Goal: Task Accomplishment & Management: Manage account settings

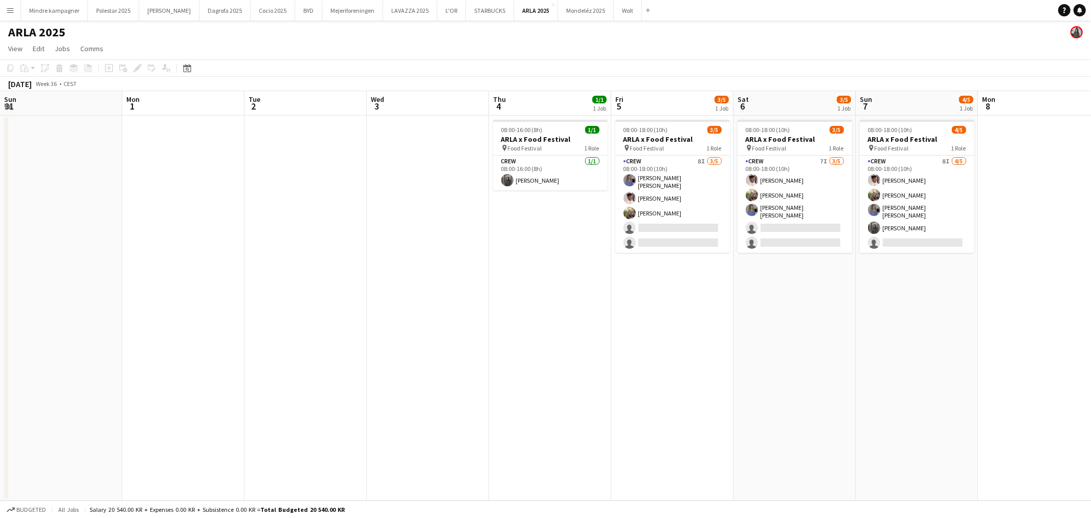
scroll to position [0, 326]
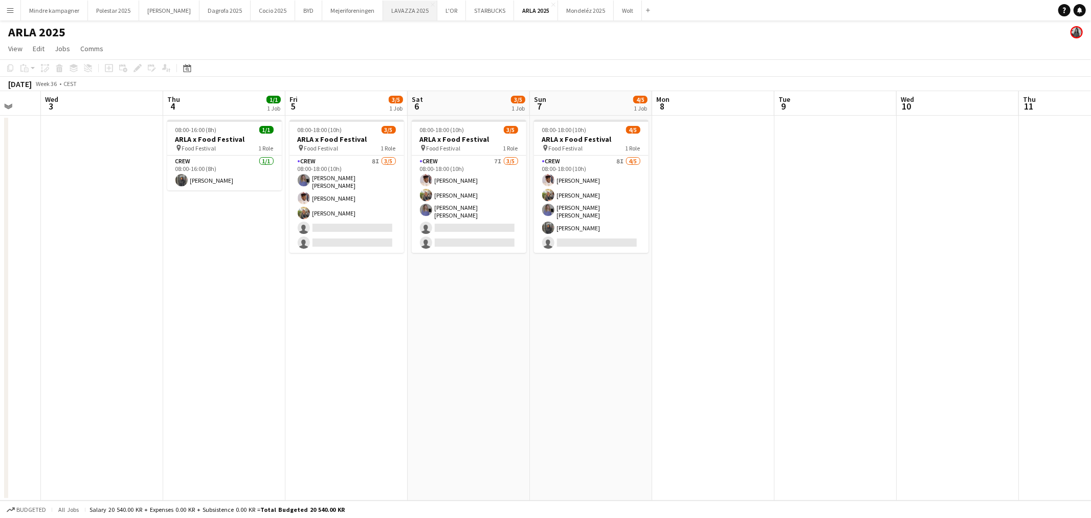
click at [383, 12] on button "LAVAZZA 2025 Close" at bounding box center [410, 11] width 54 height 20
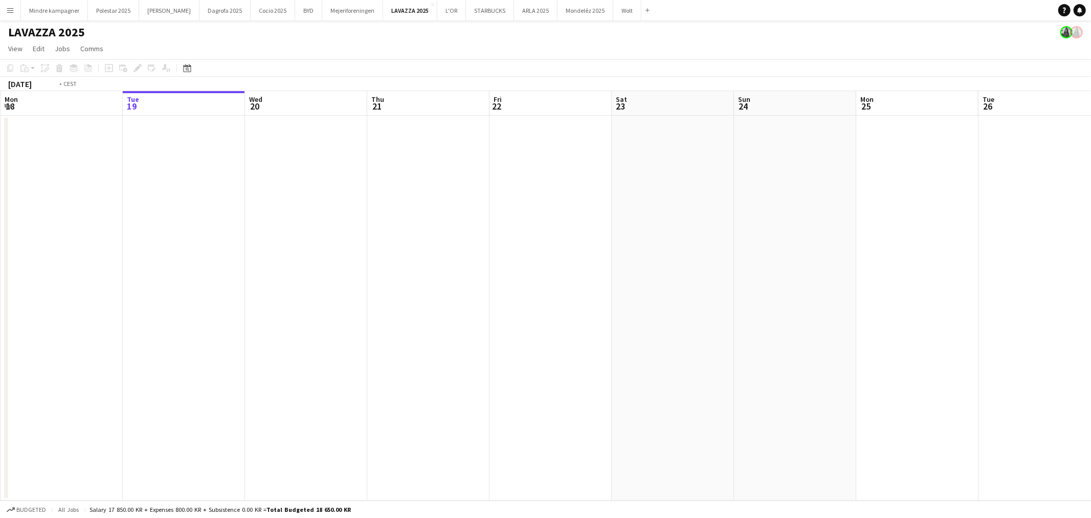
drag, startPoint x: 820, startPoint y: 328, endPoint x: 505, endPoint y: 343, distance: 315.5
click at [505, 343] on app-calendar-viewport "Sat 16 Sun 17 Mon 18 Tue 19 Wed 20 Thu 21 Fri 22 Sat 23 Sun 24 Mon 25 Tue 26 We…" at bounding box center [545, 295] width 1091 height 409
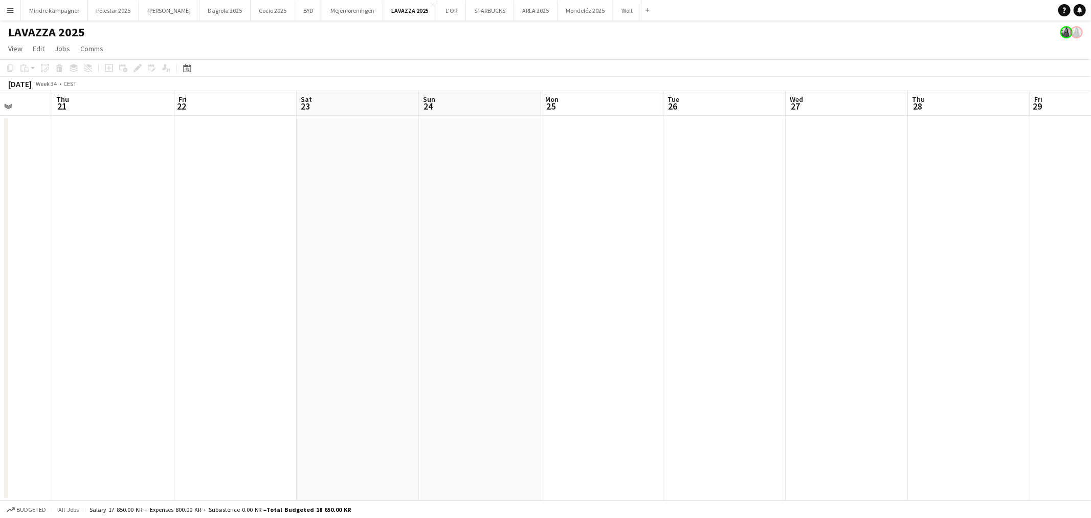
drag, startPoint x: 917, startPoint y: 322, endPoint x: 488, endPoint y: 325, distance: 429.3
click at [488, 325] on app-calendar-viewport "Mon 18 Tue 19 Wed 20 Thu 21 Fri 22 Sat 23 Sun 24 Mon 25 Tue 26 Wed 27 Thu 28 Fr…" at bounding box center [545, 295] width 1091 height 409
drag, startPoint x: 814, startPoint y: 324, endPoint x: 326, endPoint y: 334, distance: 487.7
click at [326, 334] on app-calendar-viewport "Fri 22 Sat 23 Sun 24 Mon 25 Tue 26 Wed 27 Thu 28 Fri 29 Sat 30 Sun 31 Mon 1 Tue…" at bounding box center [545, 295] width 1091 height 409
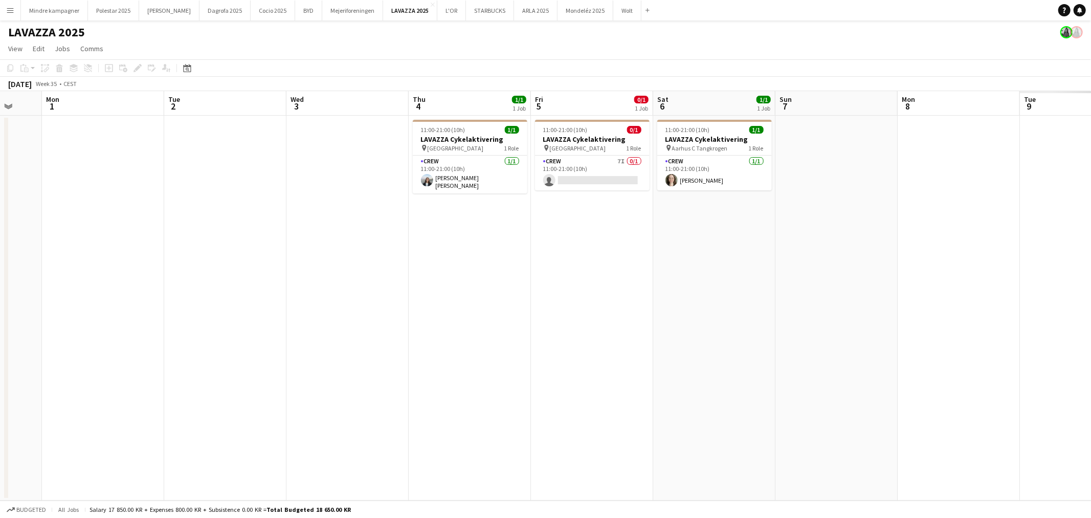
drag, startPoint x: 780, startPoint y: 304, endPoint x: 315, endPoint y: 298, distance: 465.6
click at [315, 298] on app-calendar-viewport "Thu 28 Fri 29 Sat 30 Sun 31 Mon 1 Tue 2 Wed 3 Thu 4 1/1 1 Job Fri 5 0/1 1 Job S…" at bounding box center [545, 295] width 1091 height 409
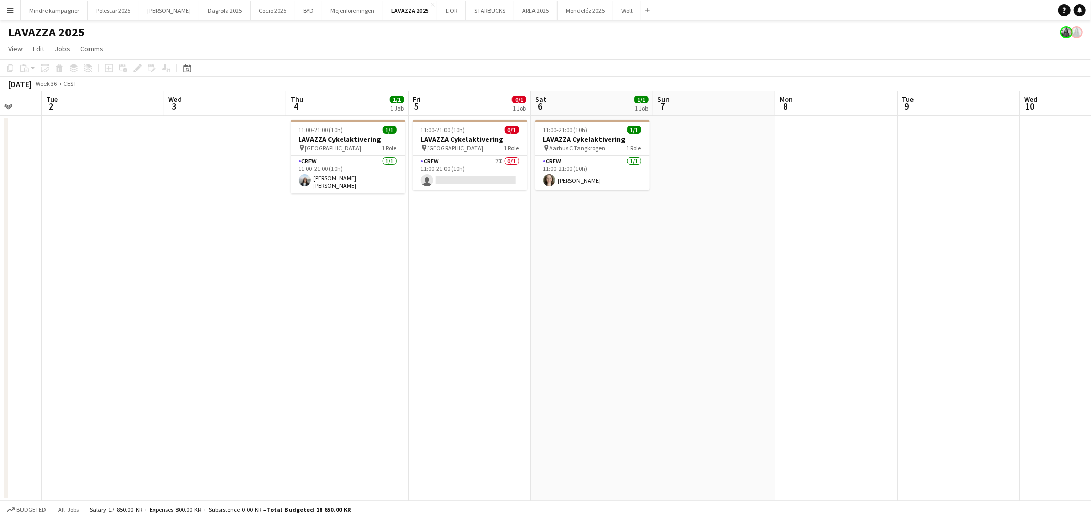
drag, startPoint x: 804, startPoint y: 355, endPoint x: 403, endPoint y: 320, distance: 402.1
click at [403, 320] on app-calendar-viewport "Fri 29 Sat 30 Sun 31 Mon 1 Tue 2 Wed 3 Thu 4 1/1 1 Job Fri 5 0/1 1 Job Sat 6 1/…" at bounding box center [545, 295] width 1091 height 409
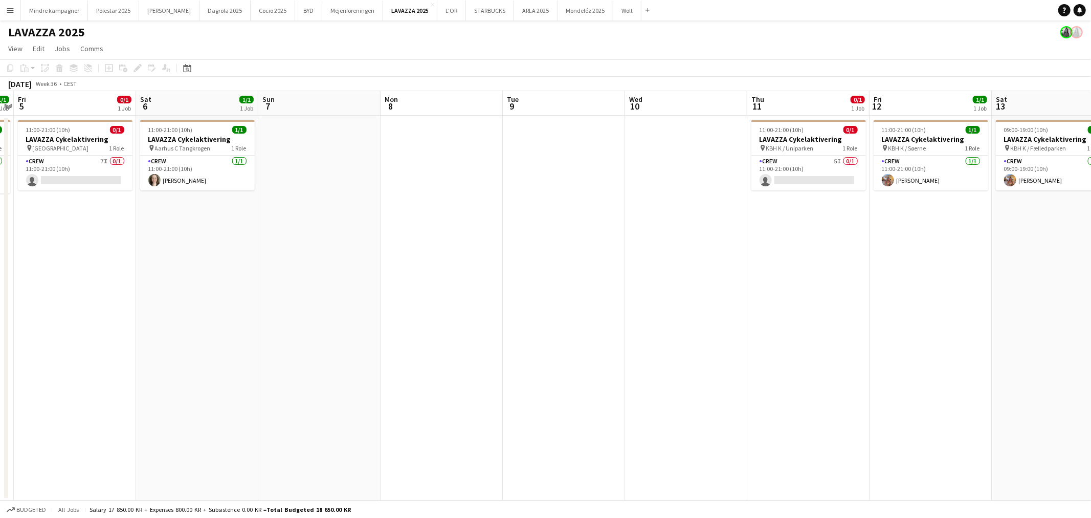
drag, startPoint x: 787, startPoint y: 334, endPoint x: 352, endPoint y: 344, distance: 435.0
click at [352, 344] on app-calendar-viewport "Tue 2 Wed 3 Thu 4 1/1 1 Job Fri 5 0/1 1 Job Sat 6 1/1 1 Job Sun 7 Mon 8 Tue 9 W…" at bounding box center [545, 295] width 1091 height 409
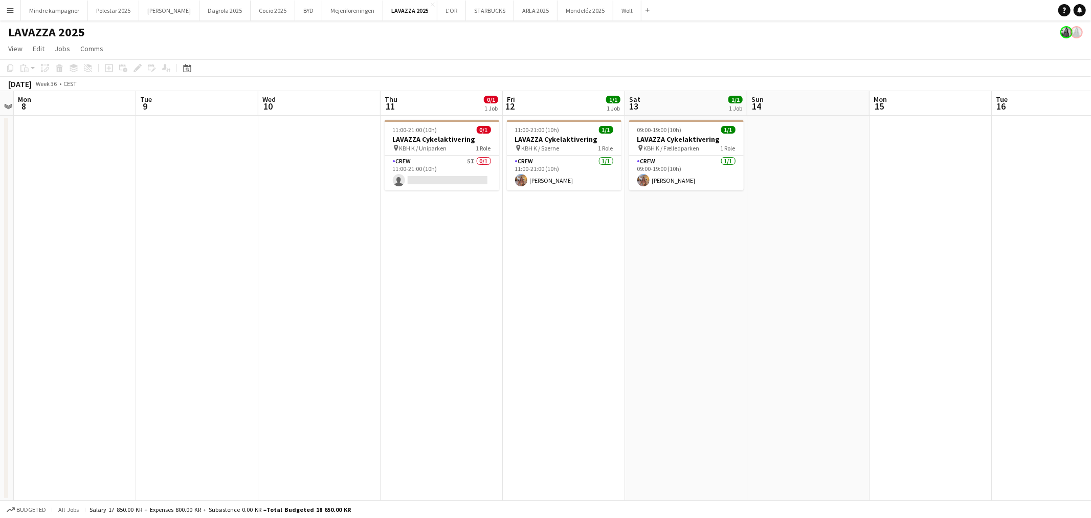
scroll to position [0, 365]
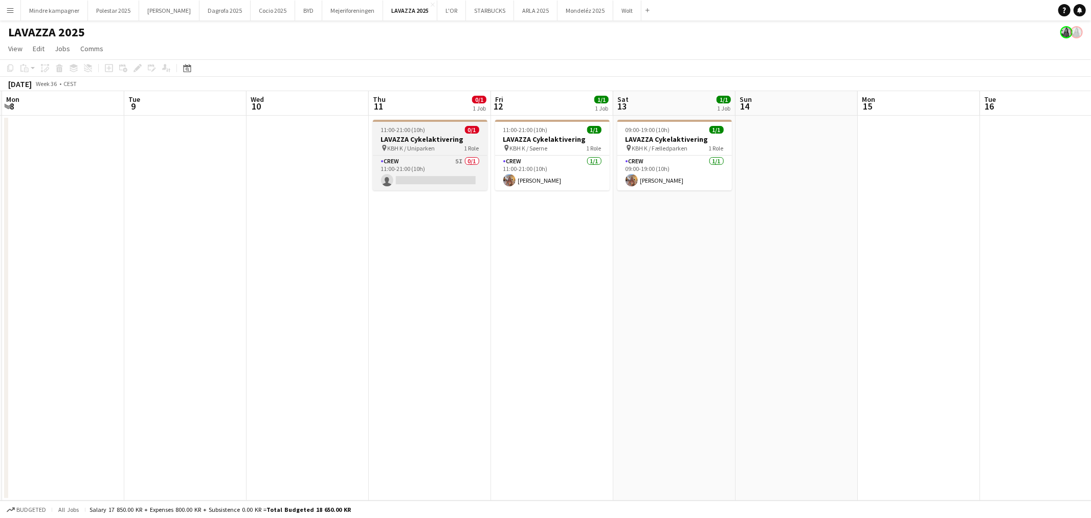
click at [415, 146] on span "KBH K / Uniparken" at bounding box center [412, 148] width 48 height 8
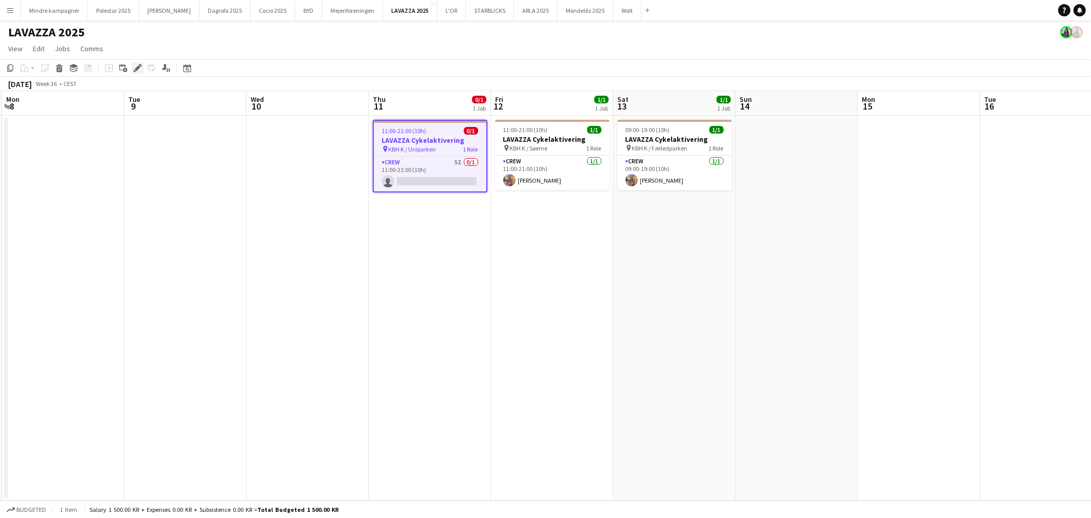
click at [138, 67] on icon at bounding box center [138, 68] width 6 height 6
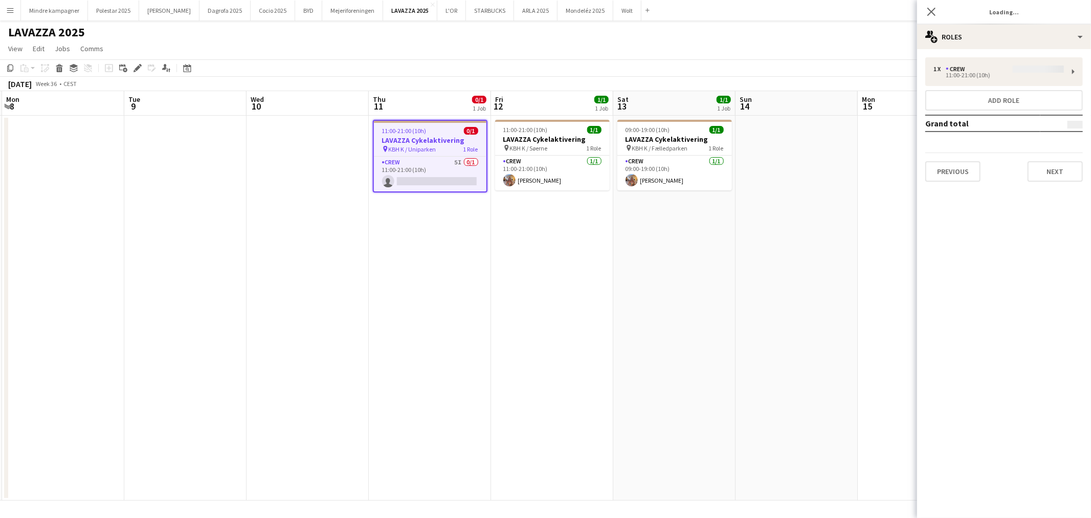
type input "*******"
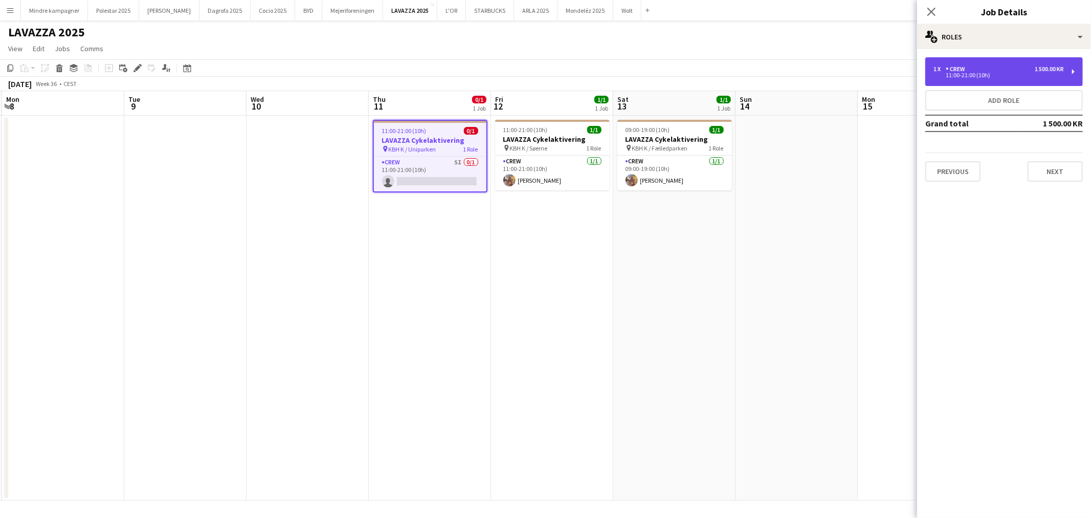
click at [999, 77] on div "11:00-21:00 (10h)" at bounding box center [999, 75] width 130 height 5
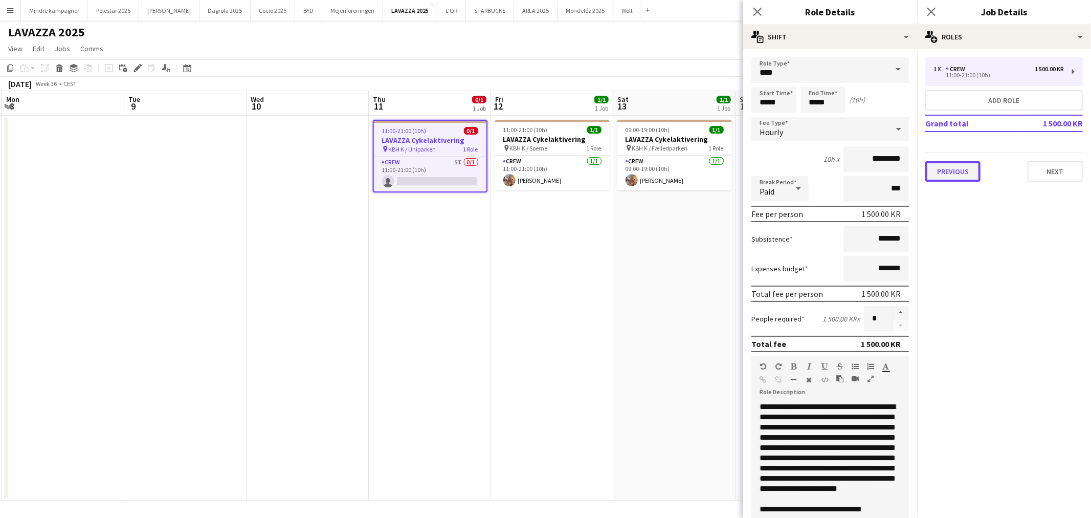
click at [957, 169] on button "Previous" at bounding box center [953, 171] width 55 height 20
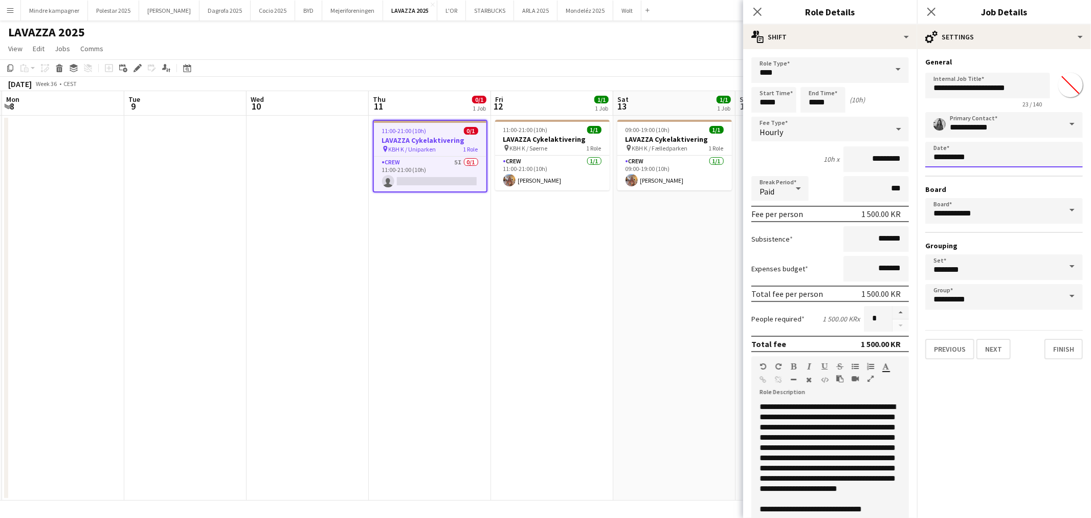
click at [958, 161] on body "Menu Boards Boards Boards All jobs Status Workforce Workforce My Workforce Recr…" at bounding box center [545, 259] width 1091 height 518
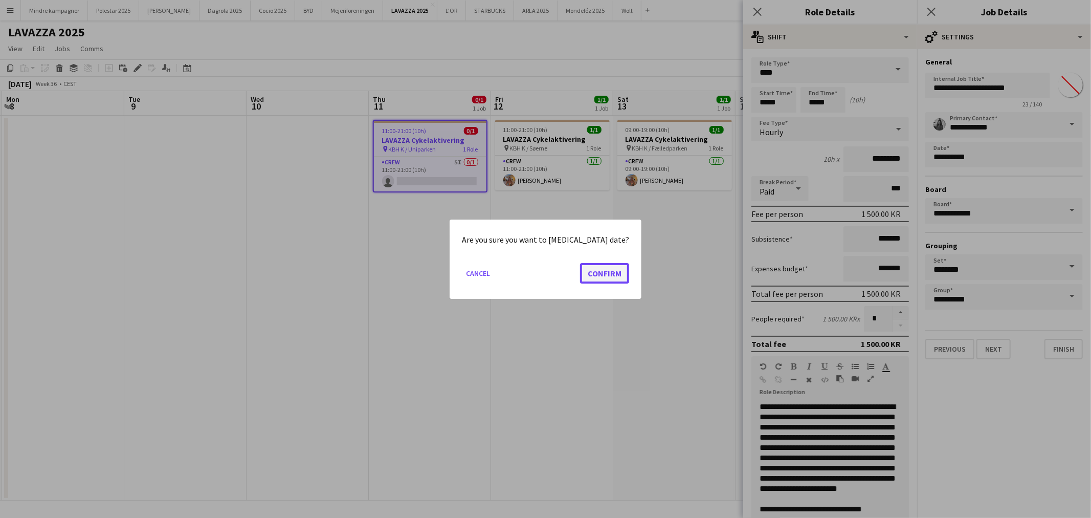
click at [609, 276] on button "Confirm" at bounding box center [604, 272] width 49 height 20
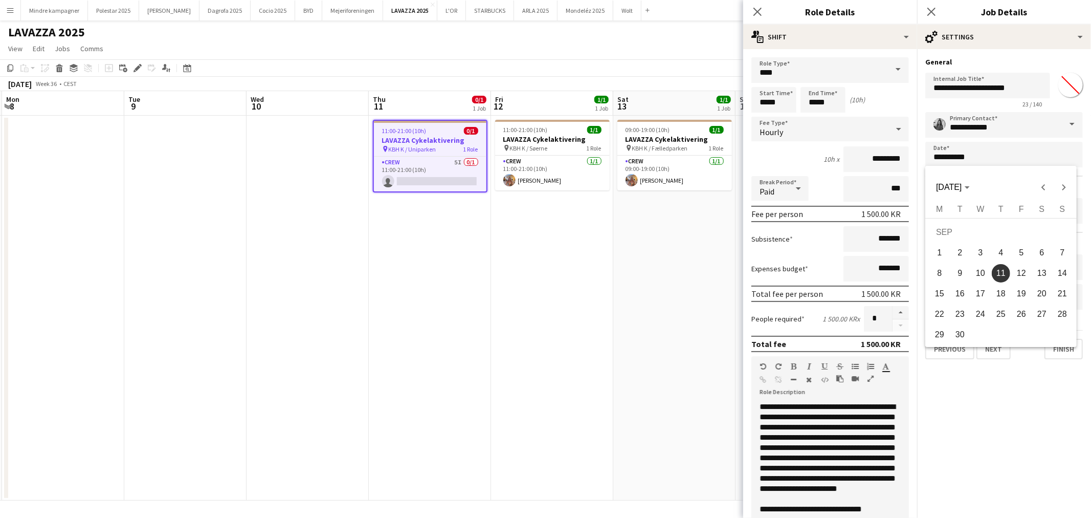
click at [1065, 273] on span "14" at bounding box center [1062, 273] width 18 height 18
type input "**********"
click at [769, 100] on input "*****" at bounding box center [774, 100] width 45 height 26
click at [762, 114] on div at bounding box center [764, 118] width 20 height 10
type input "*****"
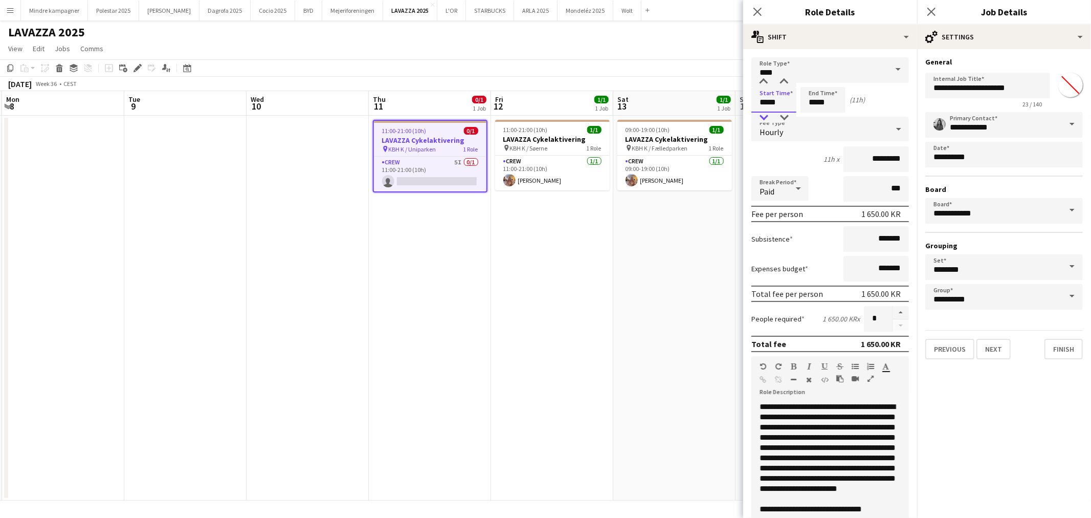
click at [762, 114] on div at bounding box center [764, 118] width 20 height 10
click at [819, 106] on input "*****" at bounding box center [823, 100] width 45 height 26
click at [814, 118] on div at bounding box center [813, 118] width 20 height 10
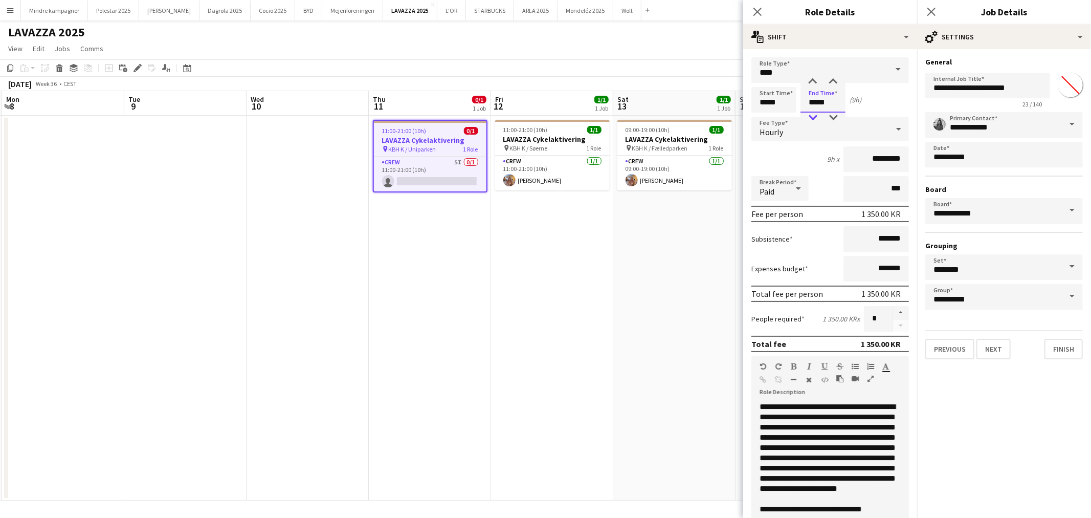
type input "*****"
click at [814, 118] on div at bounding box center [813, 118] width 20 height 10
click at [666, 303] on app-date-cell "09:00-19:00 (10h) 1/1 LAVAZZA Cykelaktivering pin KBH K / Fælledparken 1 Role C…" at bounding box center [674, 308] width 122 height 385
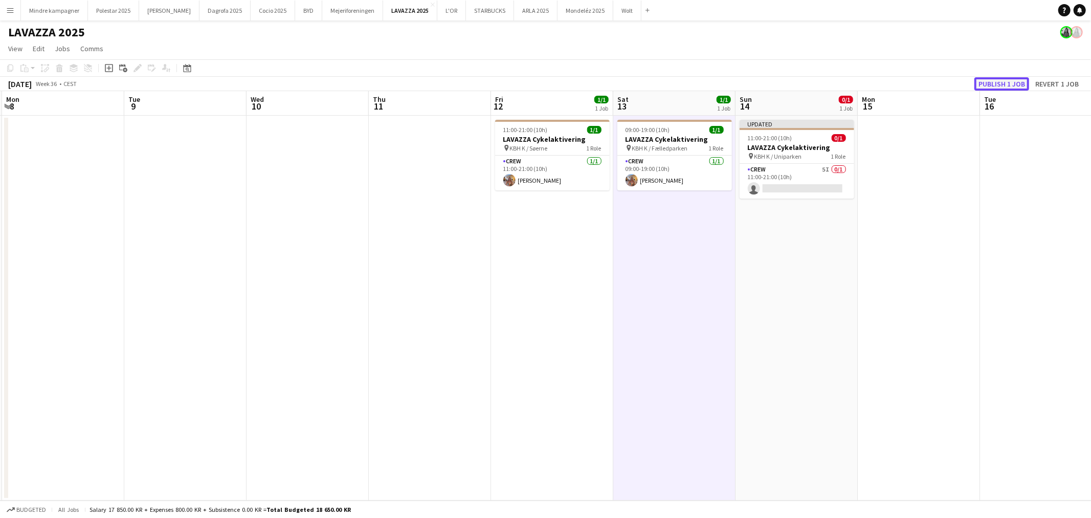
click at [996, 78] on button "Publish 1 job" at bounding box center [1002, 83] width 55 height 13
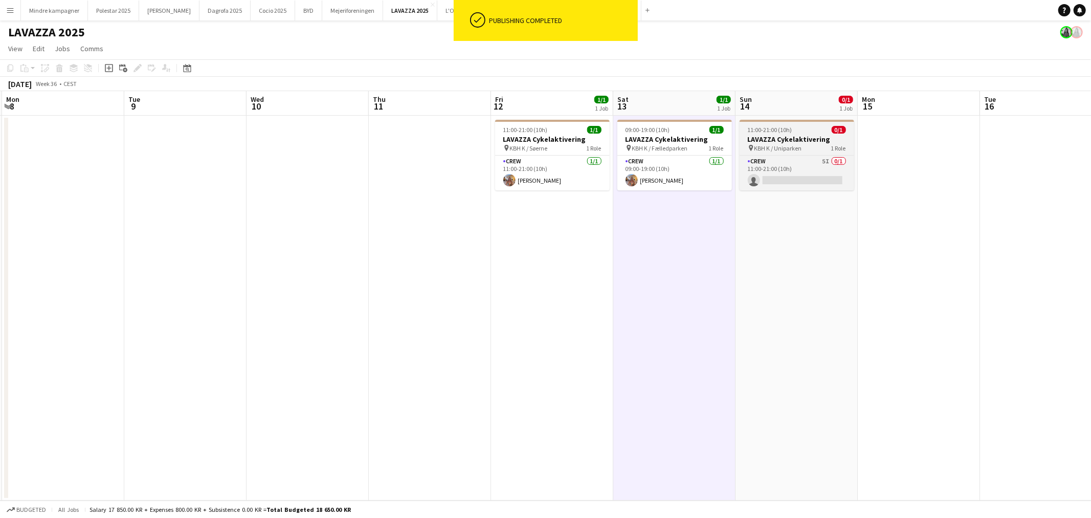
click at [827, 140] on h3 "LAVAZZA Cykelaktivering" at bounding box center [797, 139] width 115 height 9
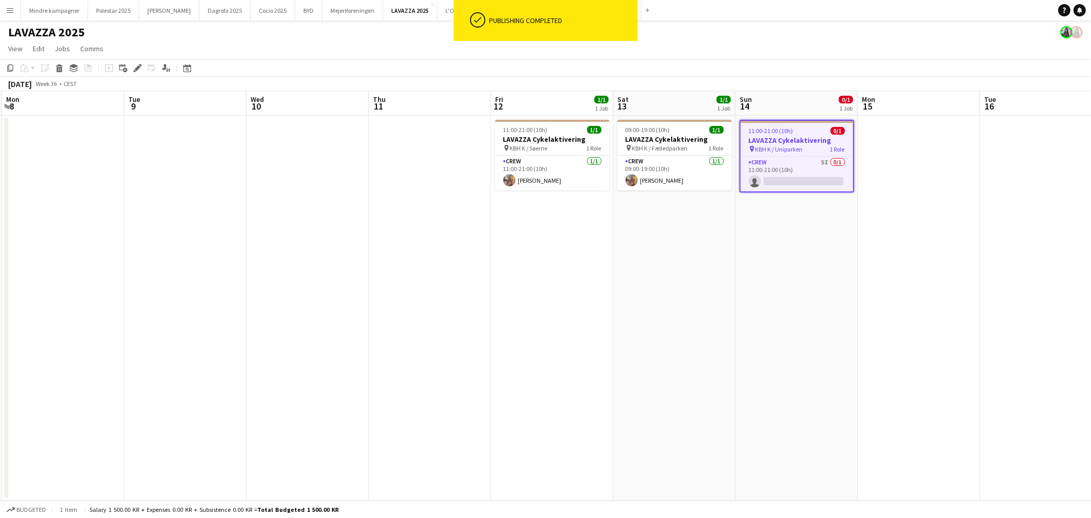
click at [129, 65] on div "Add job Add linked Job Edit Edit linked Job Applicants" at bounding box center [133, 68] width 78 height 12
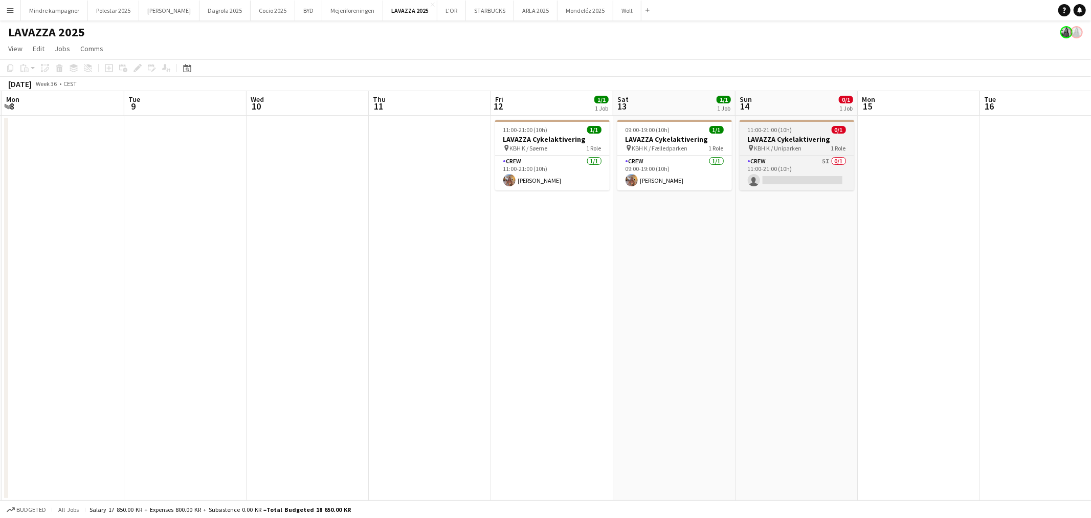
click at [825, 120] on div at bounding box center [797, 121] width 115 height 2
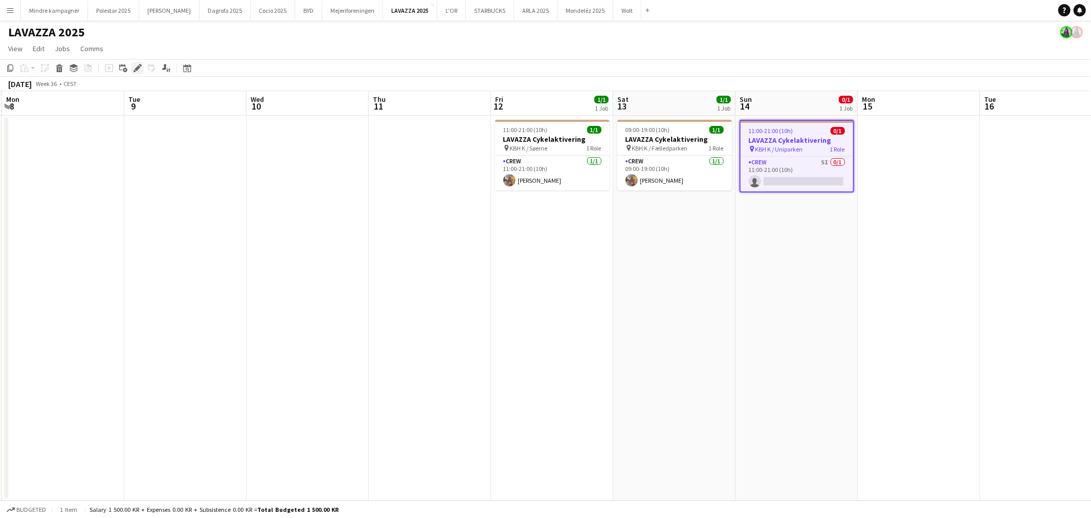
click at [134, 67] on icon "Edit" at bounding box center [138, 68] width 8 height 8
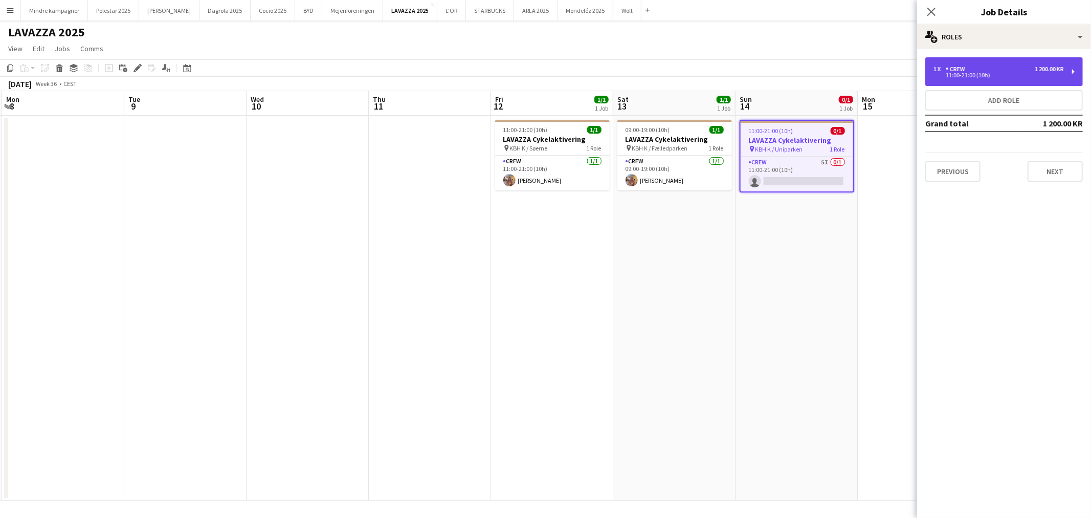
click at [1030, 78] on div "1 x Crew 1 200.00 KR 11:00-21:00 (10h)" at bounding box center [1005, 71] width 158 height 29
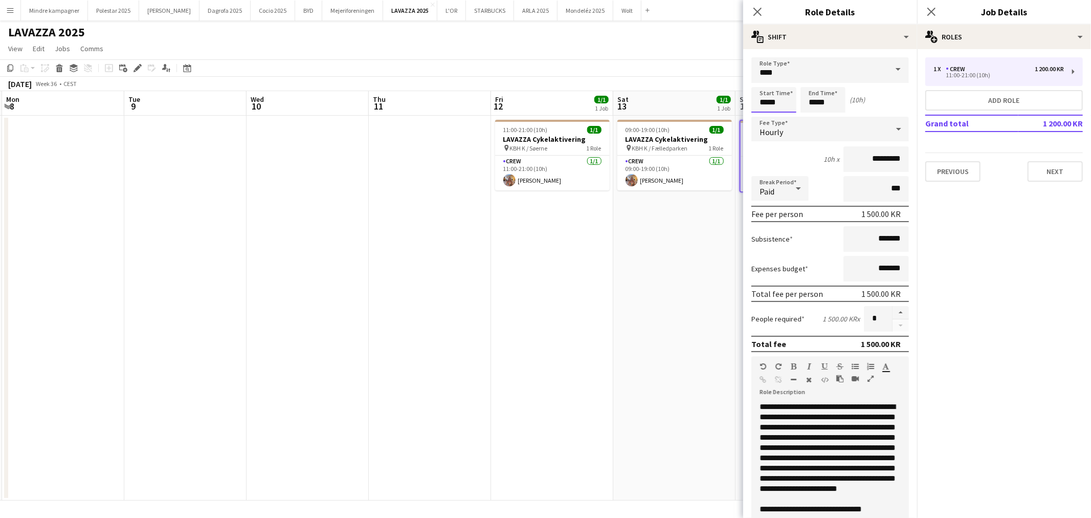
click at [768, 100] on input "*****" at bounding box center [774, 100] width 45 height 26
click at [766, 114] on div at bounding box center [764, 118] width 20 height 10
type input "*****"
click at [766, 114] on div at bounding box center [764, 118] width 20 height 10
click at [817, 103] on input "*****" at bounding box center [823, 100] width 45 height 26
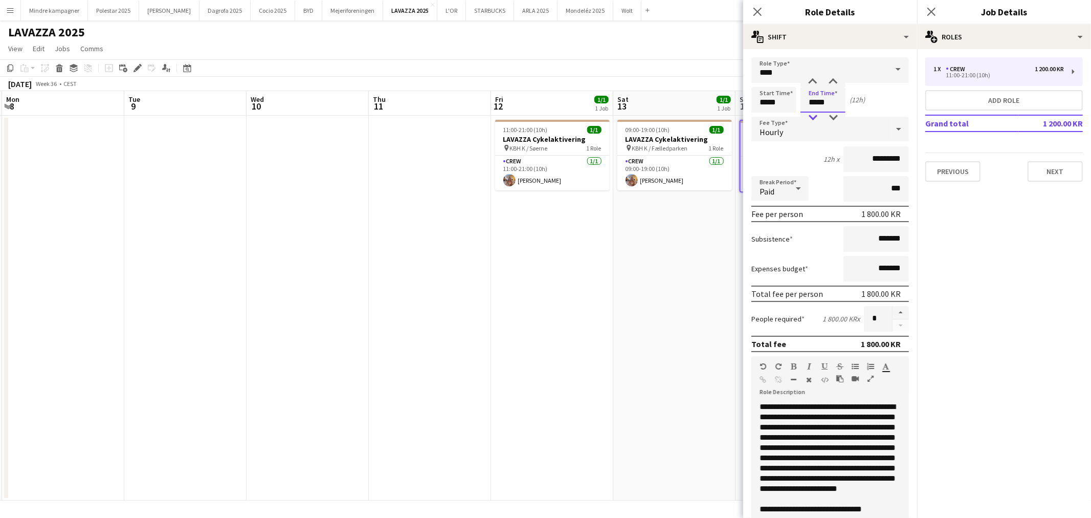
click at [810, 118] on div at bounding box center [813, 118] width 20 height 10
type input "*****"
click at [810, 118] on div at bounding box center [813, 118] width 20 height 10
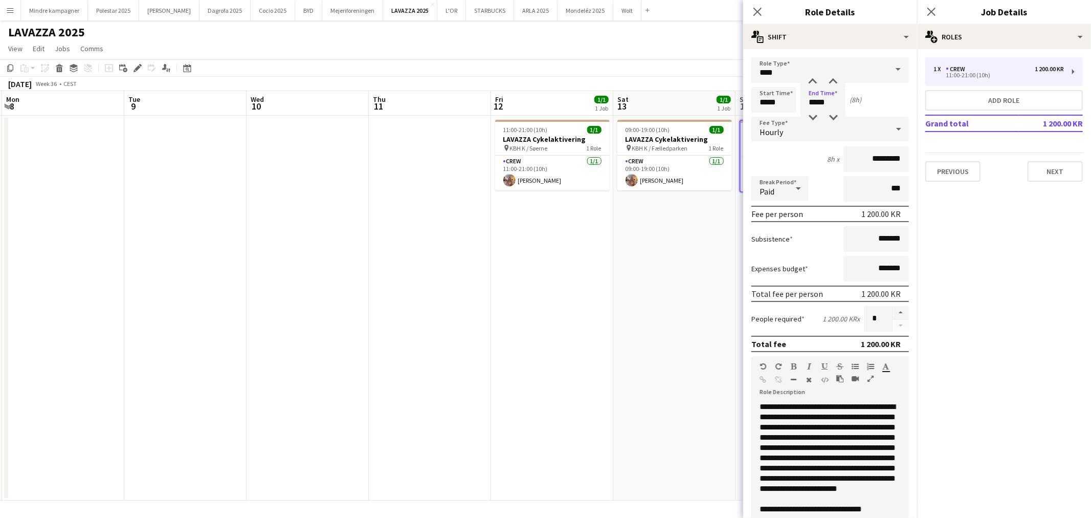
click at [684, 261] on app-date-cell "09:00-19:00 (10h) 1/1 LAVAZZA Cykelaktivering pin KBH K / Fælledparken 1 Role C…" at bounding box center [674, 308] width 122 height 385
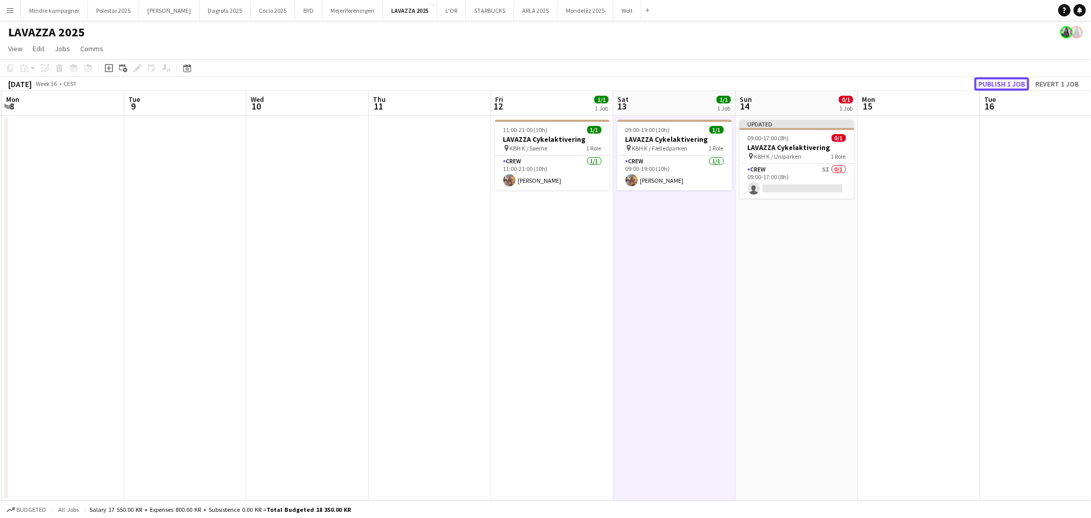
click at [987, 85] on button "Publish 1 job" at bounding box center [1002, 83] width 55 height 13
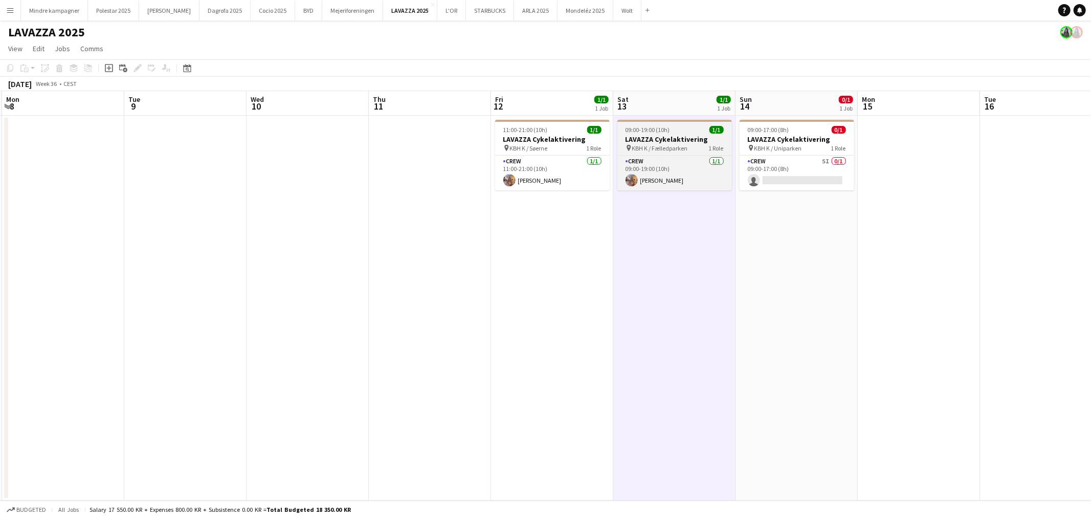
click at [675, 144] on div "pin KBH K / Fælledparken 1 Role" at bounding box center [675, 148] width 115 height 8
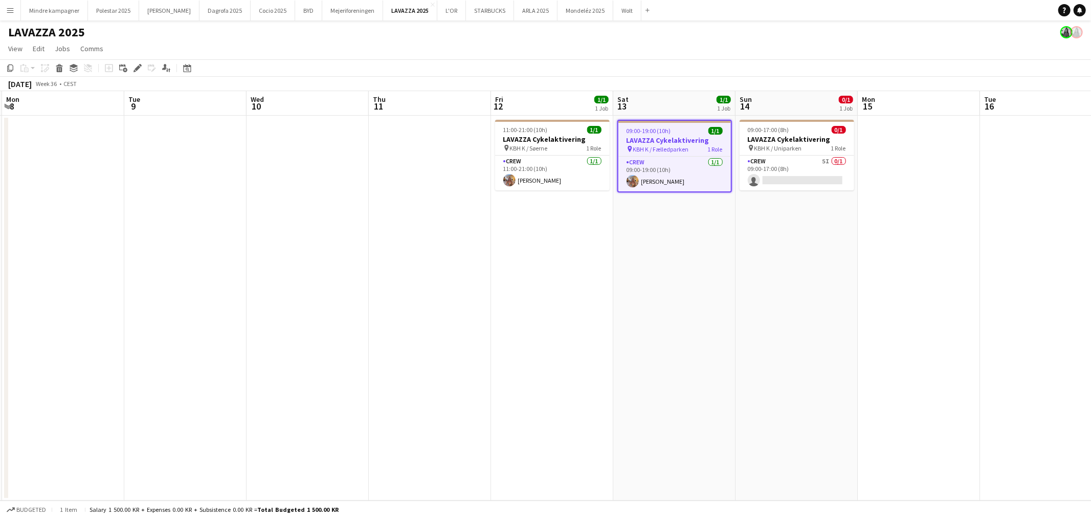
click at [671, 311] on app-date-cell "09:00-19:00 (10h) 1/1 LAVAZZA Cykelaktivering pin KBH K / Fælledparken 1 Role C…" at bounding box center [674, 308] width 122 height 385
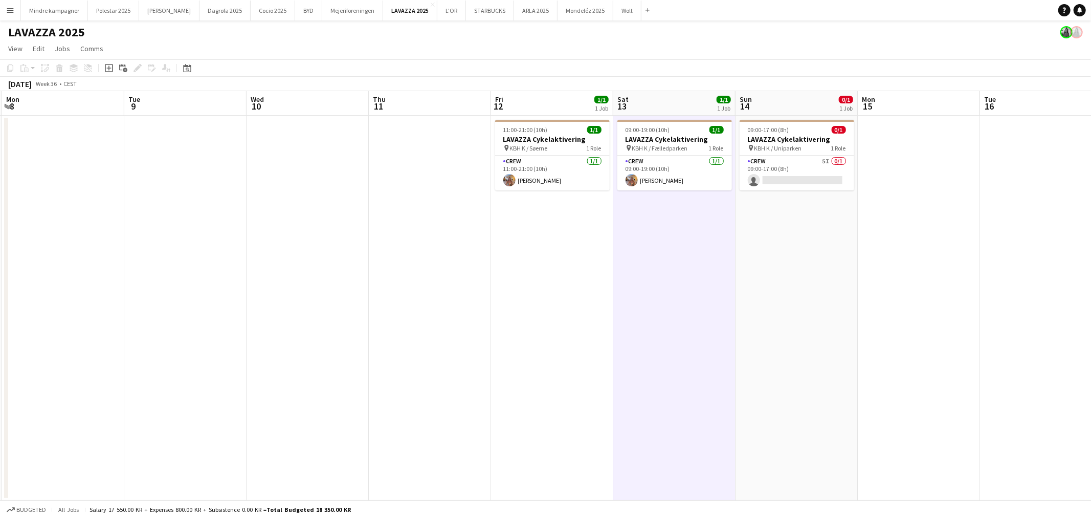
drag, startPoint x: 269, startPoint y: 338, endPoint x: 666, endPoint y: 340, distance: 396.5
click at [666, 340] on app-calendar-viewport "Fri 5 0/1 1 Job Sat 6 1/1 1 Job Sun 7 Mon 8 Tue 9 Wed 10 Thu 11 Fri 12 1/1 1 Jo…" at bounding box center [545, 295] width 1091 height 409
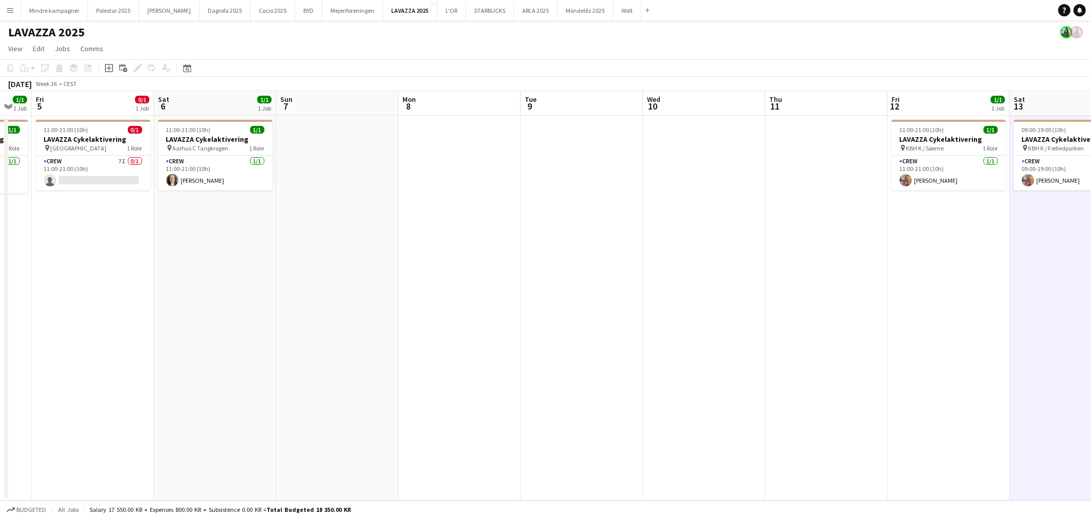
drag, startPoint x: 505, startPoint y: 341, endPoint x: 734, endPoint y: 331, distance: 228.9
click at [734, 331] on app-calendar-viewport "Tue 2 Wed 3 Thu 4 1/1 1 Job Fri 5 0/1 1 Job Sat 6 1/1 1 Job Sun 7 Mon 8 Tue 9 W…" at bounding box center [545, 295] width 1091 height 409
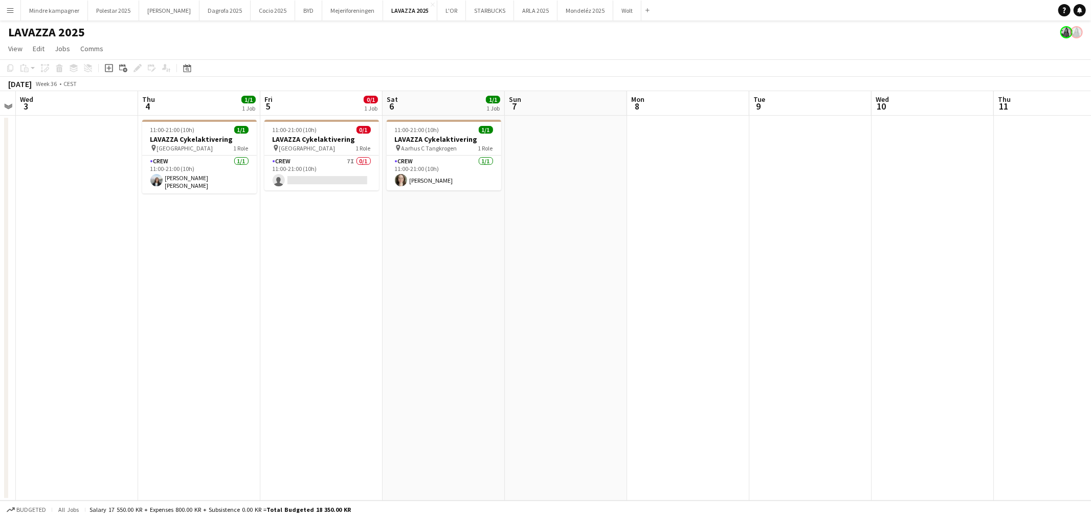
drag, startPoint x: 773, startPoint y: 406, endPoint x: 447, endPoint y: 413, distance: 326.0
click at [447, 413] on app-calendar-viewport "Mon 1 Tue 2 Wed 3 Thu 4 1/1 1 Job Fri 5 0/1 1 Job Sat 6 1/1 1 Job Sun 7 Mon 8 T…" at bounding box center [545, 295] width 1091 height 409
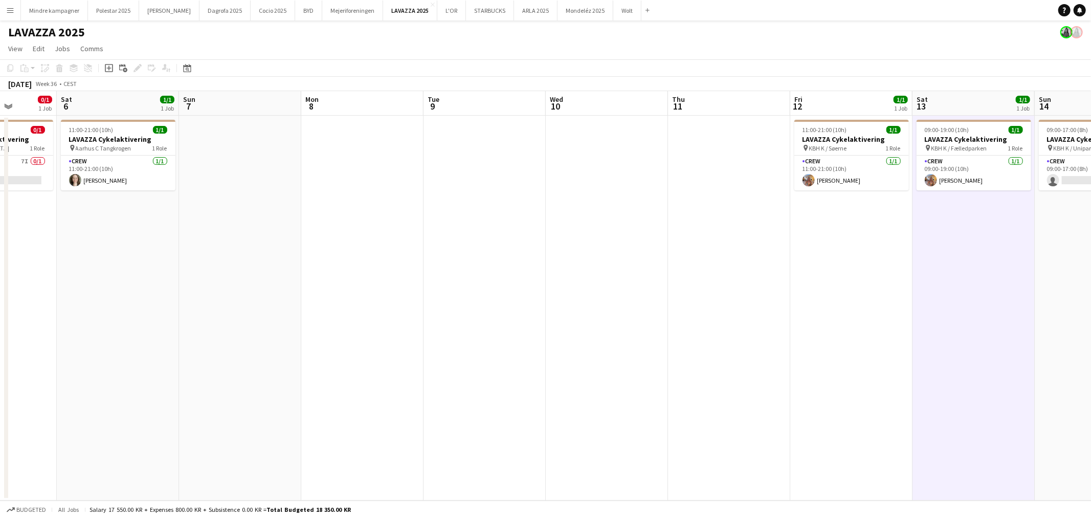
drag, startPoint x: 871, startPoint y: 381, endPoint x: 545, endPoint y: 386, distance: 325.4
click at [545, 386] on app-calendar-viewport "Wed 3 Thu 4 1/1 1 Job Fri 5 0/1 1 Job Sat 6 1/1 1 Job Sun 7 Mon 8 Tue 9 Wed 10 …" at bounding box center [545, 295] width 1091 height 409
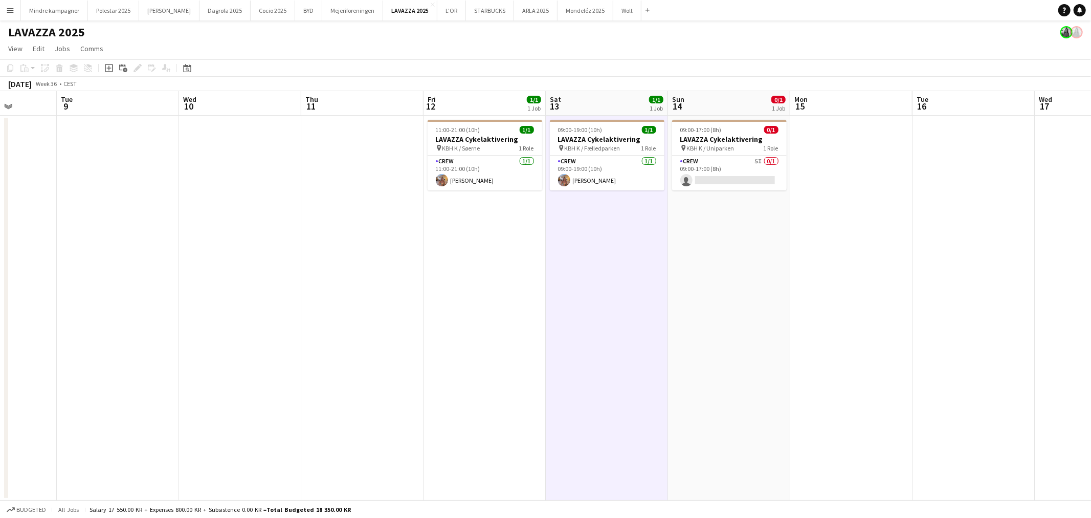
scroll to position [0, 269]
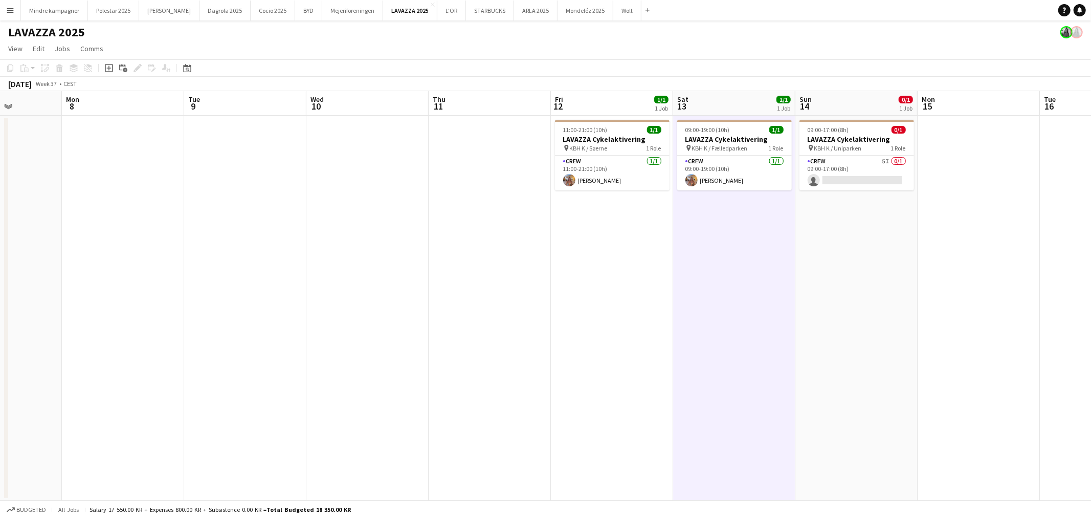
drag, startPoint x: 466, startPoint y: 391, endPoint x: 841, endPoint y: 331, distance: 379.9
click at [841, 331] on app-calendar-viewport "Sat 6 1/1 1 Job Sun 7 Mon 8 Tue 9 Wed 10 Thu 11 Fri 12 1/1 1 Job Sat 13 1/1 1 J…" at bounding box center [545, 295] width 1091 height 409
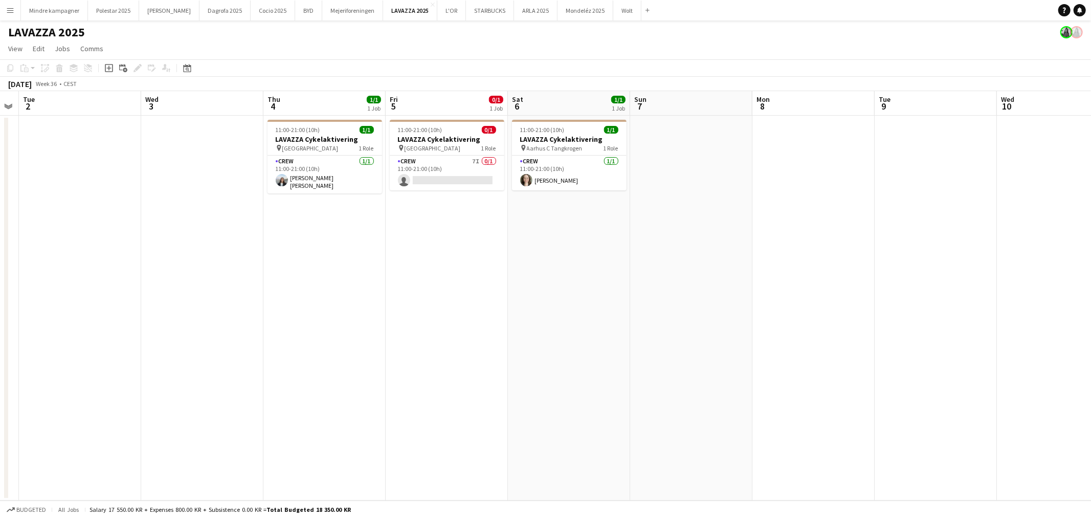
drag, startPoint x: 763, startPoint y: 327, endPoint x: 951, endPoint y: 309, distance: 188.2
click at [951, 309] on app-calendar-viewport "Sun 31 Mon 1 Tue 2 Wed 3 Thu 4 1/1 1 Job Fri 5 0/1 1 Job Sat 6 1/1 1 Job Sun 7 …" at bounding box center [545, 295] width 1091 height 409
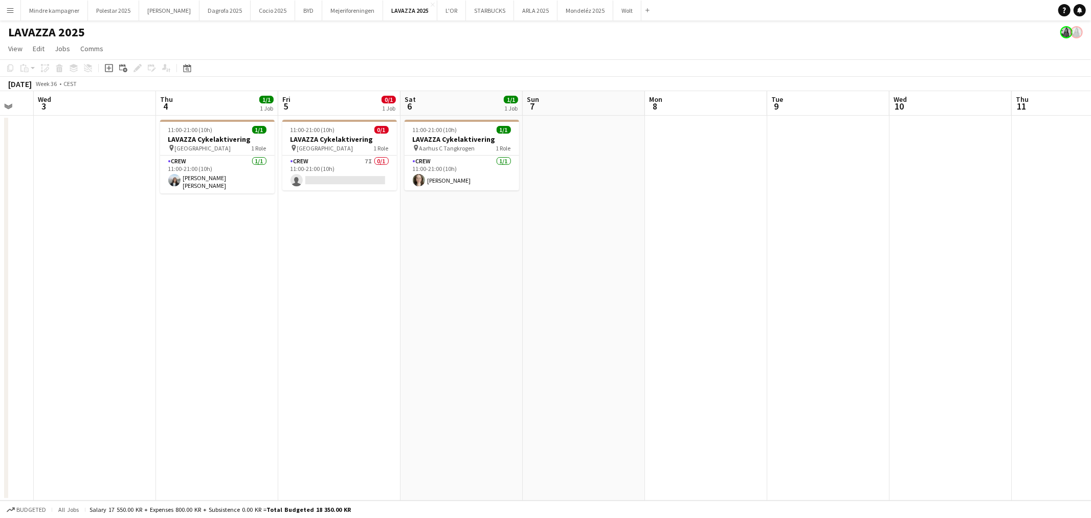
drag, startPoint x: 895, startPoint y: 334, endPoint x: 361, endPoint y: 402, distance: 538.5
click at [361, 402] on app-calendar-viewport "Sun 31 Mon 1 Tue 2 Wed 3 Thu 4 1/1 1 Job Fri 5 0/1 1 Job Sat 6 1/1 1 Job Sun 7 …" at bounding box center [545, 295] width 1091 height 409
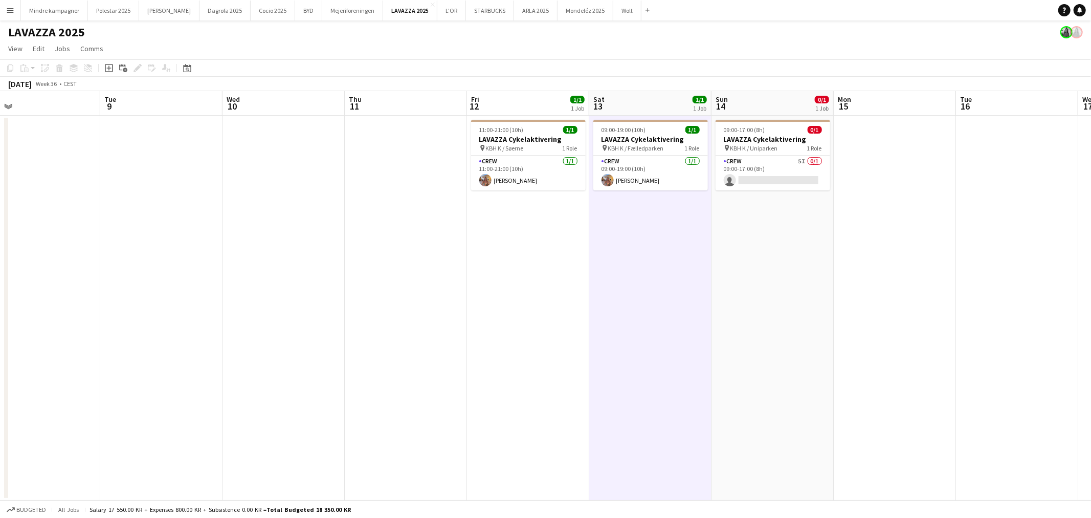
scroll to position [0, 345]
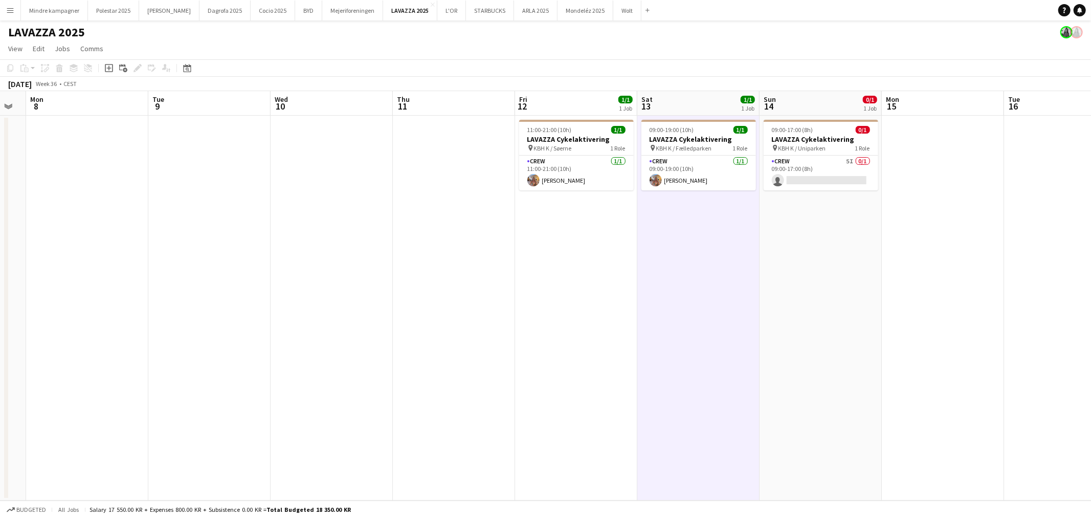
drag, startPoint x: 457, startPoint y: 451, endPoint x: 241, endPoint y: 461, distance: 216.7
click at [241, 461] on app-calendar-viewport "Fri 5 0/1 1 Job Sat 6 1/1 1 Job Sun 7 Mon 8 Tue 9 Wed 10 Thu 11 Fri 12 1/1 1 Jo…" at bounding box center [545, 295] width 1091 height 409
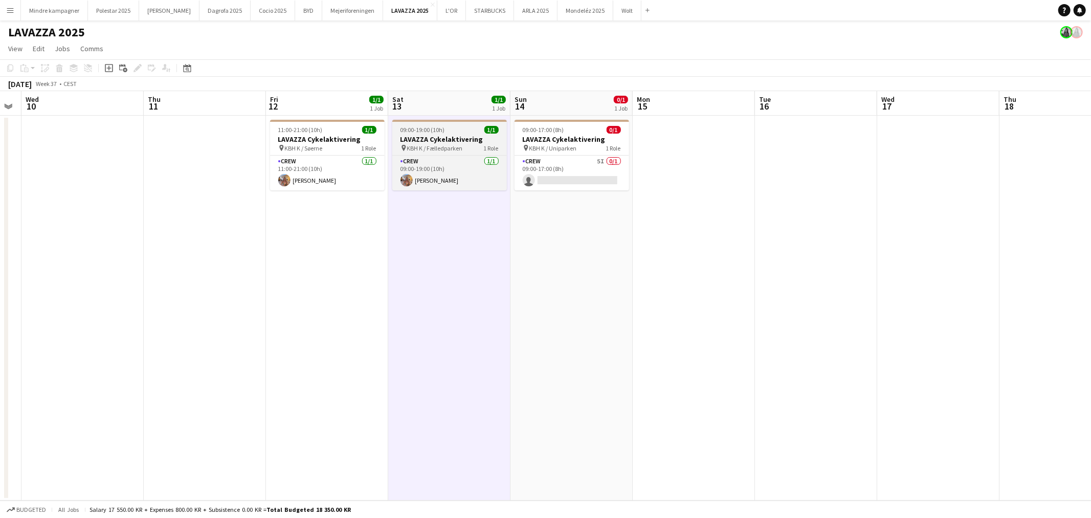
click at [457, 142] on h3 "LAVAZZA Cykelaktivering" at bounding box center [449, 139] width 115 height 9
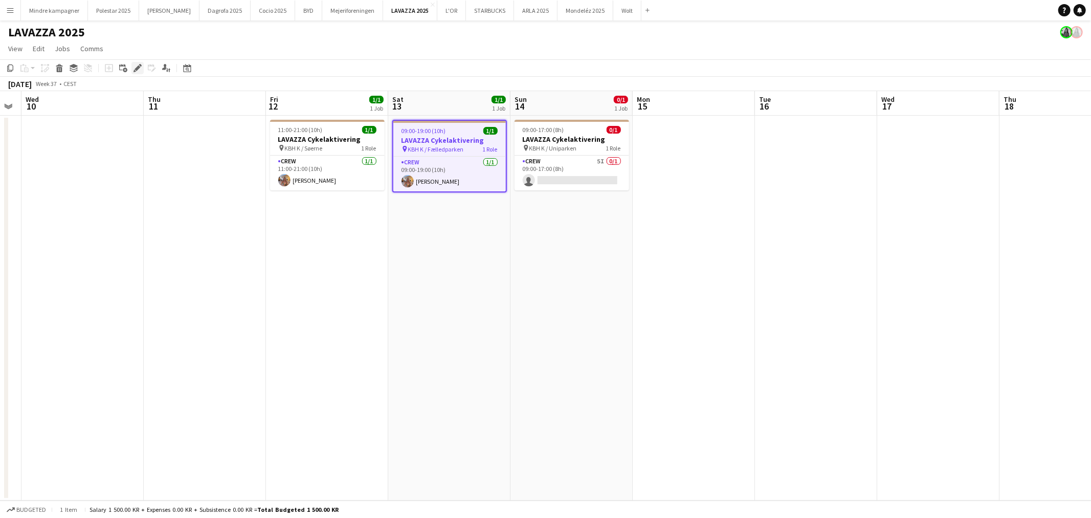
click at [136, 70] on icon at bounding box center [138, 68] width 6 height 6
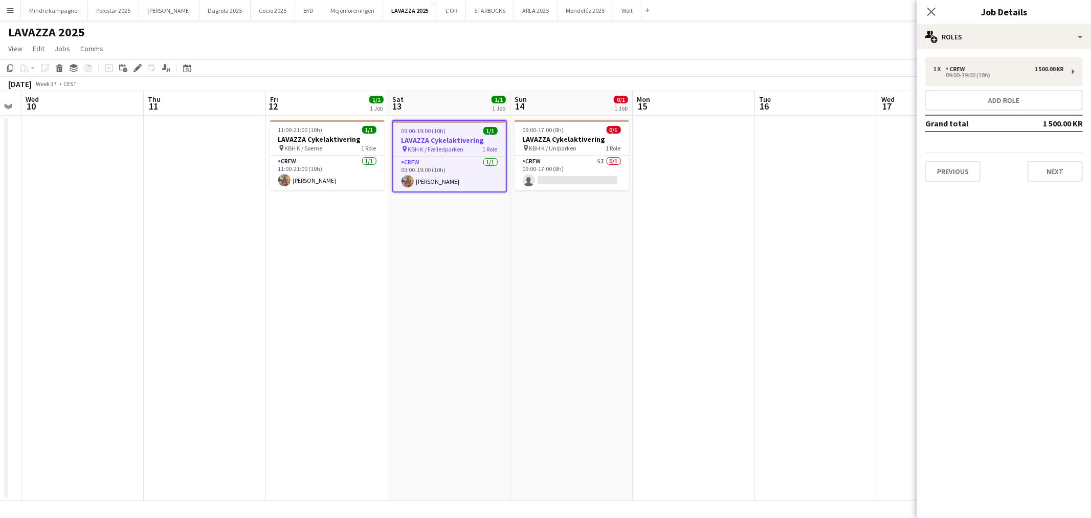
click at [707, 293] on app-date-cell at bounding box center [694, 308] width 122 height 385
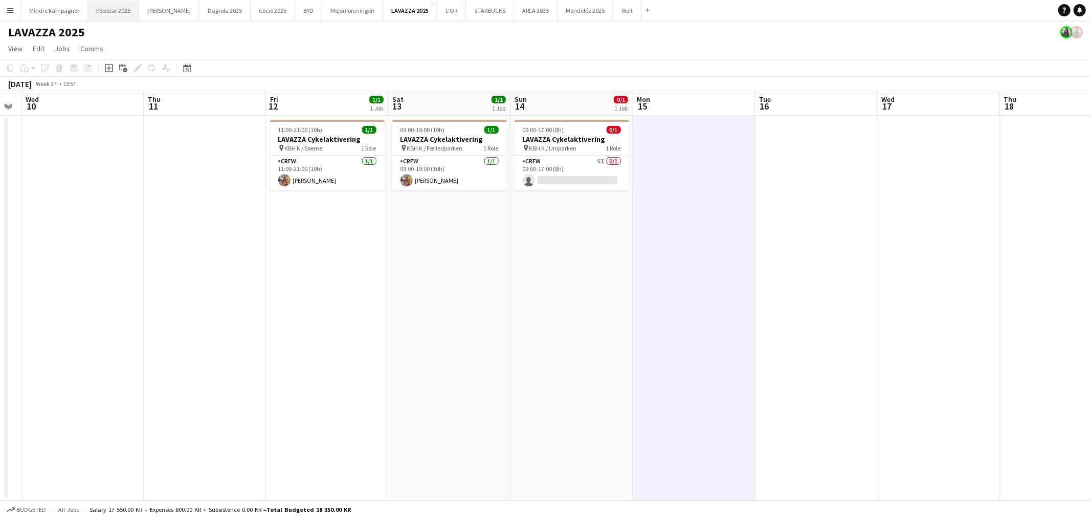
click at [105, 2] on button "Polestar 2025 Close" at bounding box center [113, 11] width 51 height 20
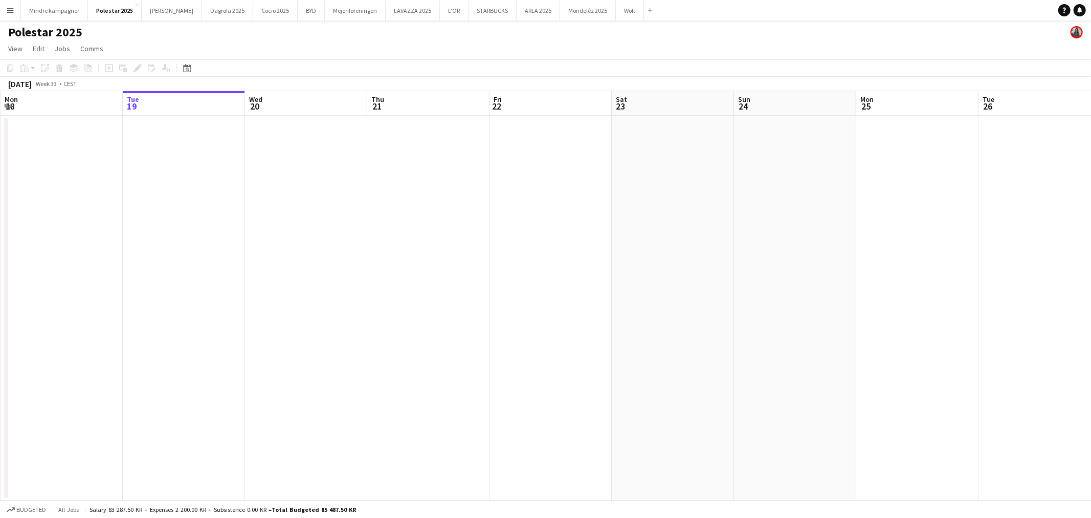
drag, startPoint x: 641, startPoint y: 420, endPoint x: 255, endPoint y: 394, distance: 387.1
click at [255, 394] on app-calendar-viewport "Sat 16 Sun 17 Mon 18 Tue 19 Wed 20 Thu 21 Fri 22 Sat 23 Sun 24 Mon 25 Tue 26 We…" at bounding box center [545, 295] width 1091 height 409
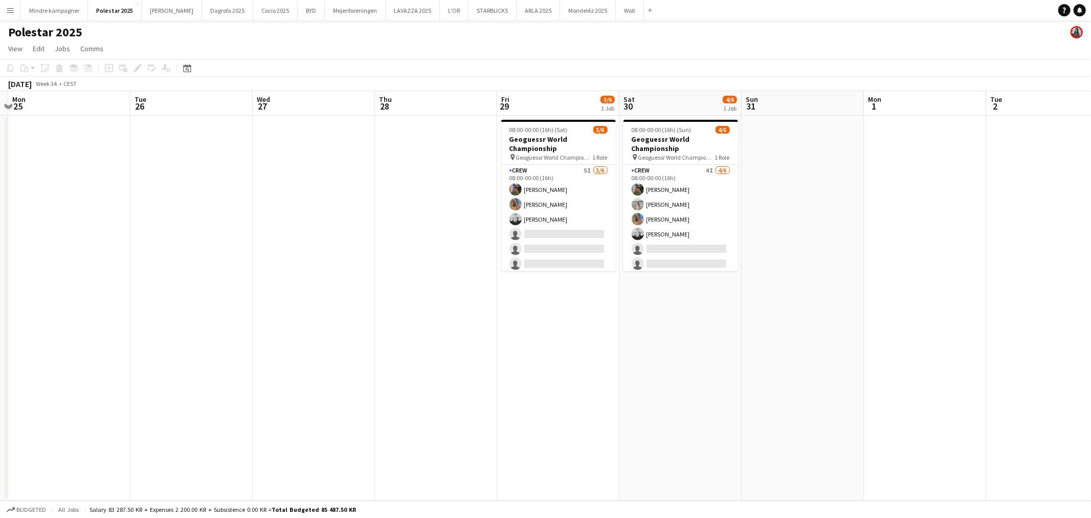
drag, startPoint x: 781, startPoint y: 391, endPoint x: 339, endPoint y: 386, distance: 442.6
click at [339, 386] on app-calendar-viewport "Fri 22 Sat 23 Sun 24 Mon 25 Tue 26 Wed 27 Thu 28 Fri 29 3/6 1 Job Sat 30 4/6 1 …" at bounding box center [545, 295] width 1091 height 409
drag, startPoint x: 637, startPoint y: 431, endPoint x: 596, endPoint y: 432, distance: 41.0
click at [596, 432] on app-calendar-viewport "Fri 22 Sat 23 Sun 24 Mon 25 Tue 26 Wed 27 Thu 28 Fri 29 3/6 1 Job Sat 30 4/6 1 …" at bounding box center [545, 295] width 1091 height 409
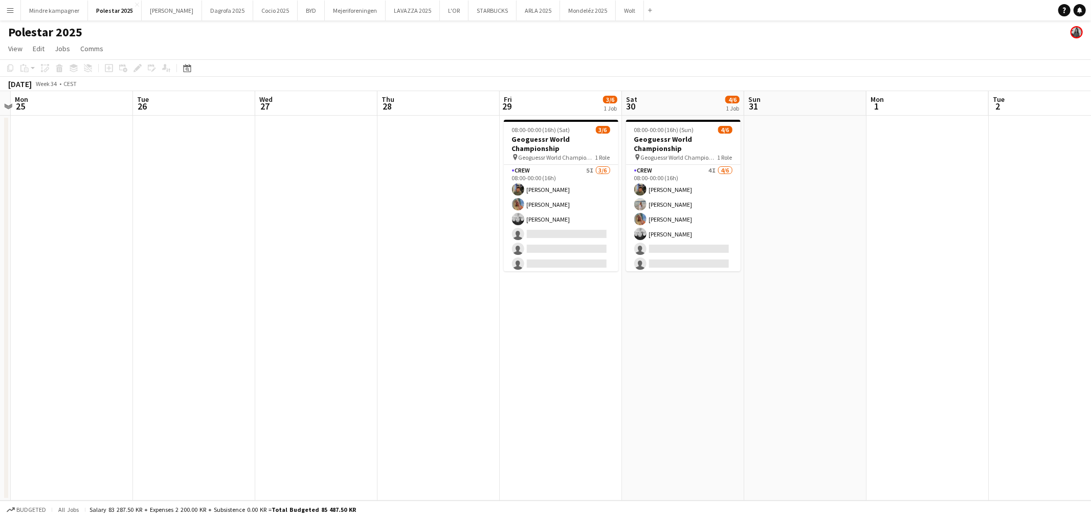
scroll to position [0, 380]
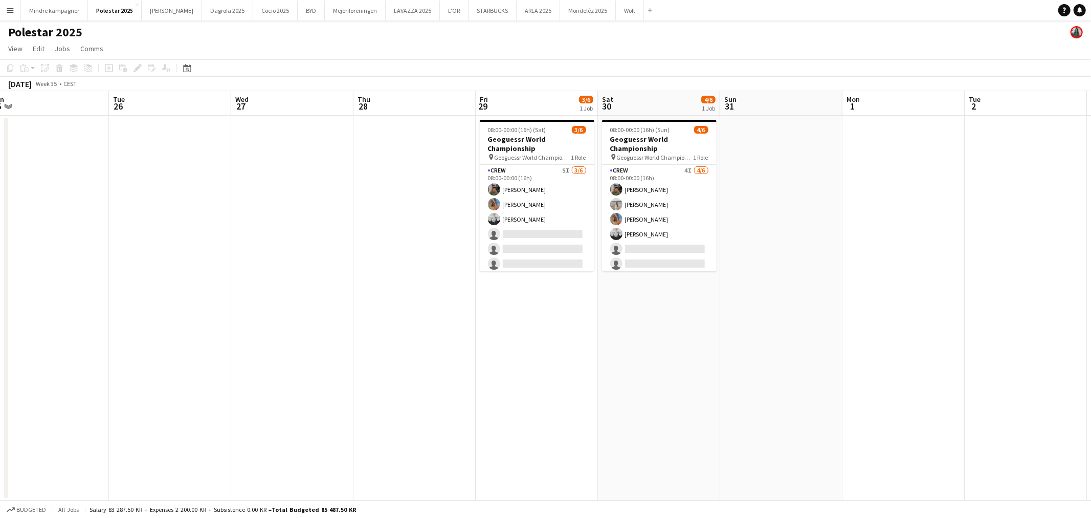
click at [535, 153] on span "Geoguessr World Championship" at bounding box center [533, 157] width 77 height 8
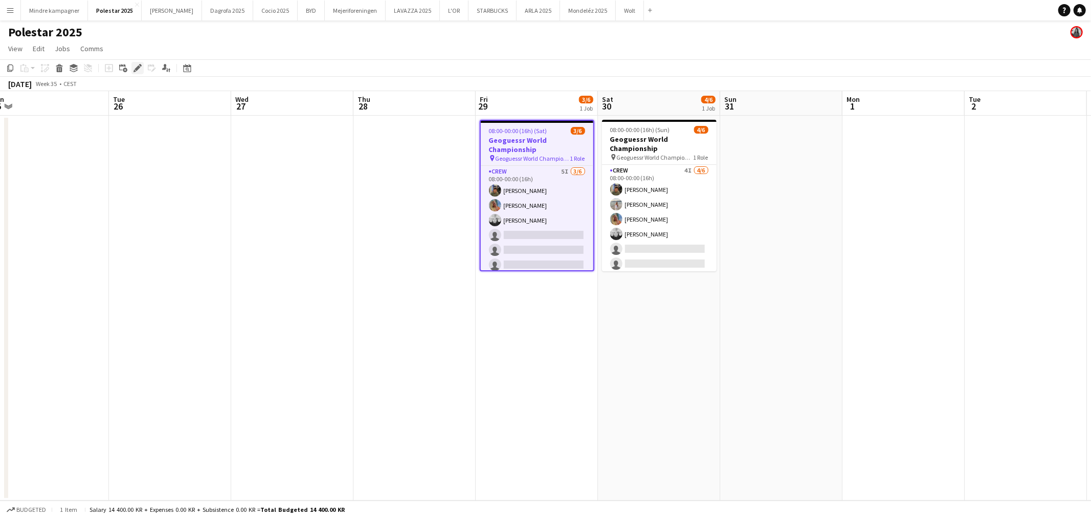
click at [136, 70] on icon "Edit" at bounding box center [138, 68] width 8 height 8
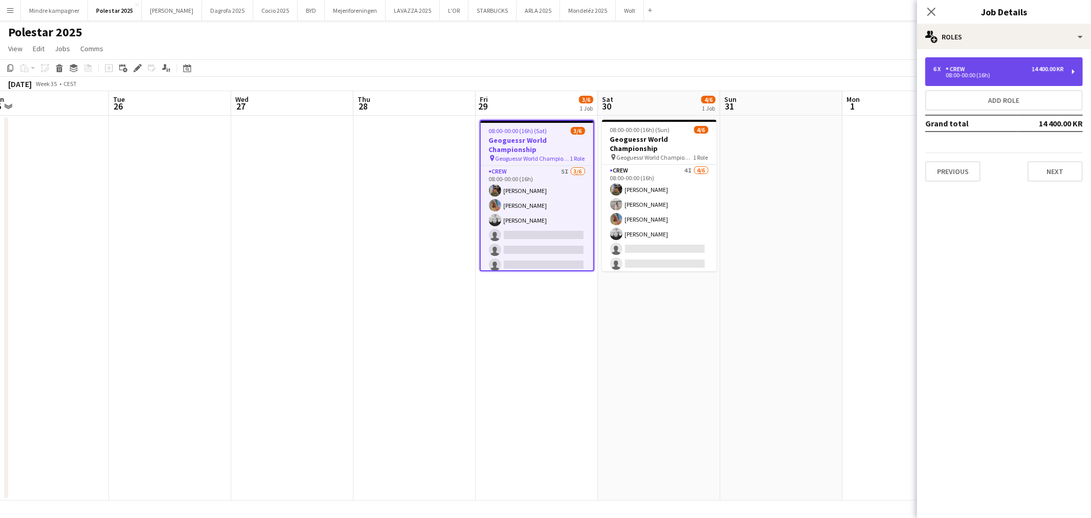
click at [984, 83] on div "6 x Crew 14 400.00 KR 08:00-00:00 (16h)" at bounding box center [1005, 71] width 158 height 29
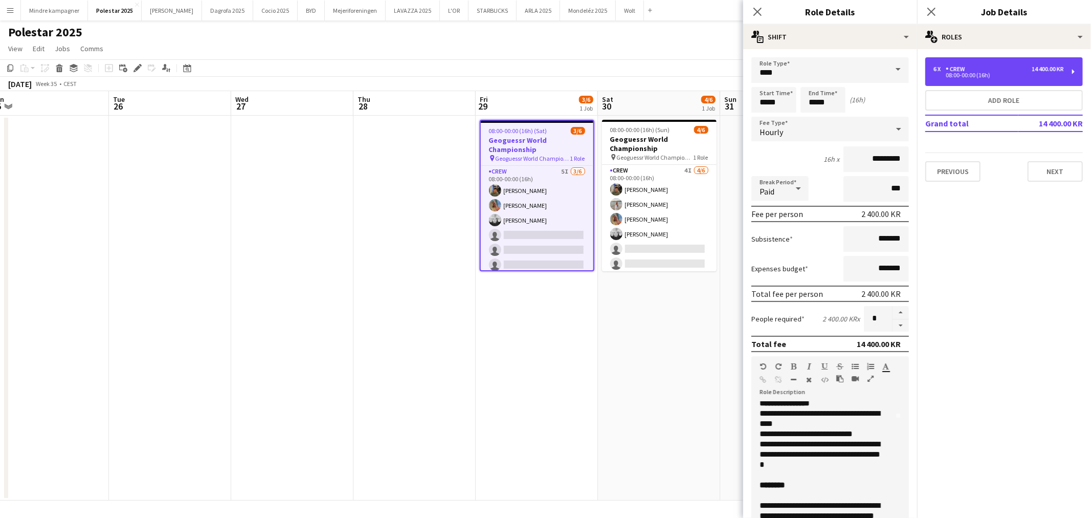
scroll to position [106, 0]
click at [854, 429] on p "**********" at bounding box center [822, 433] width 124 height 10
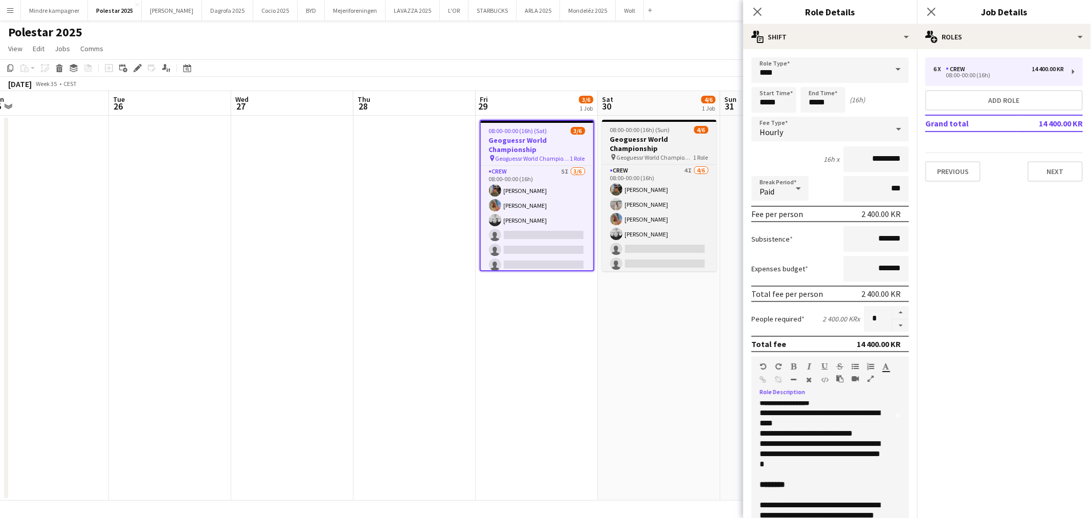
click at [652, 151] on h3 "Geoguessr World Championship" at bounding box center [659, 144] width 115 height 18
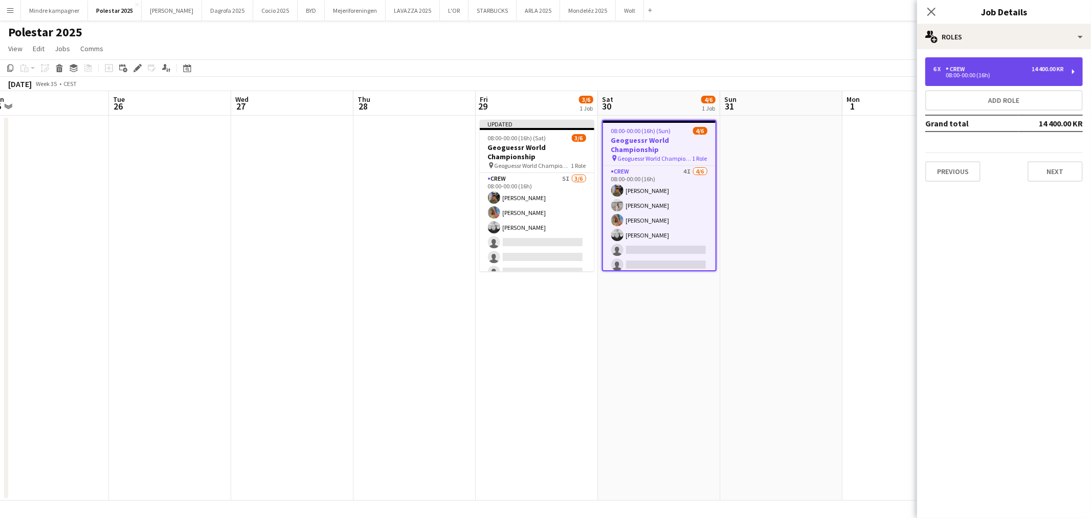
click at [981, 65] on div "6 x Crew 14 400.00 KR" at bounding box center [999, 68] width 130 height 7
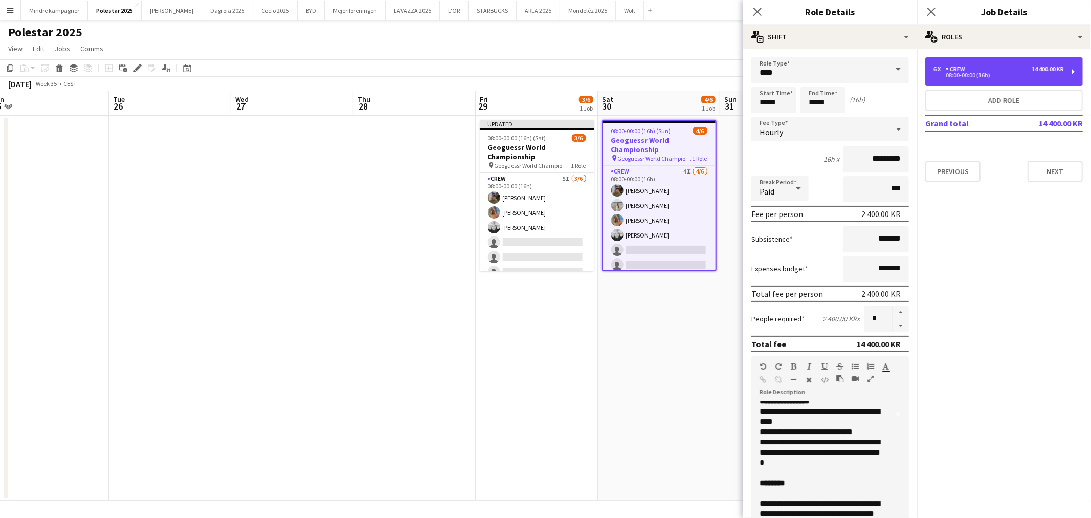
scroll to position [105, 0]
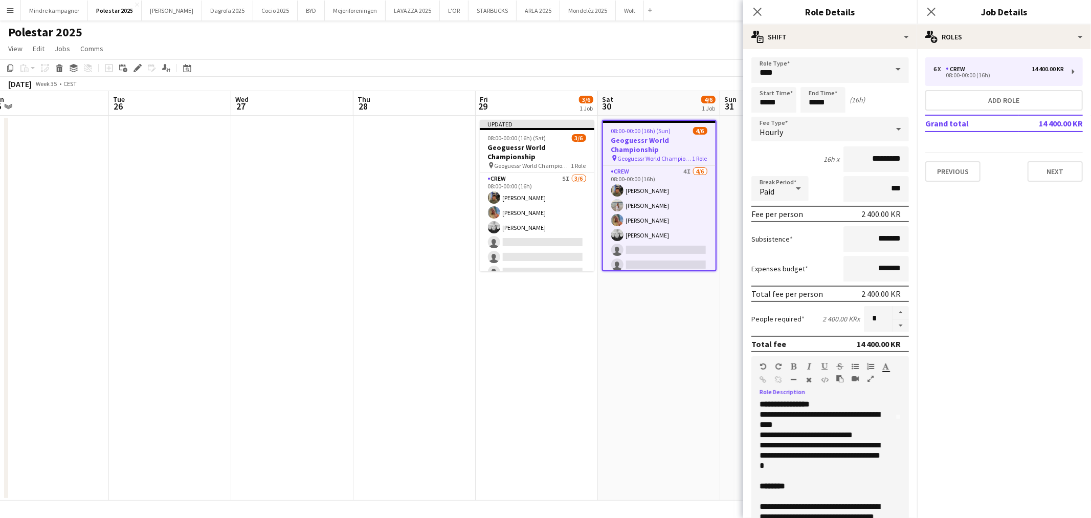
click at [841, 430] on p "**********" at bounding box center [822, 435] width 124 height 10
click at [668, 455] on app-date-cell "08:00-00:00 (16h) (Sun) 4/6 Geoguessr World Championship pin Geoguessr World Ch…" at bounding box center [659, 308] width 122 height 385
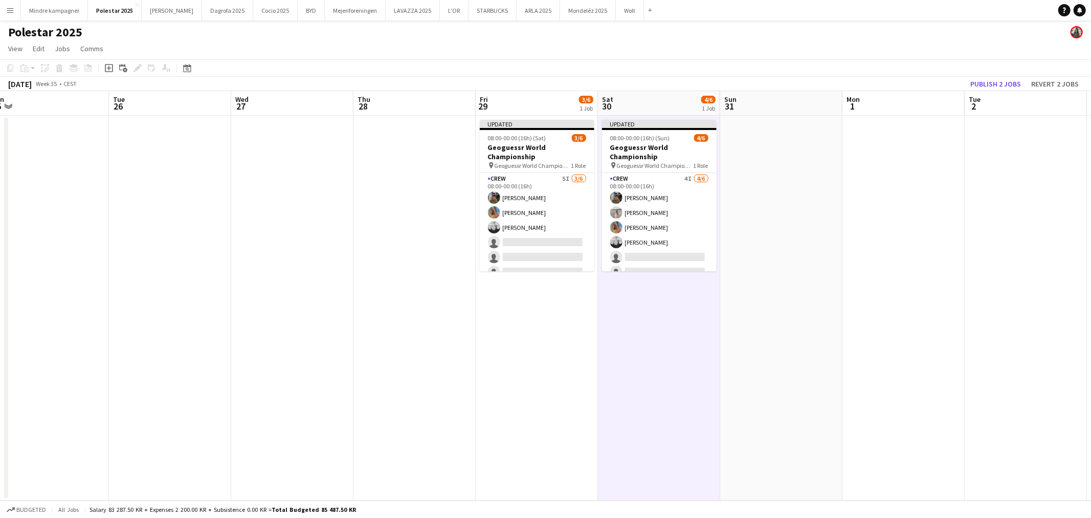
click at [1009, 76] on app-toolbar "Copy Paste Paste Ctrl+V Paste with crew Ctrl+Shift+V Paste linked Job [GEOGRAPH…" at bounding box center [545, 67] width 1091 height 17
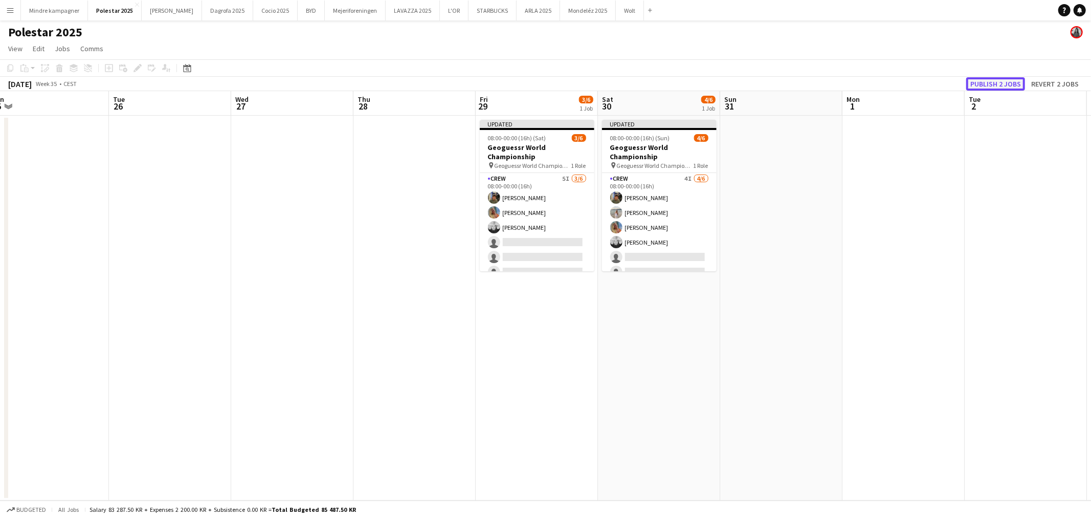
click at [1007, 84] on button "Publish 2 jobs" at bounding box center [995, 83] width 59 height 13
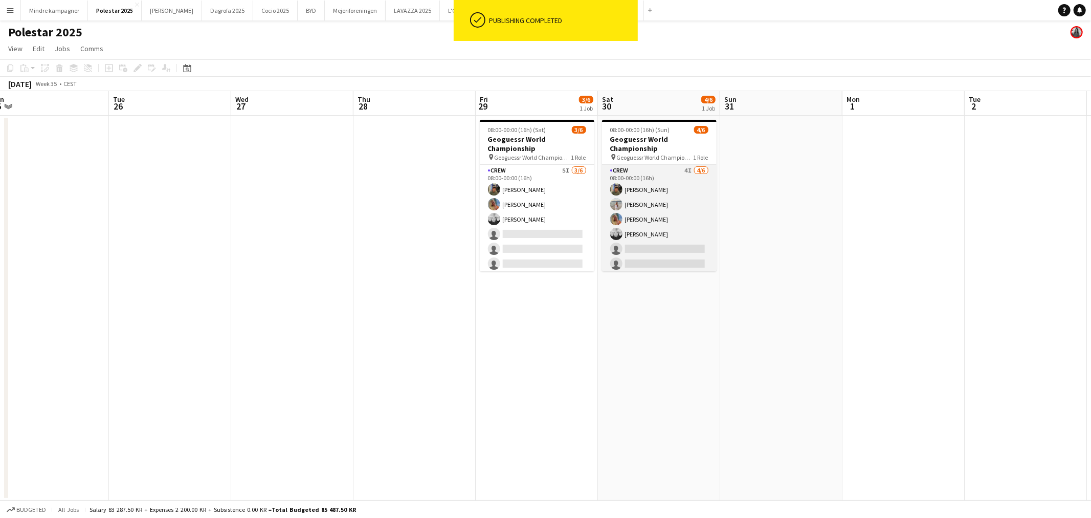
click at [664, 253] on app-card-role "Crew 4I [DATE] 08:00-00:00 (16h) [PERSON_NAME] [PERSON_NAME] Sofie Klivager [PE…" at bounding box center [659, 219] width 115 height 109
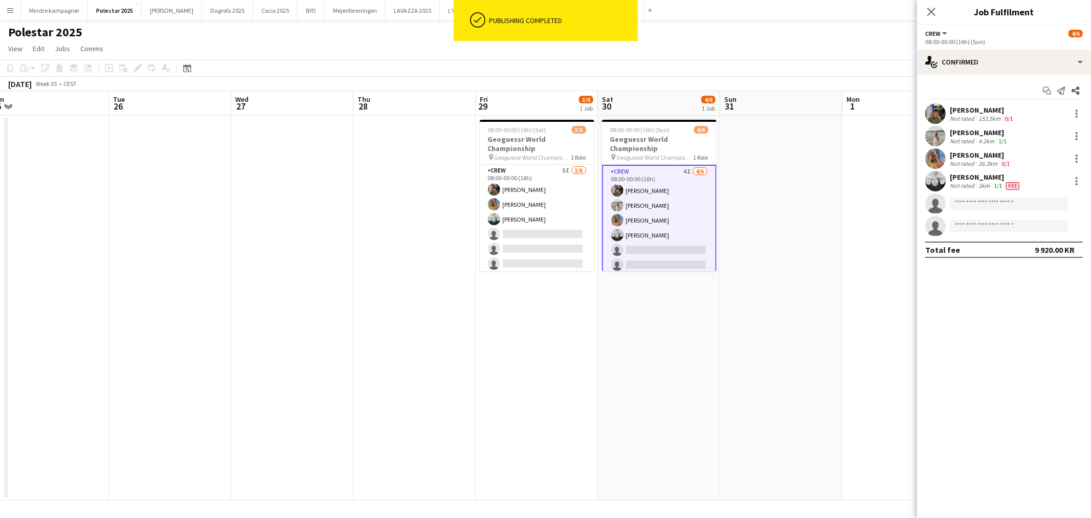
click at [976, 212] on app-invite-slot "single-neutral-actions" at bounding box center [1004, 203] width 174 height 20
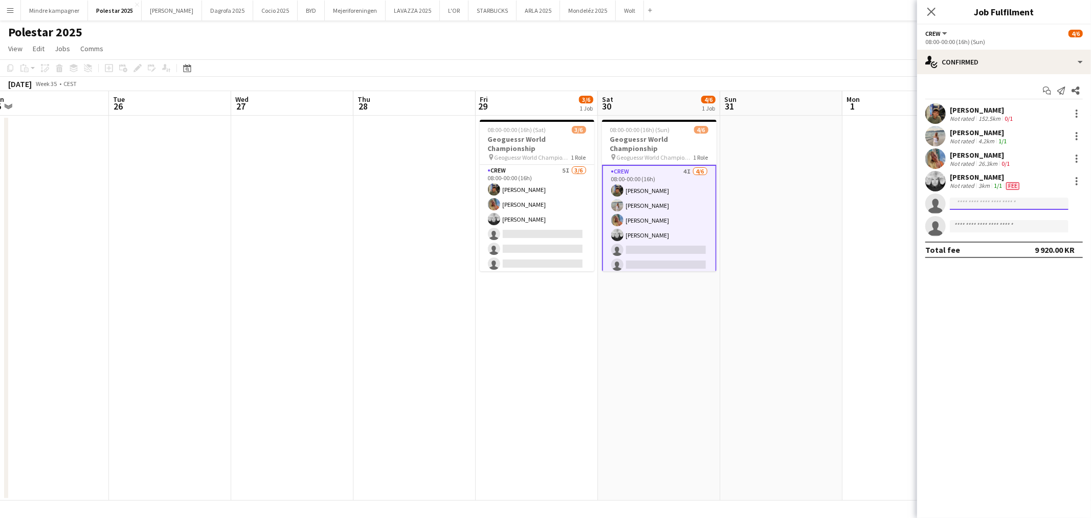
click at [975, 200] on input at bounding box center [1009, 203] width 119 height 12
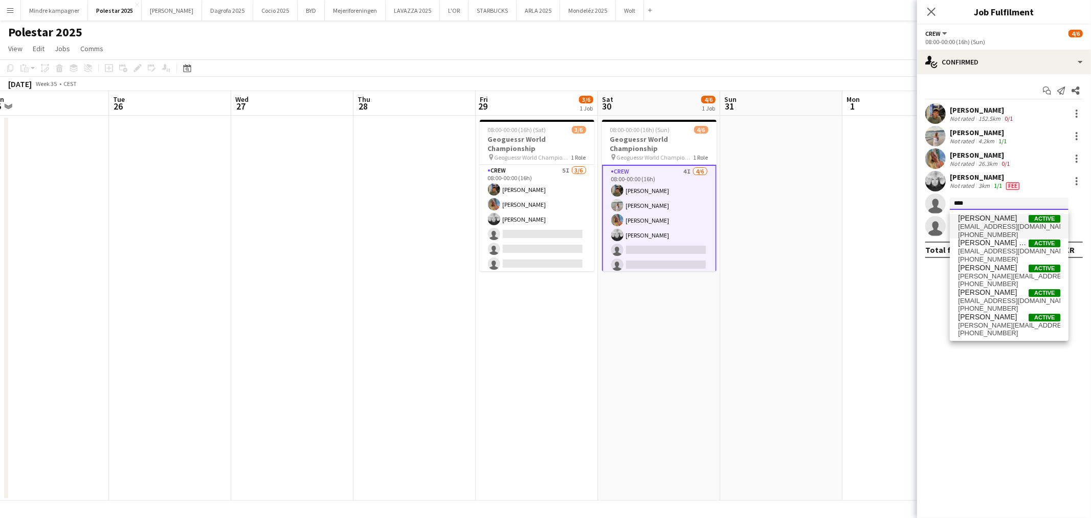
type input "****"
click at [992, 226] on span "[EMAIL_ADDRESS][DOMAIN_NAME]" at bounding box center [1009, 227] width 102 height 8
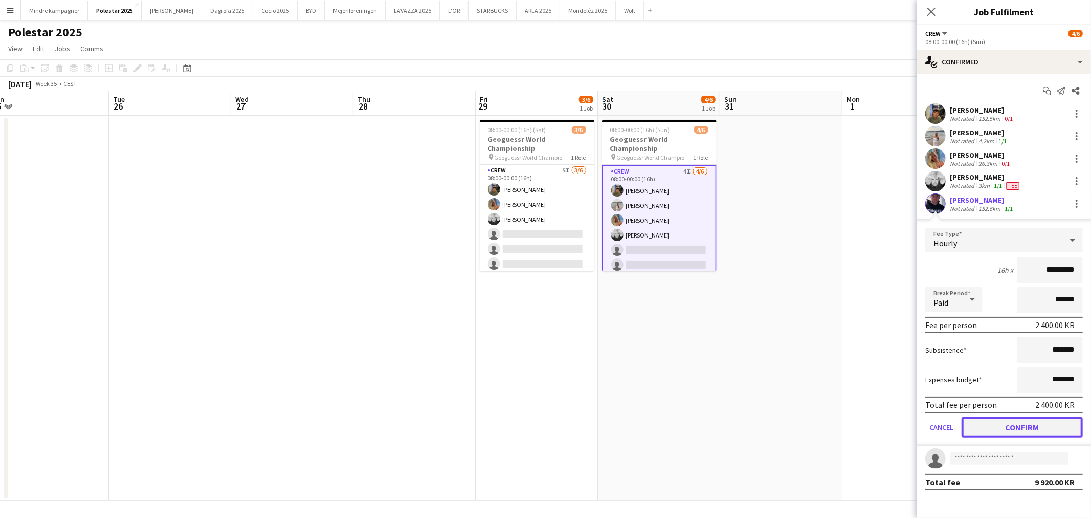
click at [1051, 419] on button "Confirm" at bounding box center [1022, 427] width 121 height 20
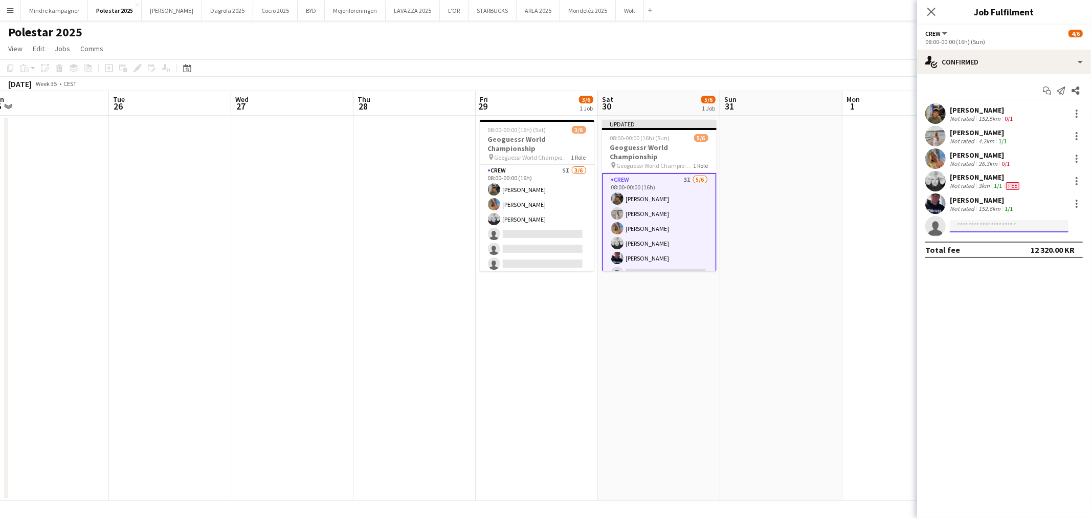
click at [1030, 227] on input at bounding box center [1009, 226] width 119 height 12
type input "****"
click at [1006, 242] on span "[PERSON_NAME] Active" at bounding box center [1009, 240] width 102 height 9
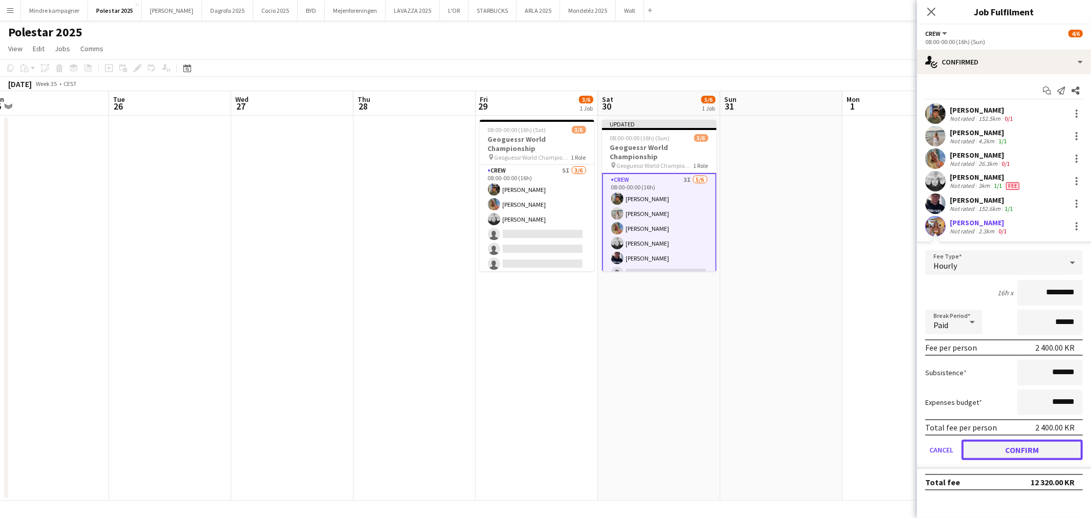
click at [1042, 449] on button "Confirm" at bounding box center [1022, 449] width 121 height 20
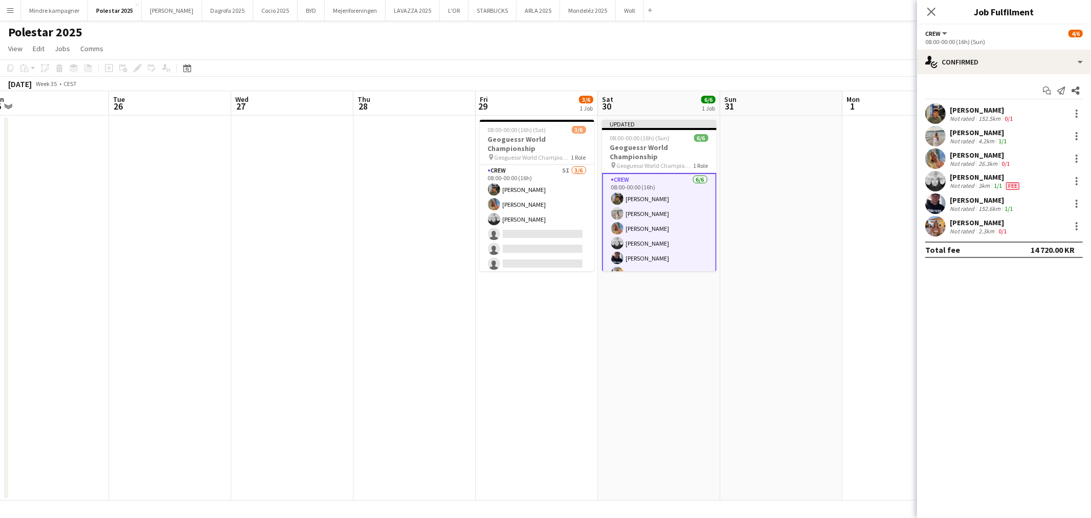
click at [810, 392] on app-date-cell at bounding box center [781, 308] width 122 height 385
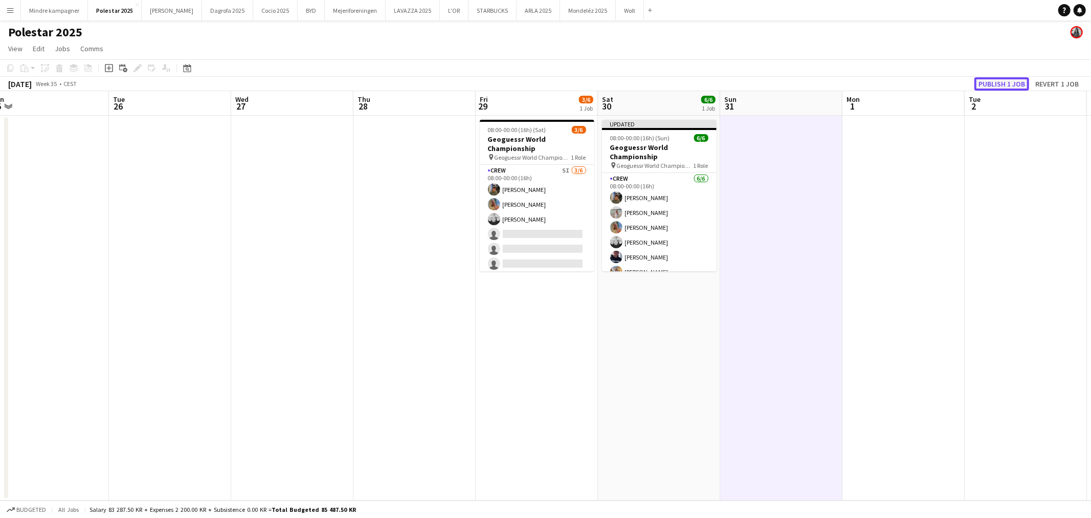
click at [1010, 79] on button "Publish 1 job" at bounding box center [1002, 83] width 55 height 13
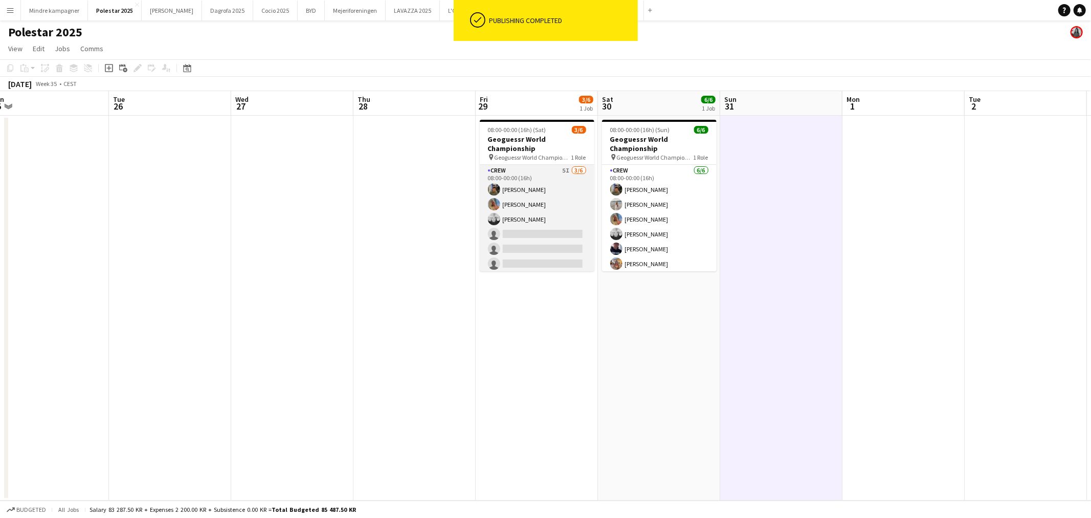
click at [534, 240] on app-card-role "Crew 5I [DATE] 08:00-00:00 (16h) [PERSON_NAME] [PERSON_NAME] [PERSON_NAME] sing…" at bounding box center [537, 219] width 115 height 109
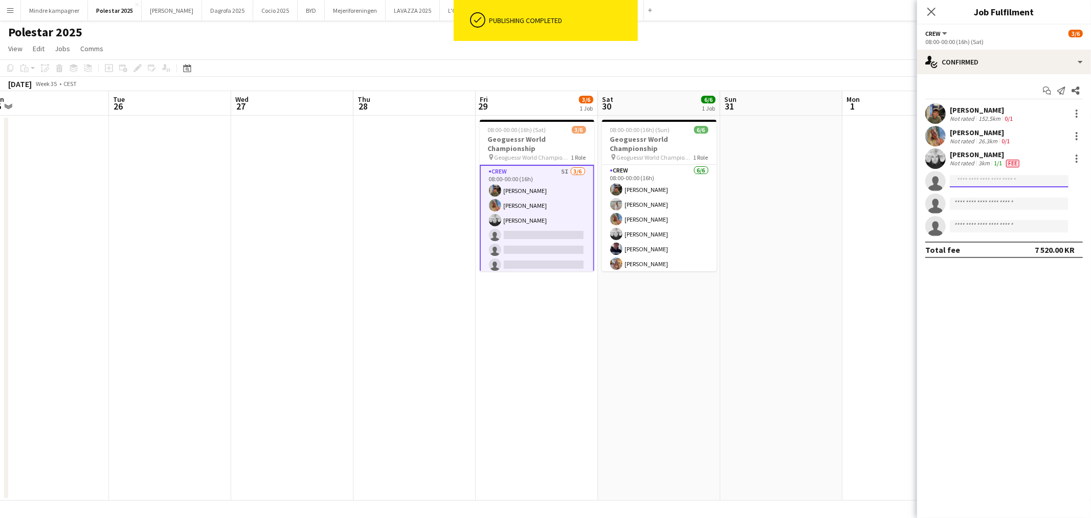
click at [976, 181] on input at bounding box center [1009, 181] width 119 height 12
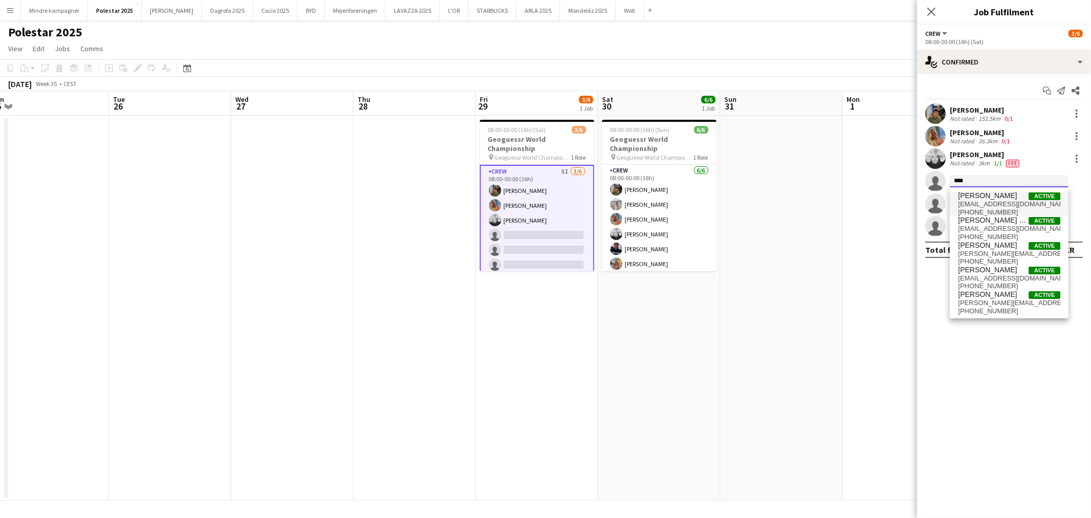
type input "****"
click at [984, 199] on span "[PERSON_NAME]" at bounding box center [987, 195] width 59 height 9
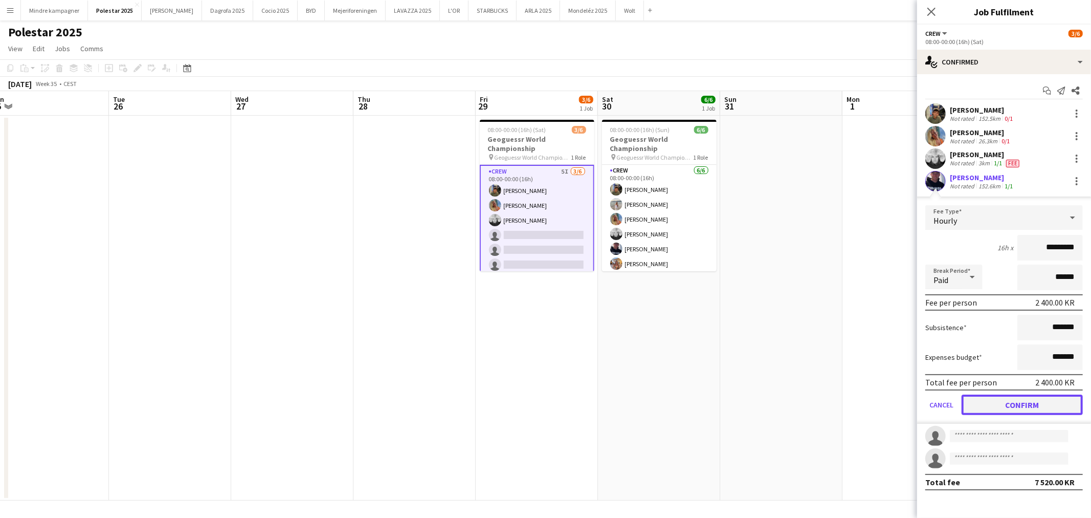
click at [1053, 397] on button "Confirm" at bounding box center [1022, 404] width 121 height 20
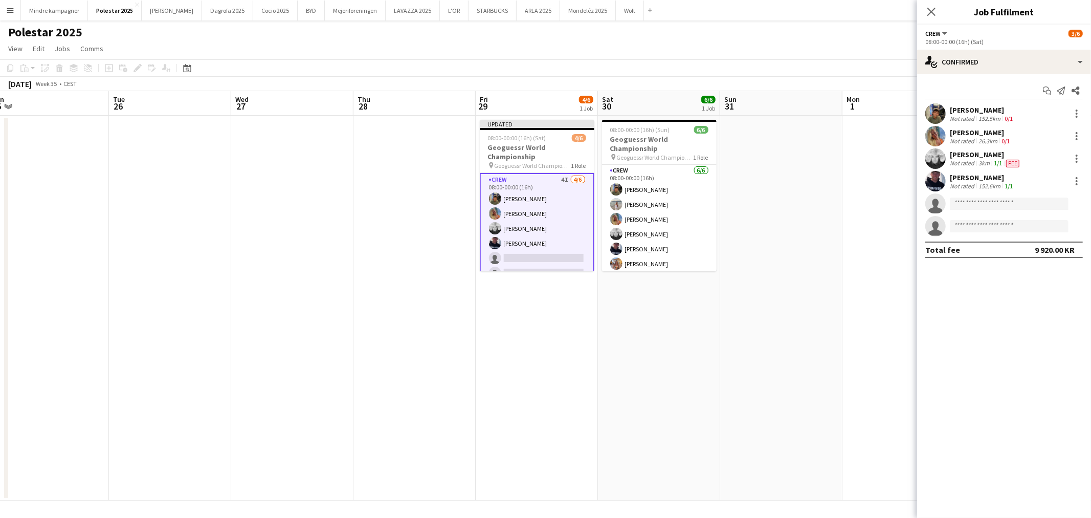
click at [843, 380] on app-date-cell at bounding box center [904, 308] width 122 height 385
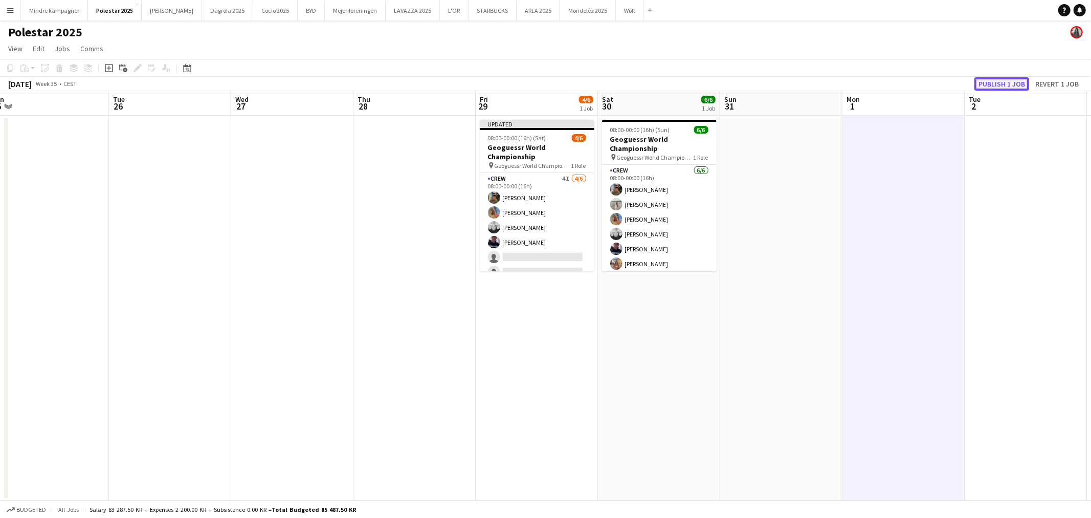
click at [1003, 79] on button "Publish 1 job" at bounding box center [1002, 83] width 55 height 13
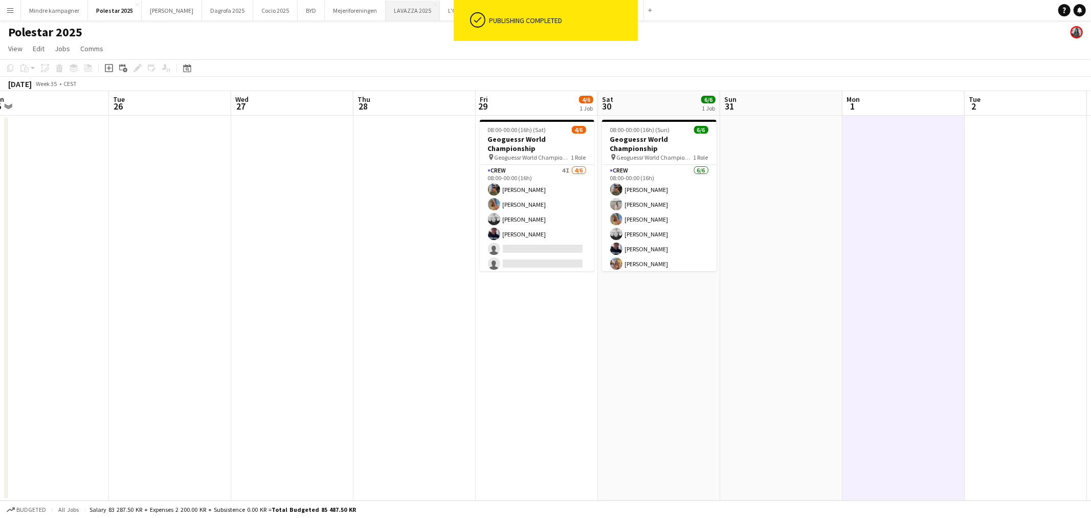
click at [395, 13] on button "LAVAZZA 2025 Close" at bounding box center [413, 11] width 54 height 20
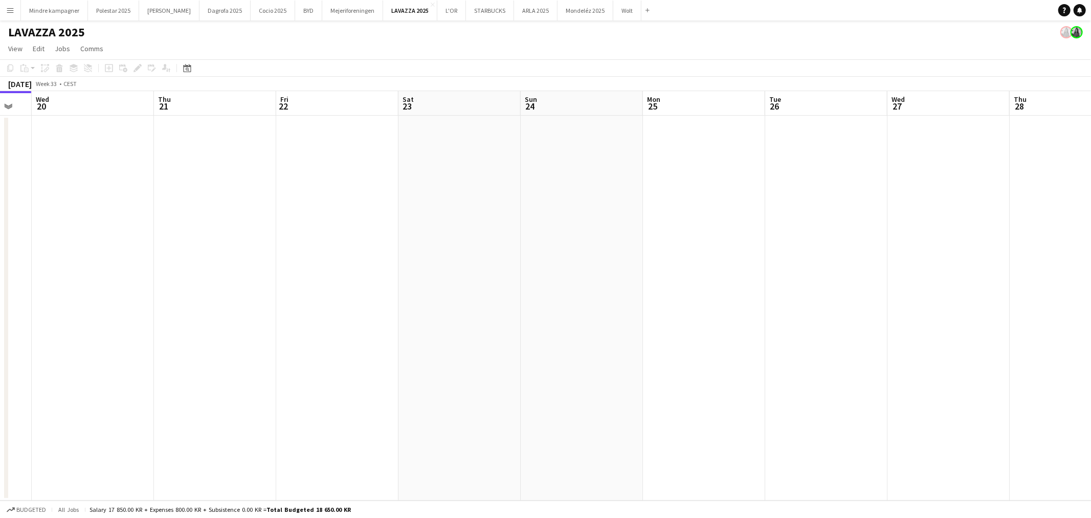
drag, startPoint x: 718, startPoint y: 331, endPoint x: 328, endPoint y: 341, distance: 389.5
click at [328, 341] on app-calendar-viewport "Sat 16 Sun 17 Mon 18 Tue 19 Wed 20 Thu 21 Fri 22 Sat 23 Sun 24 Mon 25 Tue 26 We…" at bounding box center [545, 295] width 1091 height 409
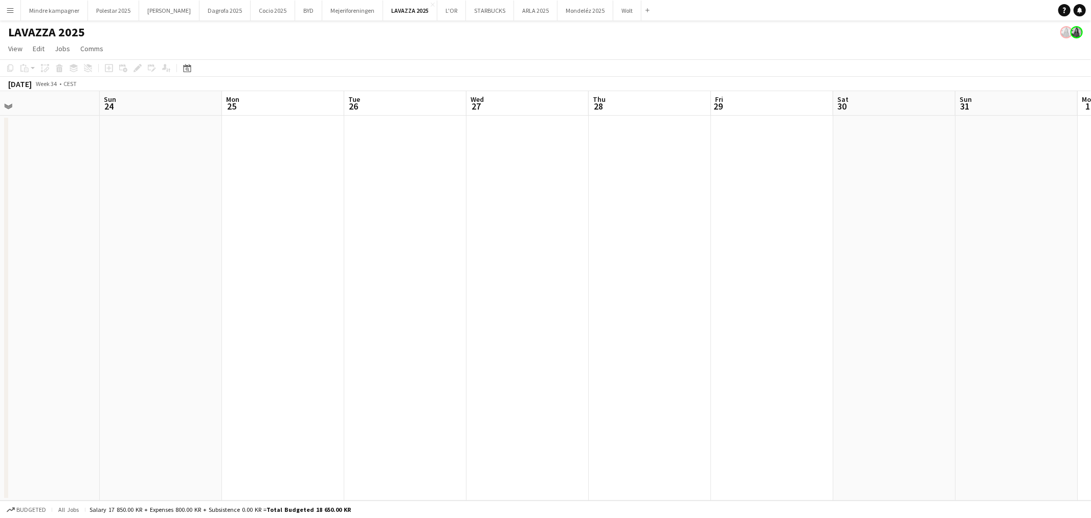
drag, startPoint x: 604, startPoint y: 392, endPoint x: 198, endPoint y: 394, distance: 406.2
click at [198, 394] on app-calendar-viewport "Thu 21 Fri 22 Sat 23 Sun 24 Mon 25 Tue 26 Wed 27 Thu 28 Fri 29 Sat 30 Sun 31 Mo…" at bounding box center [545, 295] width 1091 height 409
drag, startPoint x: 641, startPoint y: 447, endPoint x: 224, endPoint y: 459, distance: 417.2
click at [224, 459] on app-calendar-viewport "Sat 23 Sun 24 Mon 25 Tue 26 Wed 27 Thu 28 Fri 29 Sat 30 Sun 31 Mon 1 Tue 2 Wed …" at bounding box center [545, 295] width 1091 height 409
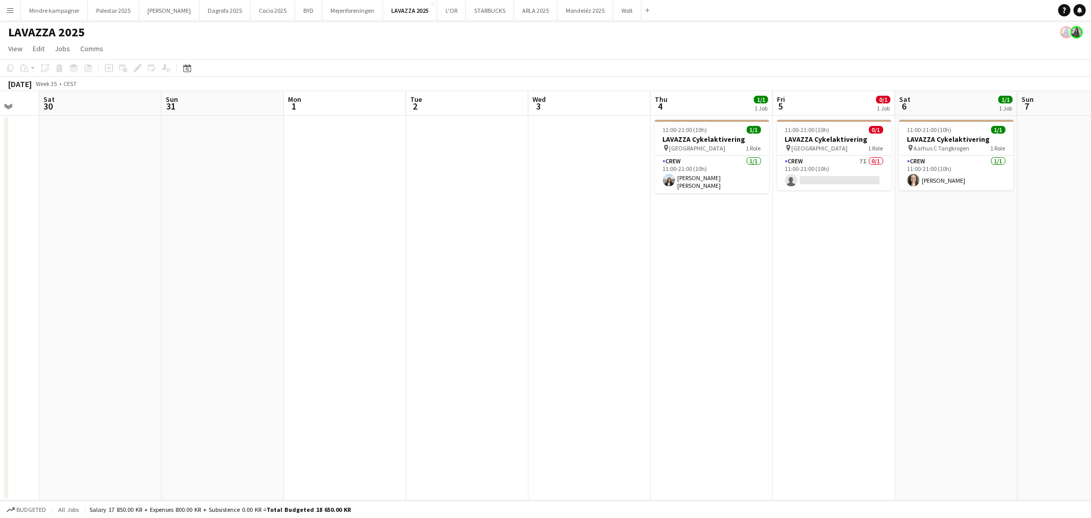
drag, startPoint x: 738, startPoint y: 437, endPoint x: 591, endPoint y: 444, distance: 147.5
click at [591, 444] on app-calendar-viewport "Wed 27 Thu 28 Fri 29 Sat 30 Sun 31 Mon 1 Tue 2 Wed 3 Thu 4 1/1 1 Job Fri 5 0/1 …" at bounding box center [545, 295] width 1091 height 409
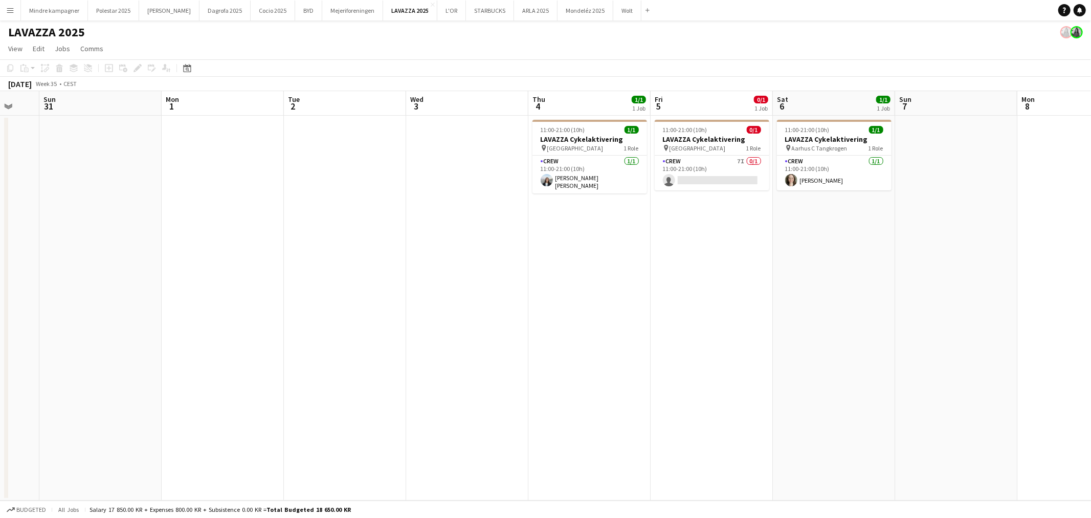
scroll to position [0, 360]
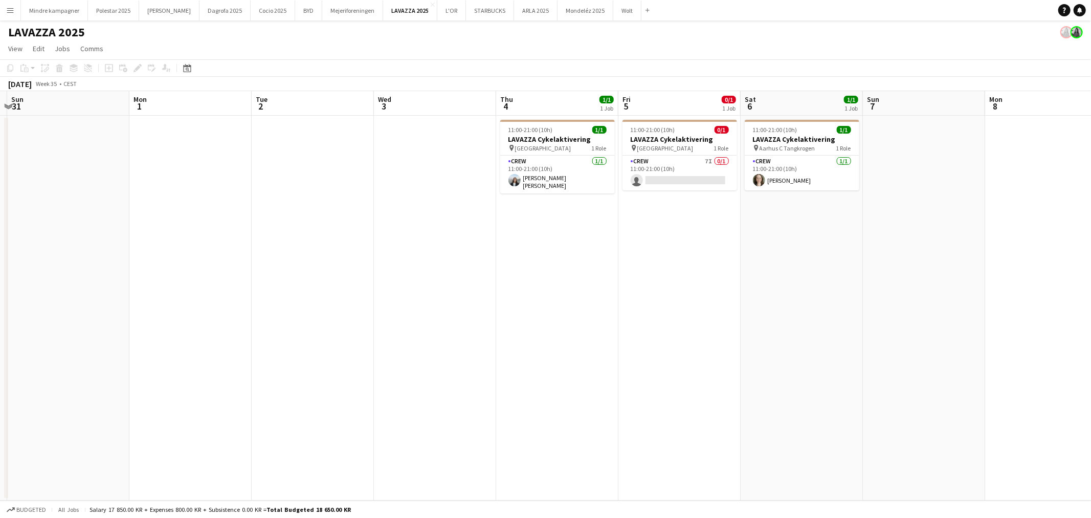
drag, startPoint x: 911, startPoint y: 403, endPoint x: 385, endPoint y: 432, distance: 526.3
click at [385, 432] on app-calendar-viewport "Thu 28 Fri 29 Sat 30 Sun 31 Mon 1 Tue 2 Wed 3 Thu 4 1/1 1 Job Fri 5 0/1 1 Job S…" at bounding box center [545, 295] width 1091 height 409
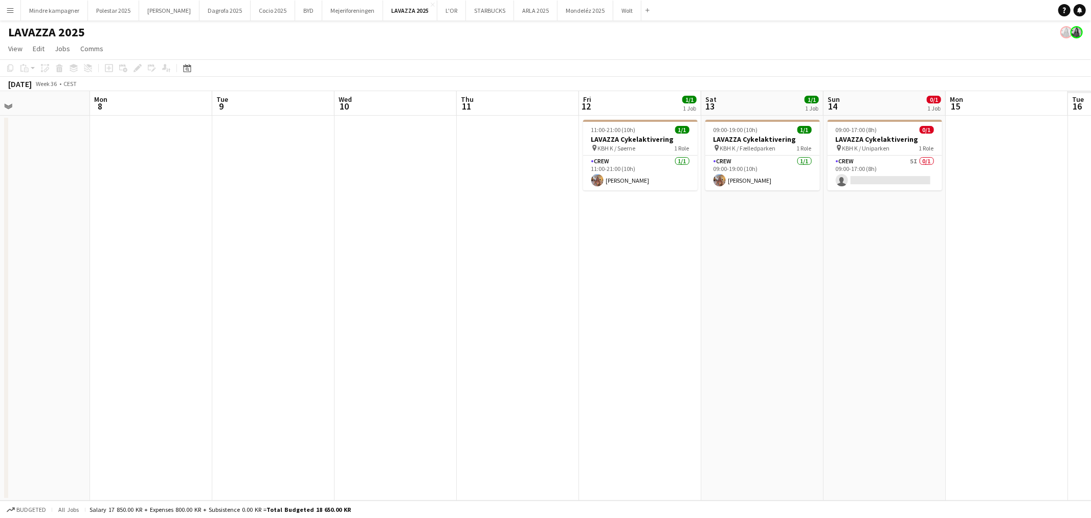
drag, startPoint x: 622, startPoint y: 379, endPoint x: 379, endPoint y: 376, distance: 243.1
click at [379, 376] on app-calendar-viewport "Thu 4 1/1 1 Job Fri 5 0/1 1 Job Sat 6 1/1 1 Job Sun 7 Mon 8 Tue 9 Wed 10 Thu 11…" at bounding box center [545, 295] width 1091 height 409
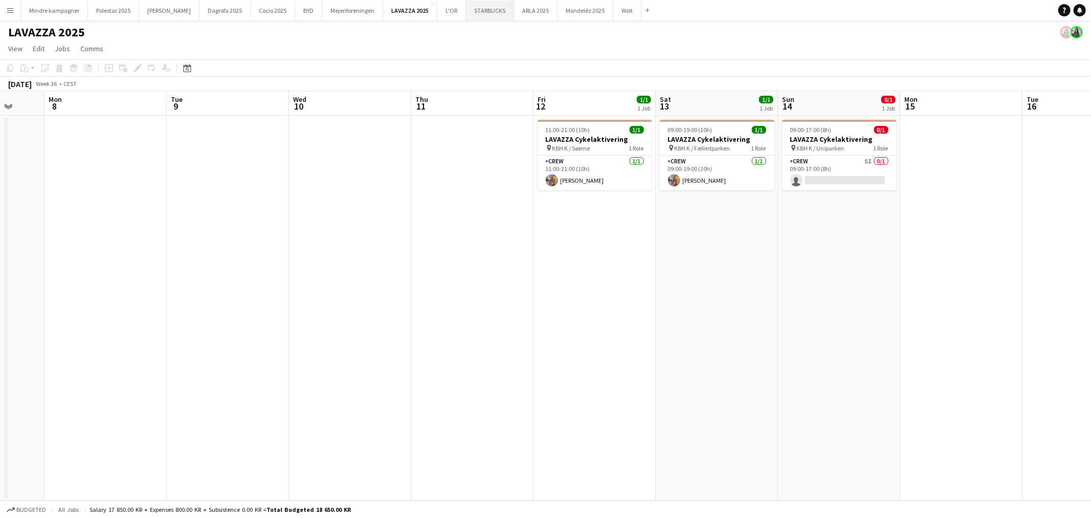
click at [466, 12] on button "STARBUCKS Close" at bounding box center [490, 11] width 48 height 20
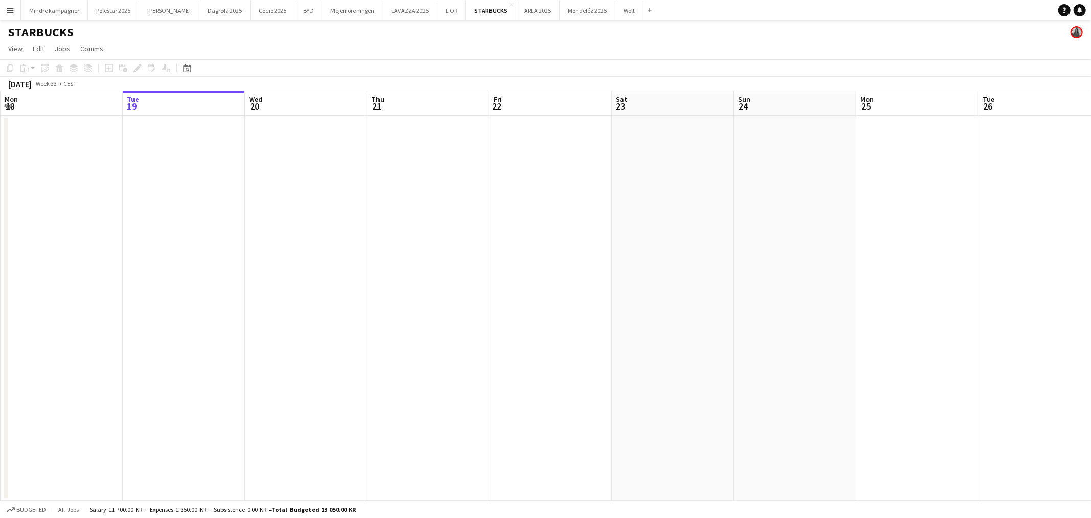
drag, startPoint x: 798, startPoint y: 320, endPoint x: 393, endPoint y: 349, distance: 406.3
click at [393, 349] on app-calendar-viewport "Sat 16 Sun 17 Mon 18 Tue 19 Wed 20 Thu 21 Fri 22 Sat 23 Sun 24 Mon 25 Tue 26 We…" at bounding box center [545, 295] width 1091 height 409
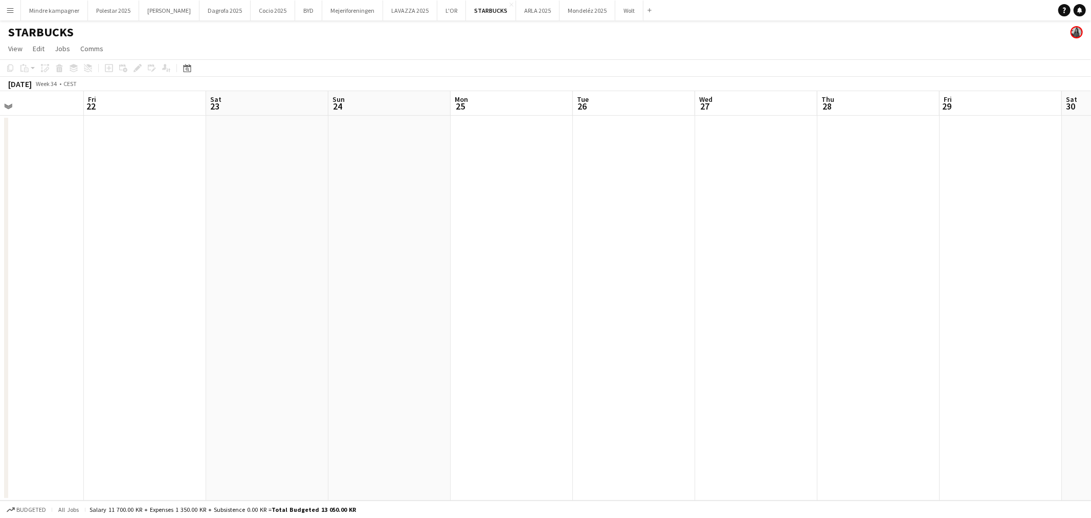
drag, startPoint x: 715, startPoint y: 401, endPoint x: 510, endPoint y: 405, distance: 205.2
click at [510, 405] on app-calendar-viewport "Tue 19 Wed 20 Thu 21 Fri 22 Sat 23 Sun 24 Mon 25 Tue 26 Wed 27 Thu 28 Fri 29 Sa…" at bounding box center [545, 295] width 1091 height 409
drag, startPoint x: 857, startPoint y: 372, endPoint x: 466, endPoint y: 369, distance: 390.9
click at [466, 369] on app-calendar-viewport "Fri 22 Sat 23 Sun 24 Mon 25 Tue 26 Wed 27 Thu 28 Fri 29 Sat 30 Sun 31 Mon 1 Tue…" at bounding box center [545, 295] width 1091 height 409
drag, startPoint x: 787, startPoint y: 412, endPoint x: 85, endPoint y: 488, distance: 705.5
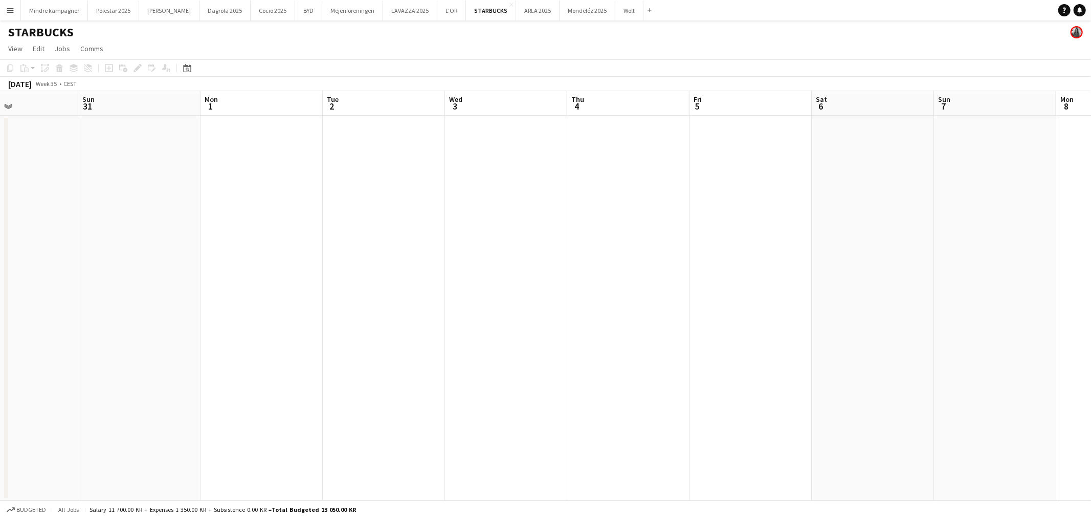
click at [85, 488] on app-calendar-viewport "Tue 26 Wed 27 Thu 28 Fri 29 Sat 30 Sun 31 Mon 1 Tue 2 Wed 3 Thu 4 Fri 5 Sat 6 S…" at bounding box center [545, 295] width 1091 height 409
drag, startPoint x: 749, startPoint y: 390, endPoint x: 220, endPoint y: 393, distance: 528.5
click at [220, 393] on app-calendar-viewport "Sun 31 Mon 1 Tue 2 Wed 3 Thu 4 Fri 5 Sat 6 Sun 7 Mon 8 Tue 9 Wed 10 Thu 11 Fri …" at bounding box center [545, 295] width 1091 height 409
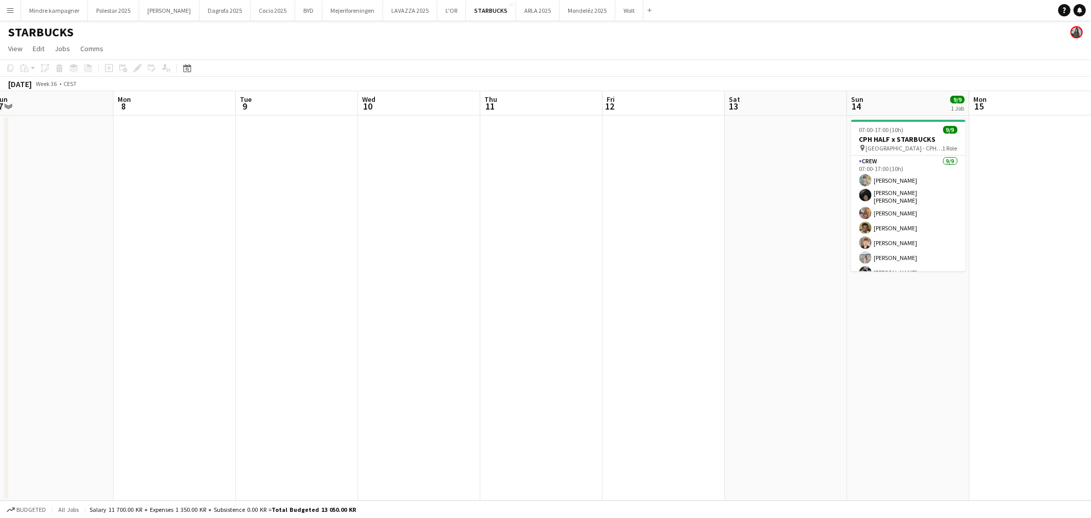
drag, startPoint x: 788, startPoint y: 366, endPoint x: 431, endPoint y: 356, distance: 356.7
click at [431, 356] on app-calendar-viewport "Fri 5 Sat 6 Sun 7 Mon 8 Tue 9 Wed 10 Thu 11 Fri 12 Sat 13 Sun 14 9/9 1 Job Mon …" at bounding box center [545, 295] width 1091 height 409
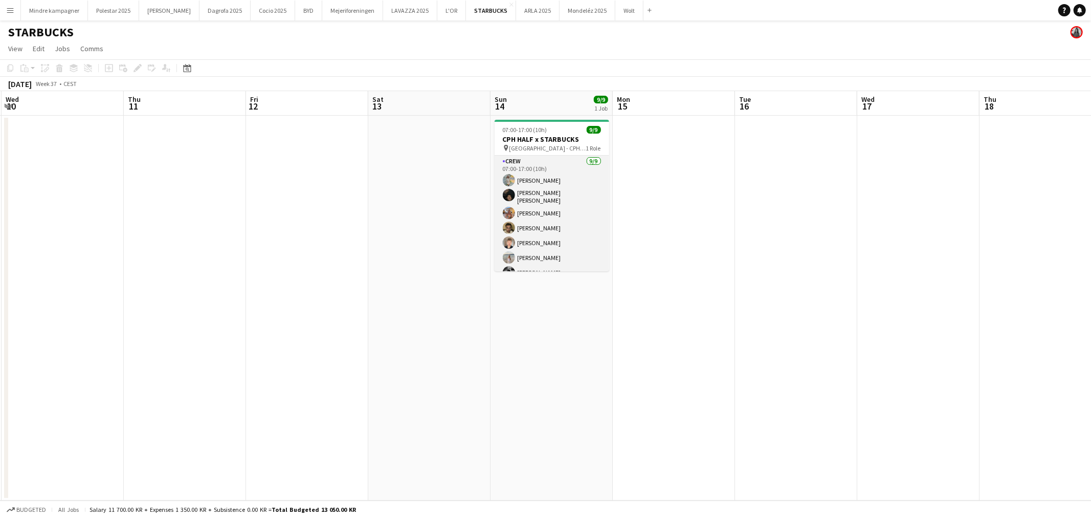
scroll to position [38, 0]
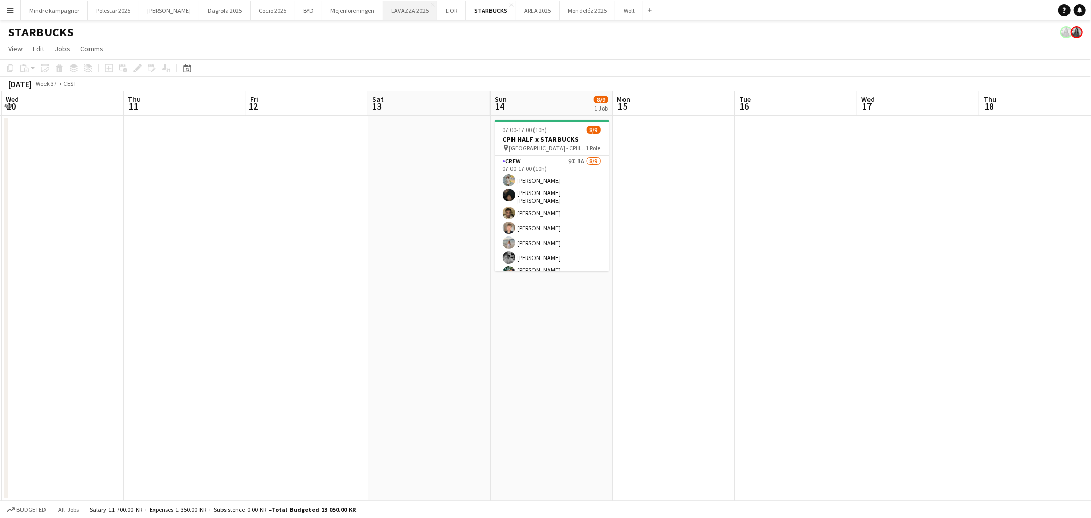
click at [384, 11] on button "LAVAZZA 2025 Close" at bounding box center [410, 11] width 54 height 20
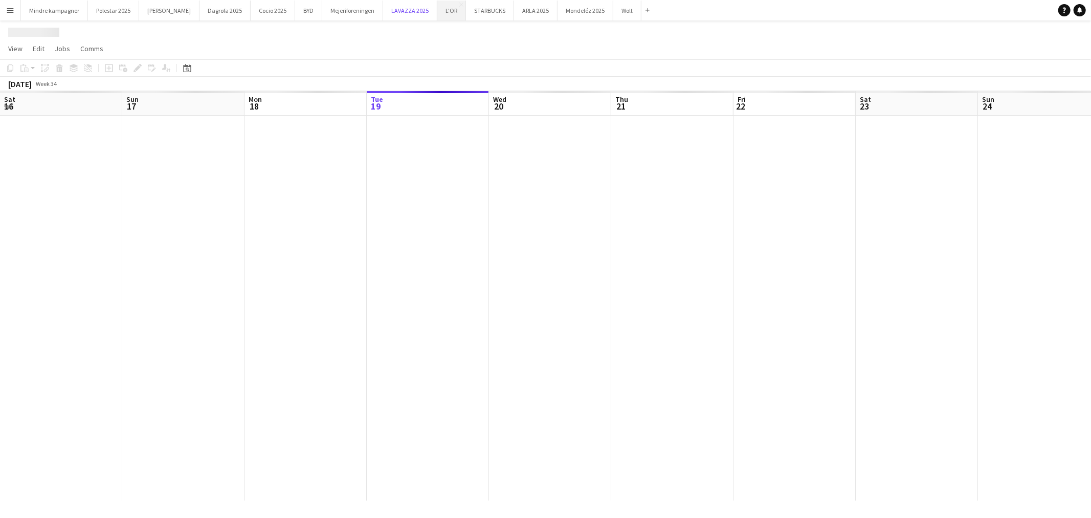
scroll to position [0, 244]
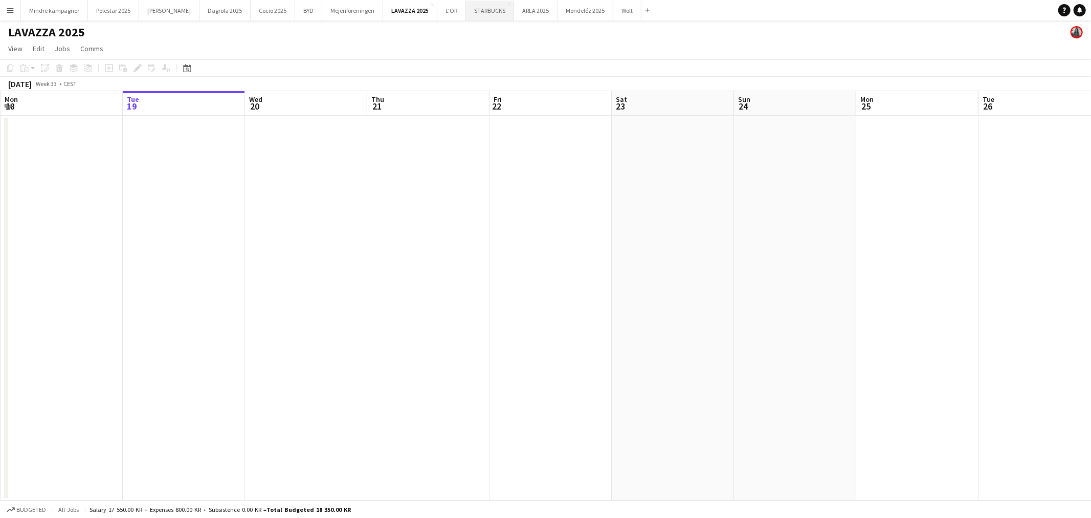
click at [466, 14] on button "STARBUCKS Close" at bounding box center [490, 11] width 48 height 20
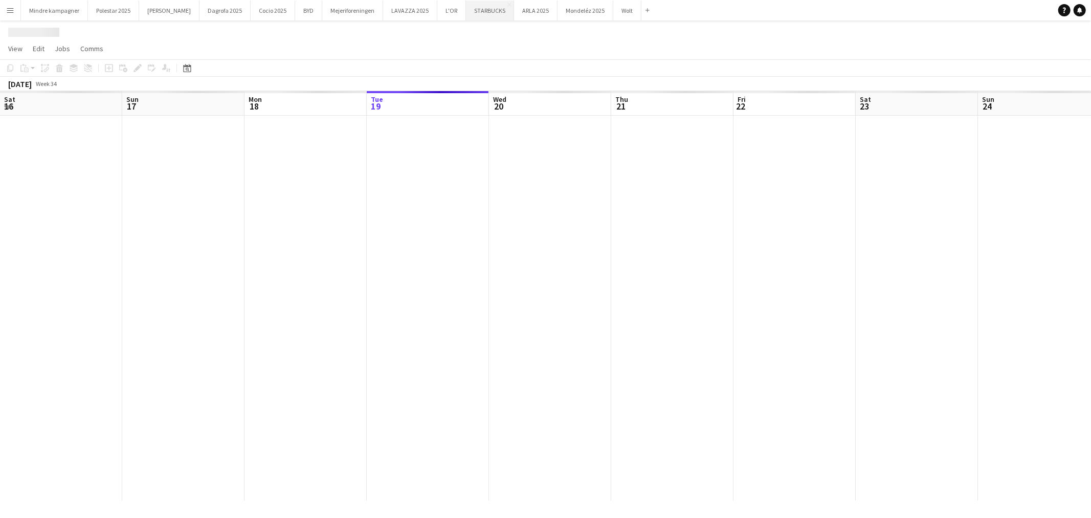
scroll to position [0, 244]
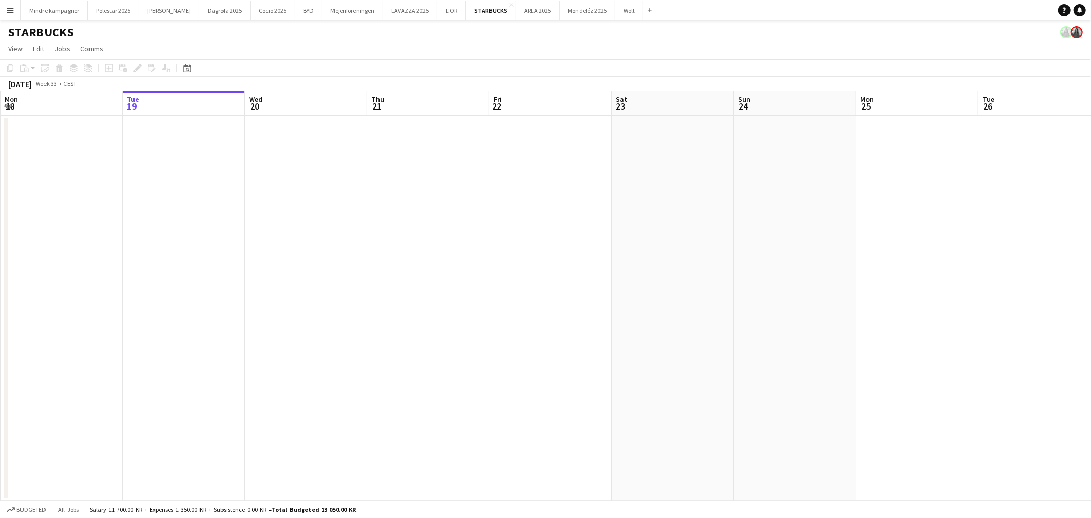
click at [973, 385] on app-date-cell at bounding box center [917, 308] width 122 height 385
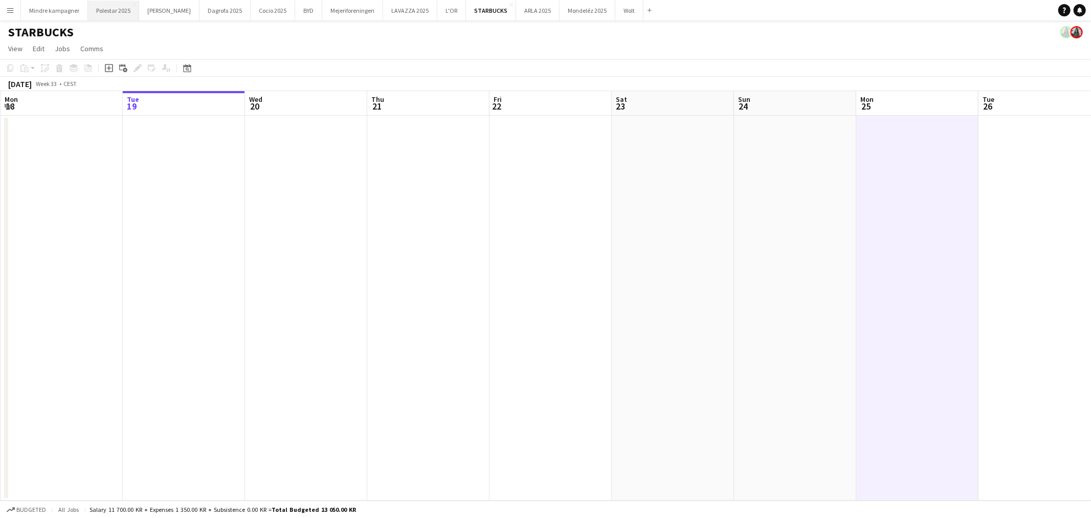
click at [116, 9] on button "Polestar 2025 Close" at bounding box center [113, 11] width 51 height 20
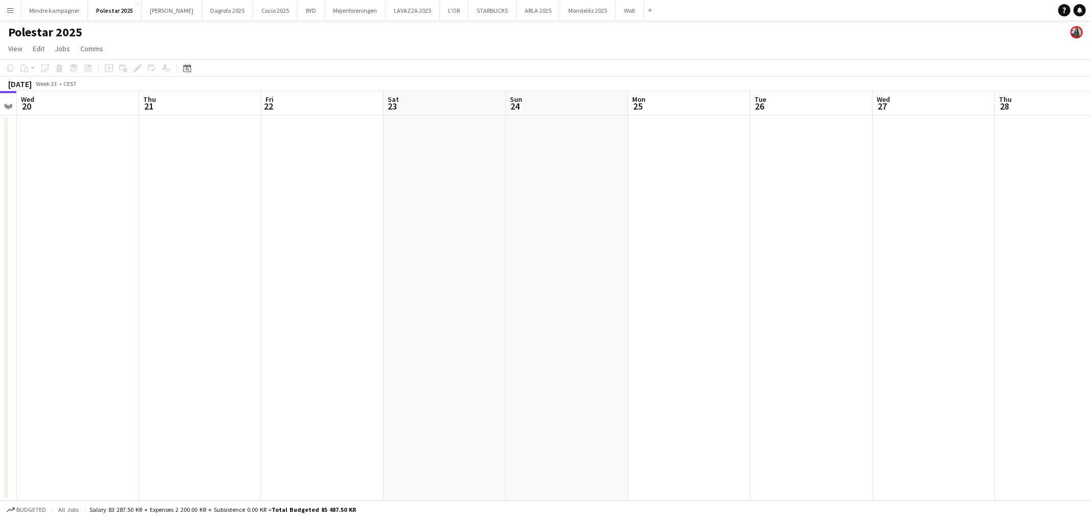
drag, startPoint x: 756, startPoint y: 367, endPoint x: 394, endPoint y: 357, distance: 362.4
click at [274, 367] on app-calendar-viewport "Sat 16 Sun 17 Mon 18 Tue 19 Wed 20 Thu 21 Fri 22 Sat 23 Sun 24 Mon 25 Tue 26 We…" at bounding box center [545, 295] width 1091 height 409
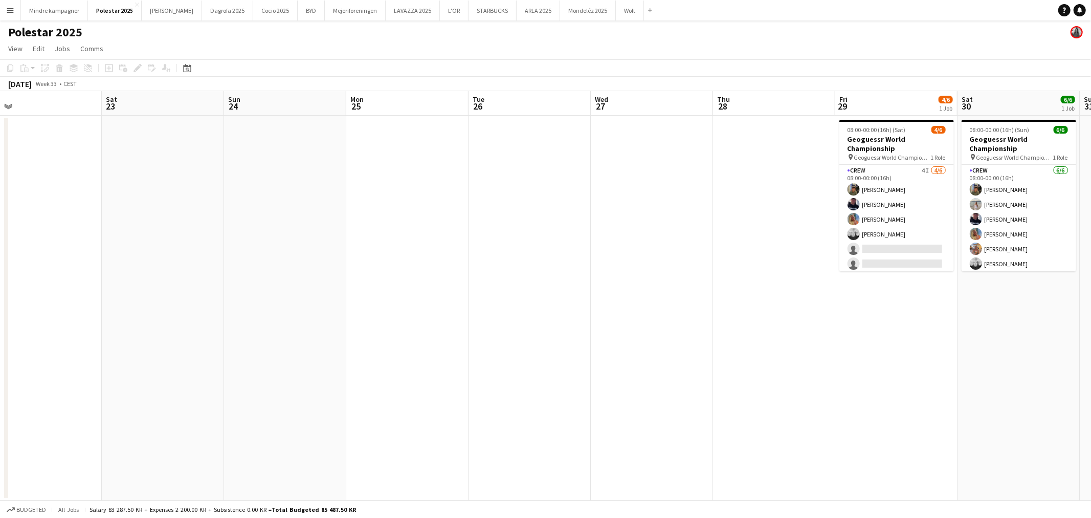
drag, startPoint x: 621, startPoint y: 365, endPoint x: 478, endPoint y: 376, distance: 143.1
click at [478, 376] on app-calendar-viewport "Tue 19 Wed 20 Thu 21 Fri 22 Sat 23 Sun 24 Mon 25 Tue 26 Wed 27 Thu 28 Fri 29 4/…" at bounding box center [545, 295] width 1091 height 409
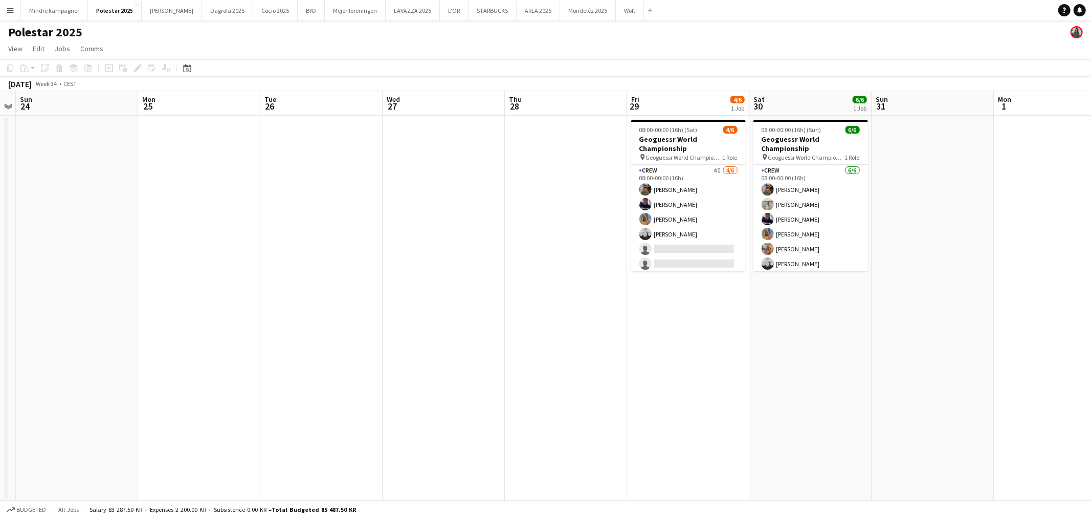
drag, startPoint x: 607, startPoint y: 373, endPoint x: 556, endPoint y: 380, distance: 52.0
click at [556, 380] on app-calendar-viewport "Thu 21 Fri 22 Sat 23 Sun 24 Mon 25 Tue 26 Wed 27 Thu 28 Fri 29 4/6 1 Job Sat 30…" at bounding box center [545, 295] width 1091 height 409
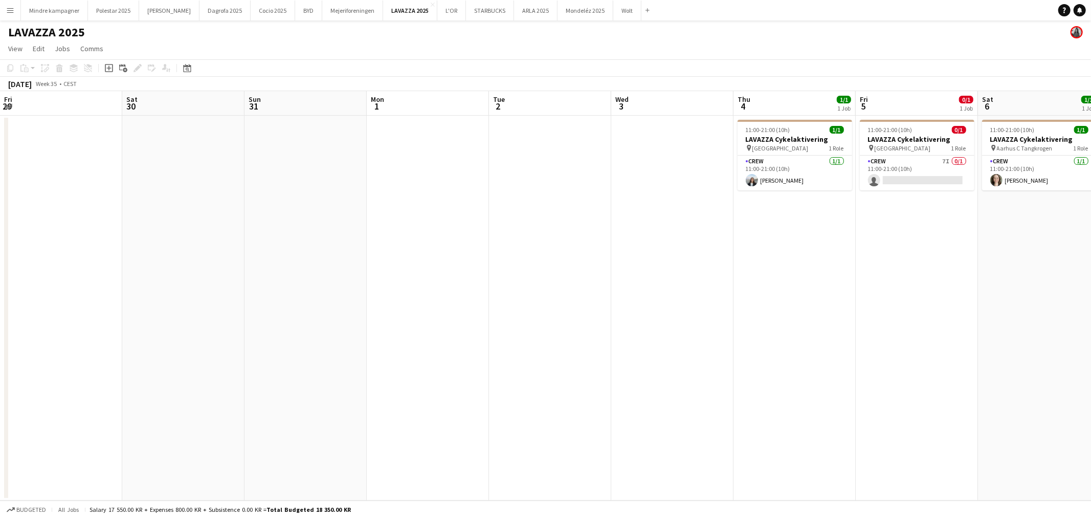
scroll to position [0, 315]
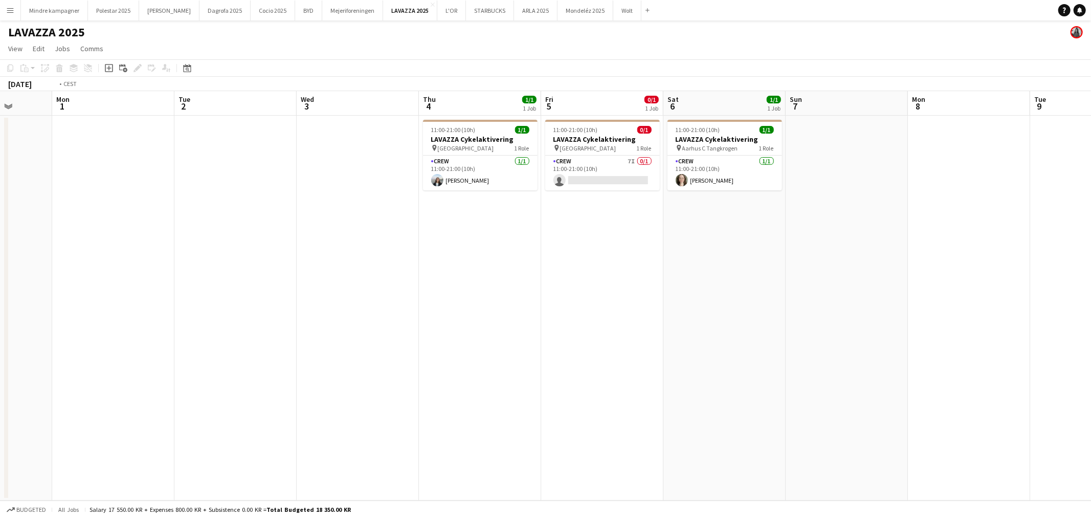
drag, startPoint x: 810, startPoint y: 318, endPoint x: 424, endPoint y: 313, distance: 386.8
click at [424, 313] on app-calendar-viewport "Fri 29 Sat 30 Sun 31 Mon 1 Tue 2 Wed 3 Thu 4 1/1 1 Job Fri 5 0/1 1 Job Sat 6 1/…" at bounding box center [545, 295] width 1091 height 409
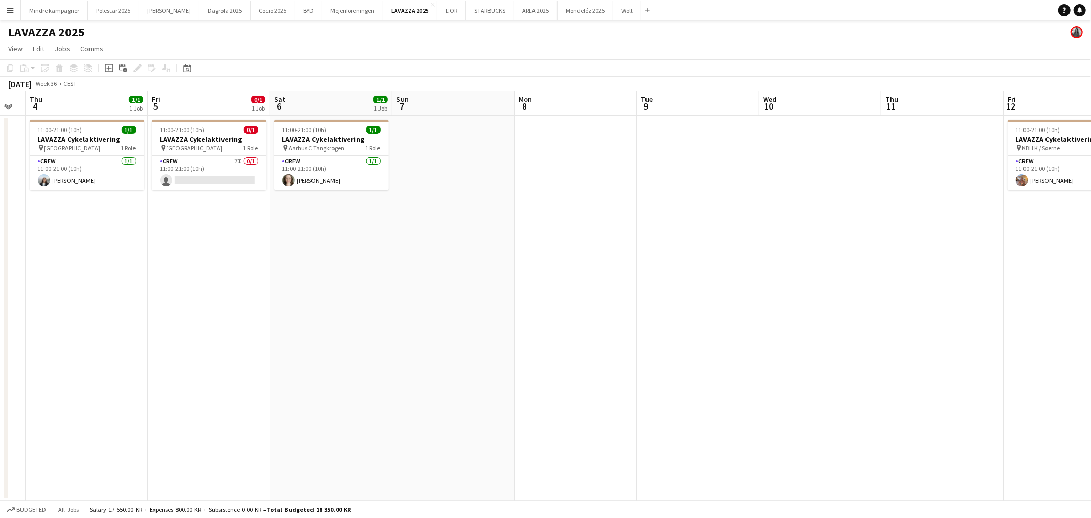
drag, startPoint x: 630, startPoint y: 376, endPoint x: 436, endPoint y: 382, distance: 193.5
click at [436, 382] on app-calendar-viewport "Mon 1 Tue 2 Wed 3 Thu 4 1/1 1 Job Fri 5 0/1 1 Job Sat 6 1/1 1 Job Sun 7 Mon 8 T…" at bounding box center [545, 295] width 1091 height 409
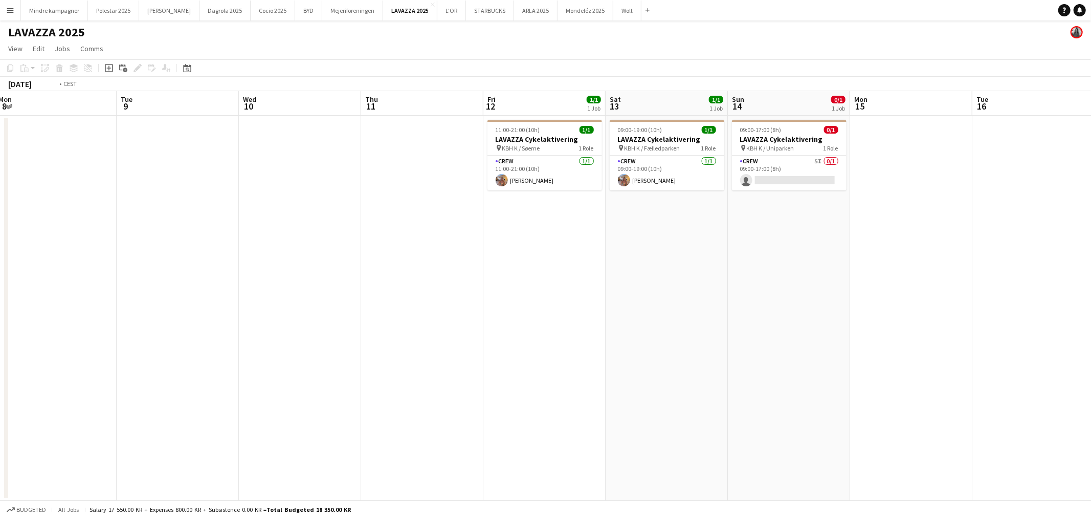
drag, startPoint x: 722, startPoint y: 397, endPoint x: 568, endPoint y: 407, distance: 154.3
click at [568, 407] on app-calendar-viewport "Fri 5 0/1 1 Job Sat 6 1/1 1 Job Sun 7 Mon 8 Tue 9 Wed 10 Thu 11 Fri 12 1/1 1 Jo…" at bounding box center [545, 295] width 1091 height 409
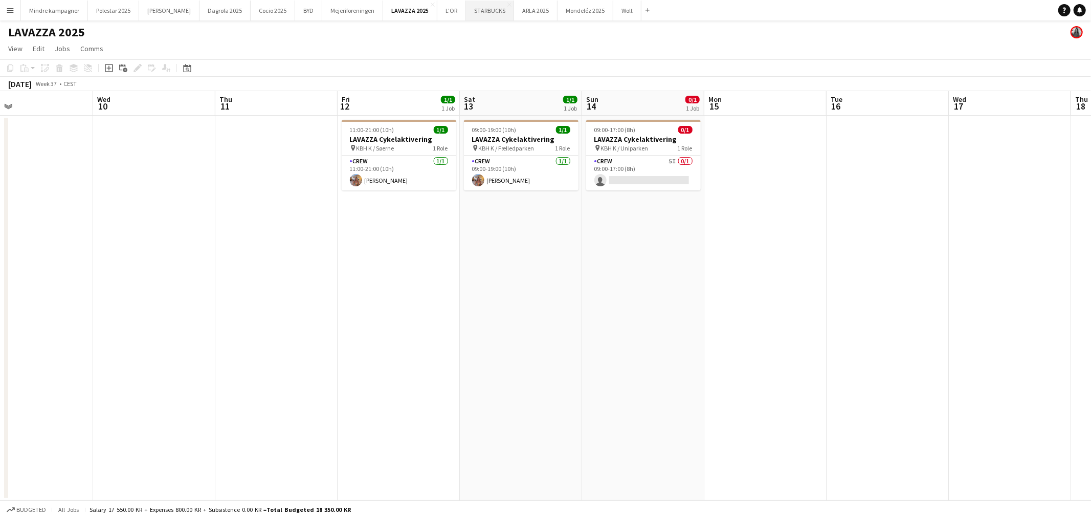
click at [466, 8] on button "STARBUCKS Close" at bounding box center [490, 11] width 48 height 20
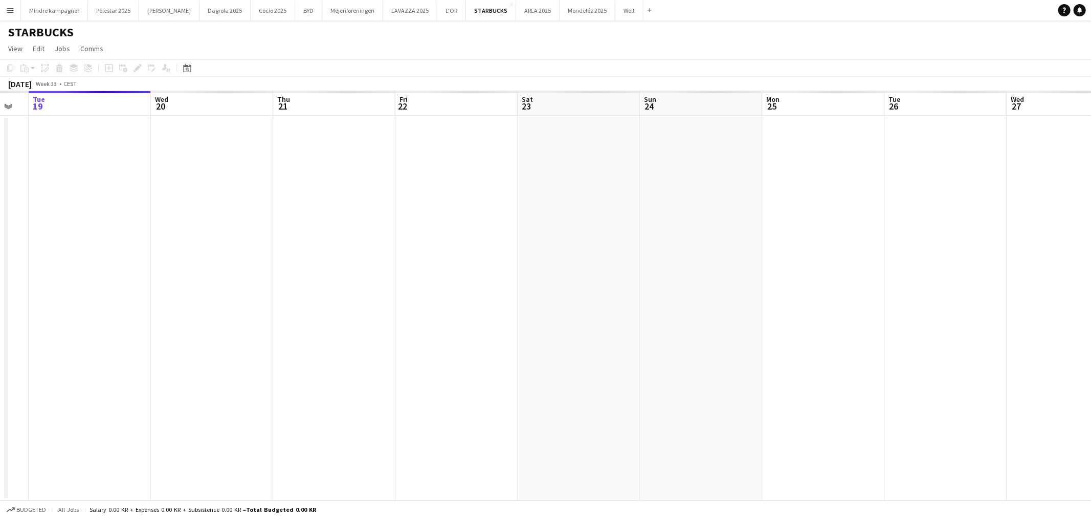
click at [343, 217] on app-calendar-viewport "Sat 16 Sun 17 Mon 18 Tue 19 Wed 20 Thu 21 Fri 22 Sat 23 Sun 24 Mon 25 Tue 26 We…" at bounding box center [545, 295] width 1091 height 409
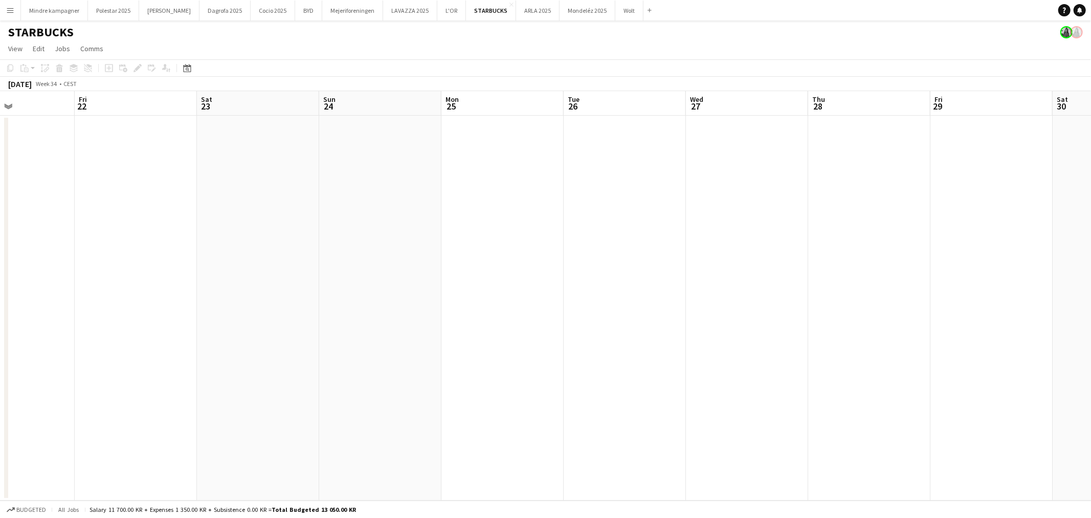
drag, startPoint x: 876, startPoint y: 291, endPoint x: 374, endPoint y: 318, distance: 503.2
click at [374, 318] on app-calendar-viewport "Mon 18 Tue 19 Wed 20 Thu 21 Fri 22 Sat 23 Sun 24 Mon 25 Tue 26 Wed 27 Thu 28 Fr…" at bounding box center [545, 295] width 1091 height 409
drag, startPoint x: 855, startPoint y: 340, endPoint x: 387, endPoint y: 370, distance: 469.1
click at [387, 370] on app-calendar-viewport "Sat 23 Sun 24 Mon 25 Tue 26 Wed 27 Thu 28 Fri 29 Sat 30 Sun 31 Mon 1 Tue 2 Wed …" at bounding box center [545, 295] width 1091 height 409
drag, startPoint x: 834, startPoint y: 360, endPoint x: 254, endPoint y: 395, distance: 580.8
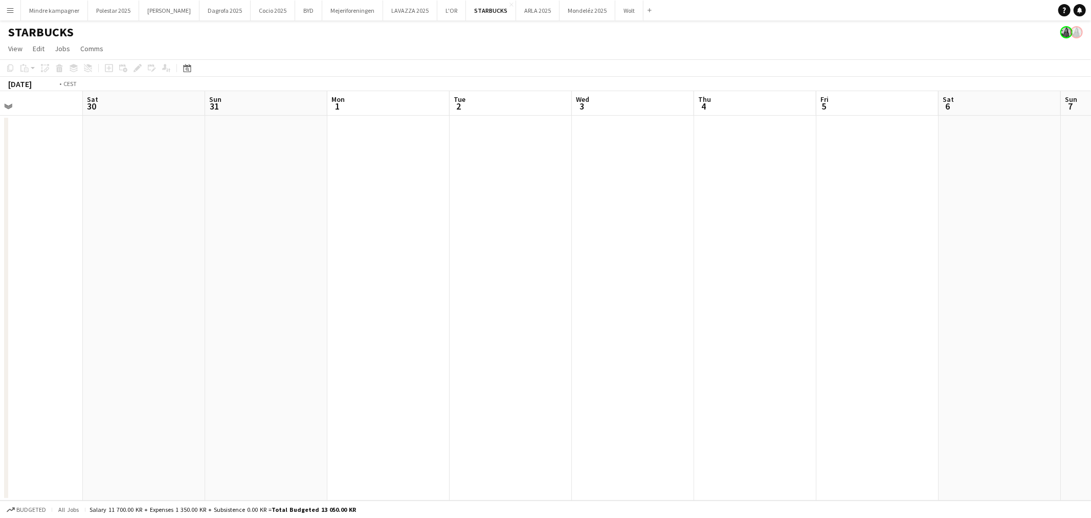
click at [254, 395] on app-calendar-viewport "Wed 27 Thu 28 Fri 29 Sat 30 Sun 31 Mon 1 Tue 2 Wed 3 Thu 4 Fri 5 Sat 6 Sun 7 Mo…" at bounding box center [545, 295] width 1091 height 409
drag, startPoint x: 758, startPoint y: 329, endPoint x: 144, endPoint y: 378, distance: 615.8
click at [144, 378] on app-calendar-viewport "Sun 31 Mon 1 Tue 2 Wed 3 Thu 4 Fri 5 Sat 6 Sun 7 Mon 8 Tue 9 Wed 10 Thu 11 Fri …" at bounding box center [545, 295] width 1091 height 409
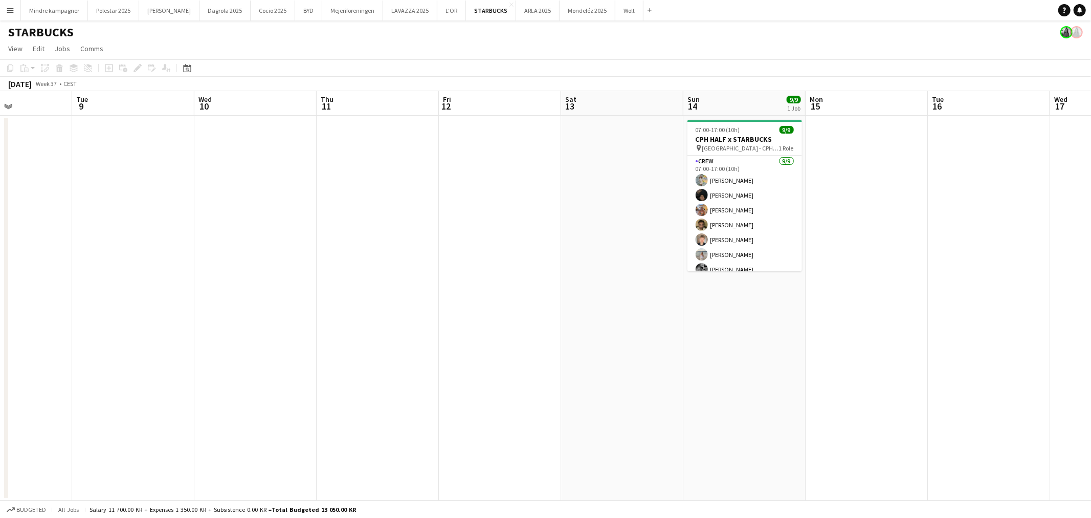
drag, startPoint x: 675, startPoint y: 350, endPoint x: 500, endPoint y: 371, distance: 176.2
click at [500, 371] on app-calendar-viewport "Fri 5 Sat 6 Sun 7 Mon 8 Tue 9 Wed 10 Thu 11 Fri 12 Sat 13 Sun 14 9/9 1 Job Mon …" at bounding box center [545, 295] width 1091 height 409
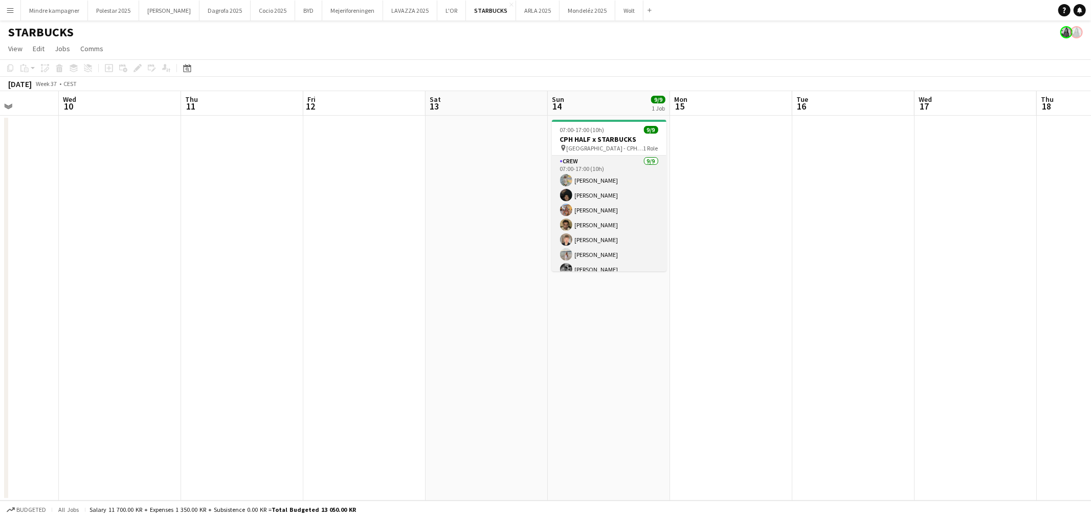
click at [599, 185] on app-card-role "Crew 9/9 07:00-17:00 (10h) Simona Topp Hasfeldt Noah Carl Stegmann Emine Timmig…" at bounding box center [609, 232] width 115 height 153
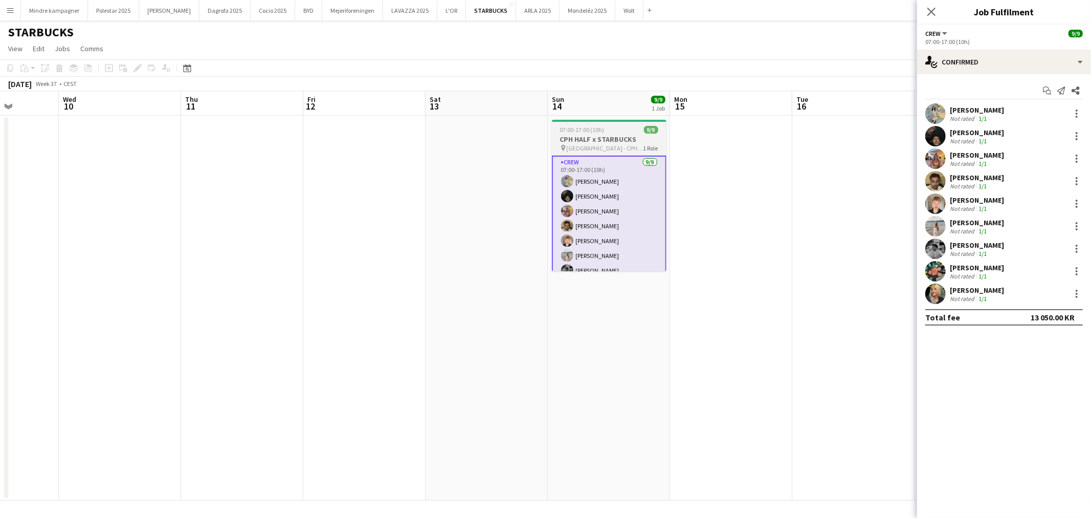
click at [592, 145] on span "[GEOGRAPHIC_DATA] - CPH HALF MARATHON" at bounding box center [605, 148] width 77 height 8
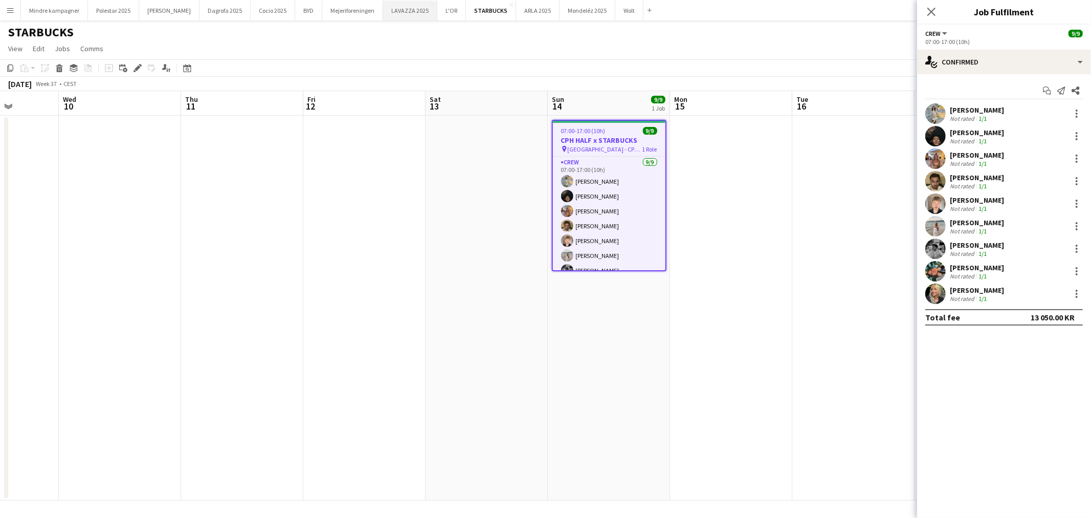
click at [383, 12] on button "LAVAZZA 2025 Close" at bounding box center [410, 11] width 54 height 20
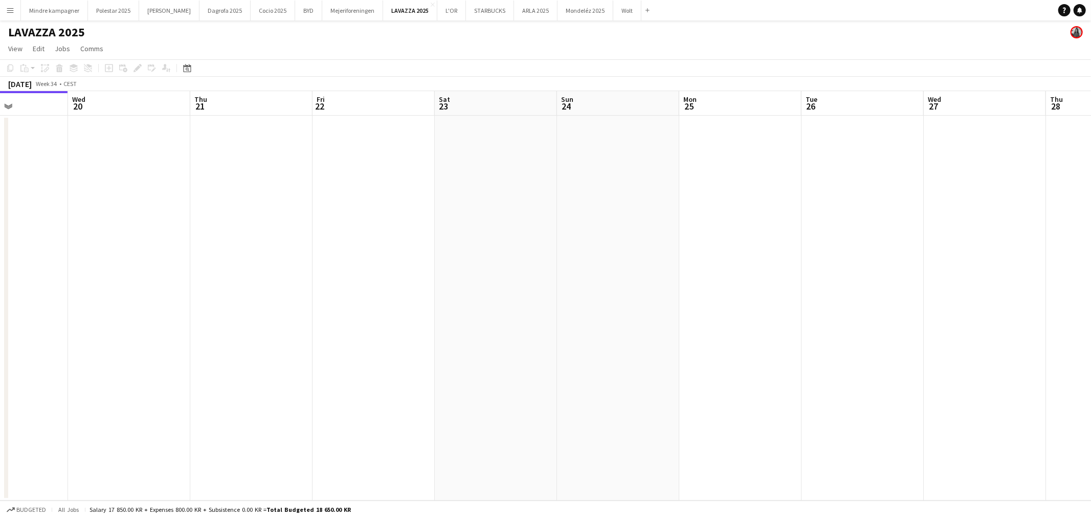
drag, startPoint x: 750, startPoint y: 230, endPoint x: 293, endPoint y: 266, distance: 457.8
click at [293, 266] on app-calendar-viewport "Sat 16 Sun 17 Mon 18 Tue 19 Wed 20 Thu 21 Fri 22 Sat 23 Sun 24 Mon 25 Tue 26 We…" at bounding box center [545, 295] width 1091 height 409
drag, startPoint x: 822, startPoint y: 359, endPoint x: 357, endPoint y: 362, distance: 465.6
click at [357, 362] on app-calendar-viewport "Tue 19 Wed 20 Thu 21 Fri 22 Sat 23 Sun 24 Mon 25 Tue 26 Wed 27 Thu 28 Fri 29 Sa…" at bounding box center [545, 295] width 1091 height 409
drag, startPoint x: 873, startPoint y: 362, endPoint x: 314, endPoint y: 417, distance: 562.5
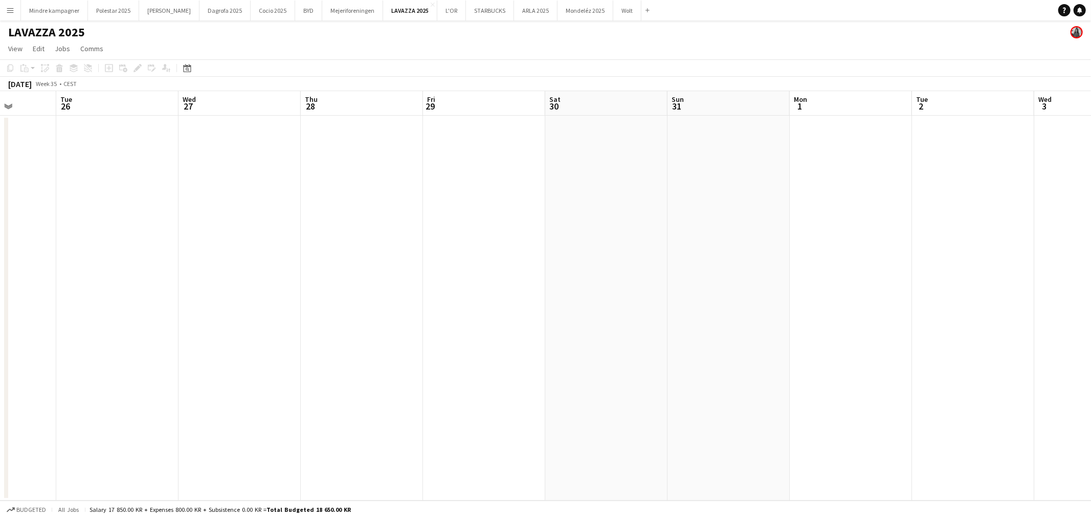
click at [314, 417] on app-calendar-viewport "Sat 23 Sun 24 Mon 25 Tue 26 Wed 27 Thu 28 Fri 29 Sat 30 Sun 31 Mon 1 Tue 2 Wed …" at bounding box center [545, 295] width 1091 height 409
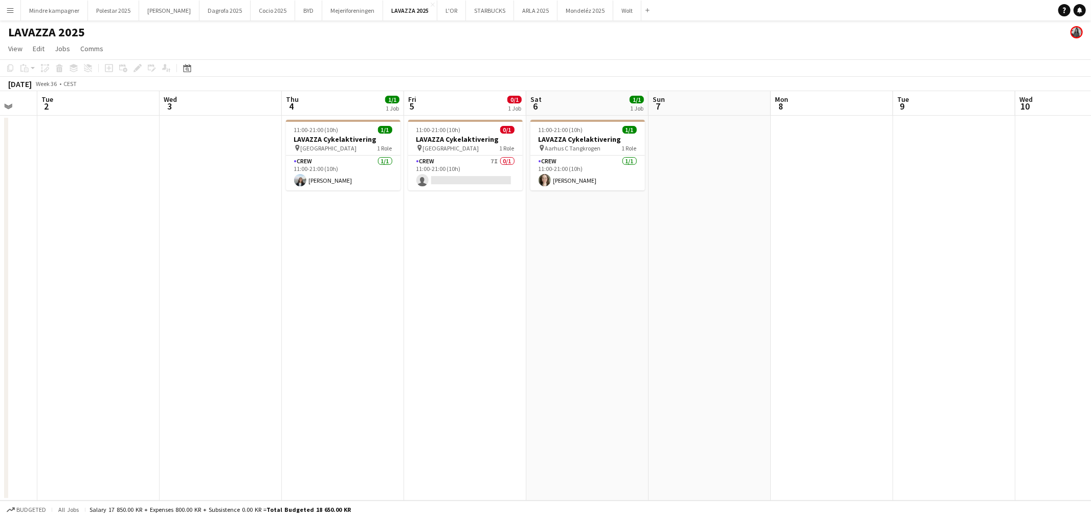
drag, startPoint x: 595, startPoint y: 410, endPoint x: 370, endPoint y: 427, distance: 225.2
click at [370, 427] on app-calendar-viewport "Sat 30 Sun 31 Mon 1 Tue 2 Wed 3 Thu 4 1/1 1 Job Fri 5 0/1 1 Job Sat 6 1/1 1 Job…" at bounding box center [545, 295] width 1091 height 409
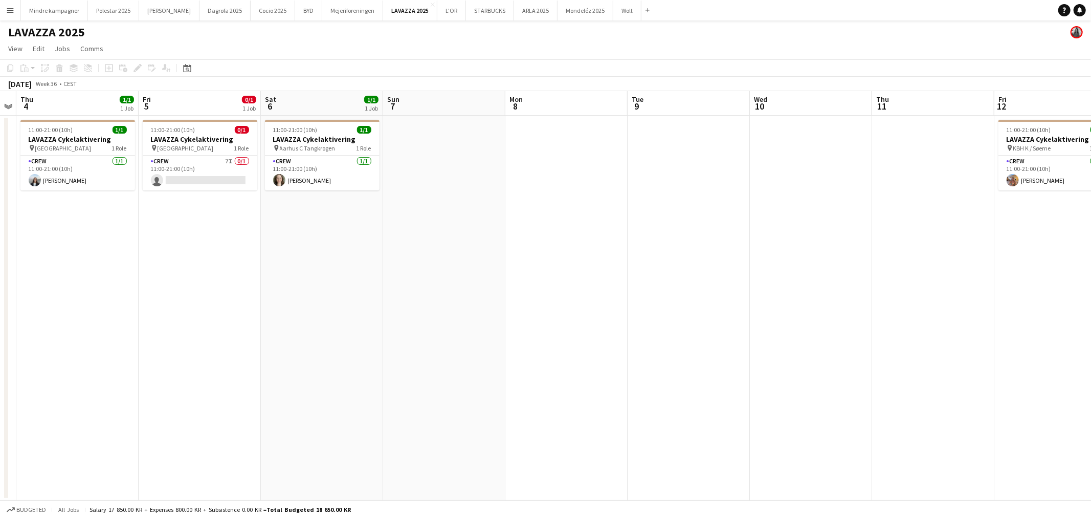
drag, startPoint x: 678, startPoint y: 366, endPoint x: 124, endPoint y: 388, distance: 555.0
click at [124, 388] on app-calendar-viewport "Mon 1 Tue 2 Wed 3 Thu 4 1/1 1 Job Fri 5 0/1 1 Job Sat 6 1/1 1 Job Sun 7 Mon 8 T…" at bounding box center [545, 295] width 1091 height 409
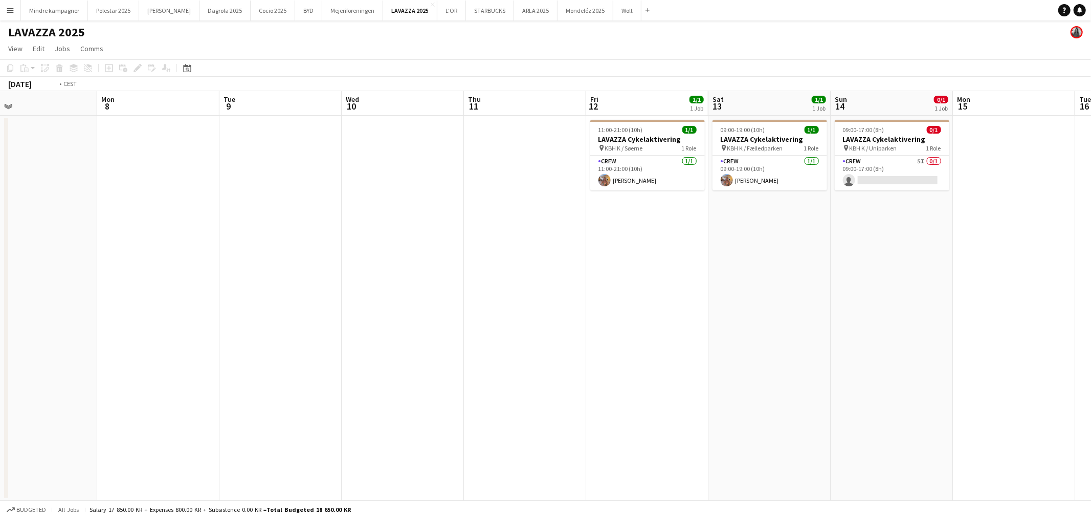
drag, startPoint x: 727, startPoint y: 354, endPoint x: 372, endPoint y: 382, distance: 355.7
click at [372, 382] on app-calendar-viewport "Thu 4 1/1 1 Job Fri 5 0/1 1 Job Sat 6 1/1 1 Job Sun 7 Mon 8 Tue 9 Wed 10 Thu 11…" at bounding box center [545, 295] width 1091 height 409
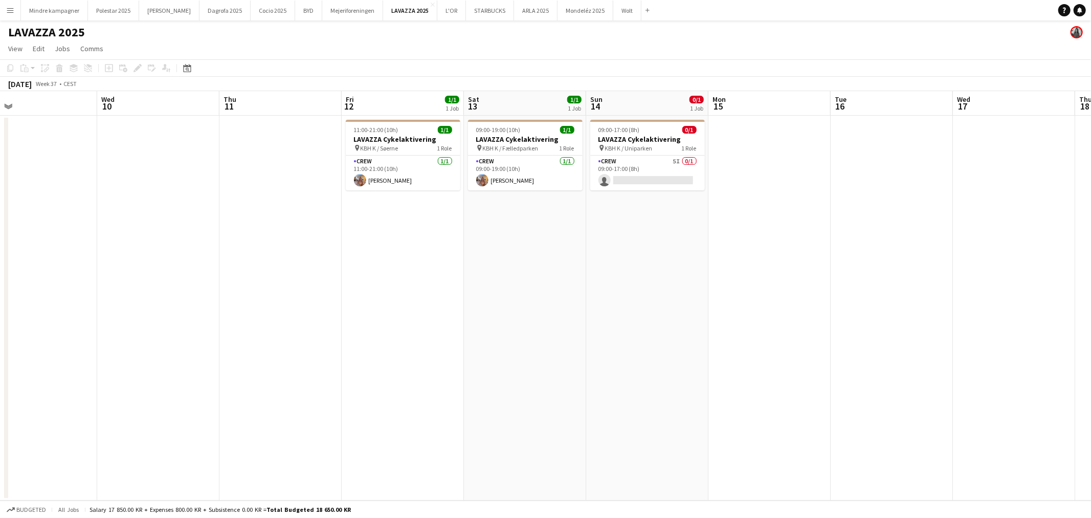
scroll to position [0, 404]
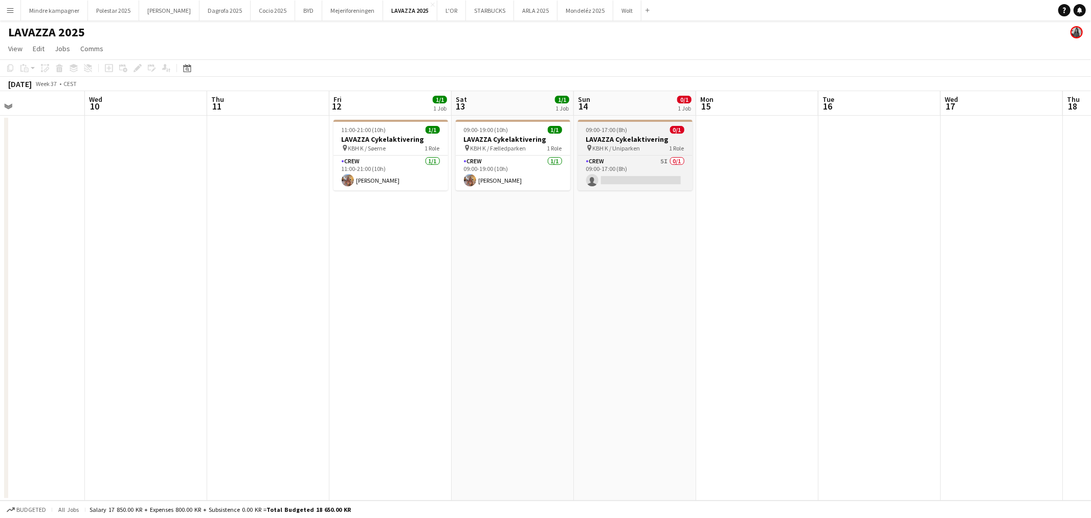
click at [639, 141] on h3 "LAVAZZA Cykelaktivering" at bounding box center [635, 139] width 115 height 9
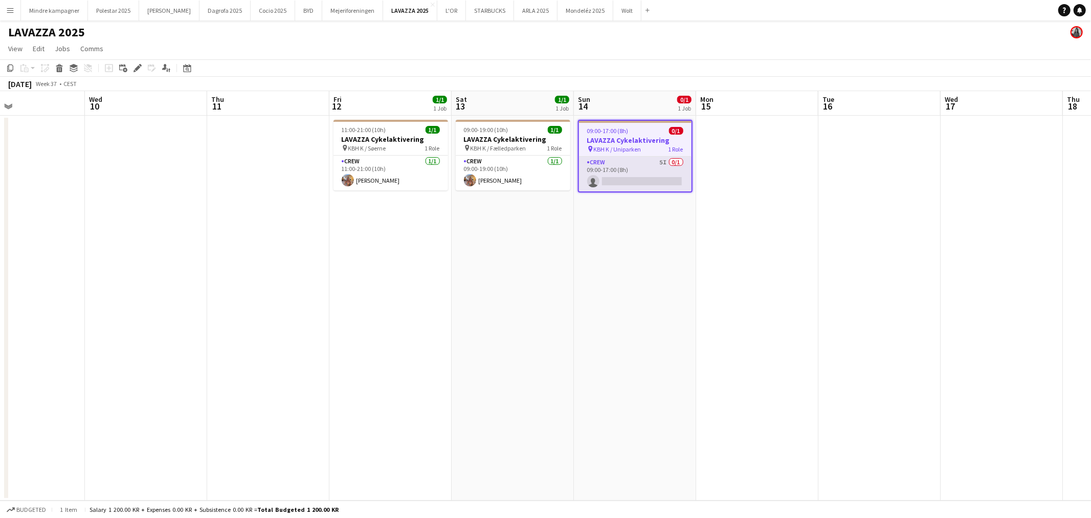
click at [634, 161] on app-card-role "Crew 5I 0/1 09:00-17:00 (8h) single-neutral-actions" at bounding box center [635, 174] width 113 height 35
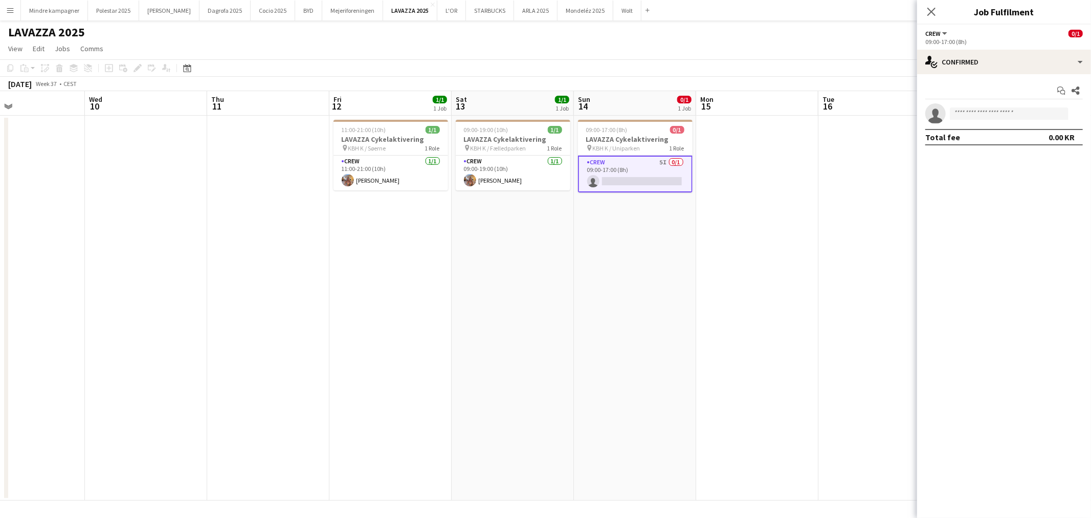
click at [637, 285] on app-date-cell "09:00-17:00 (8h) 0/1 LAVAZZA Cykelaktivering pin KBH K / Uniparken 1 Role Crew …" at bounding box center [635, 308] width 122 height 385
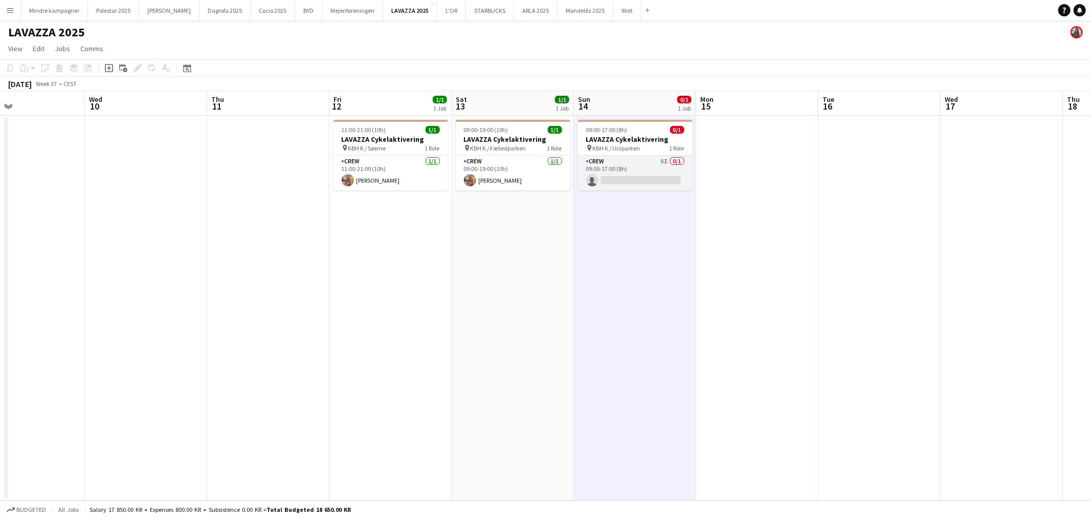
click at [641, 179] on app-card-role "Crew 5I 0/1 09:00-17:00 (8h) single-neutral-actions" at bounding box center [635, 173] width 115 height 35
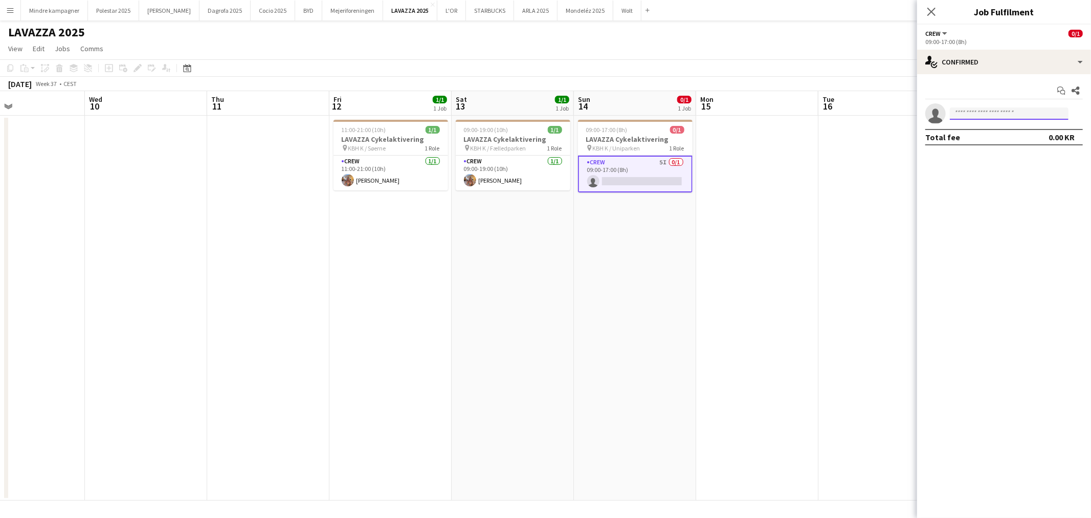
click at [998, 108] on input at bounding box center [1009, 113] width 119 height 12
click at [749, 240] on app-date-cell at bounding box center [757, 308] width 122 height 385
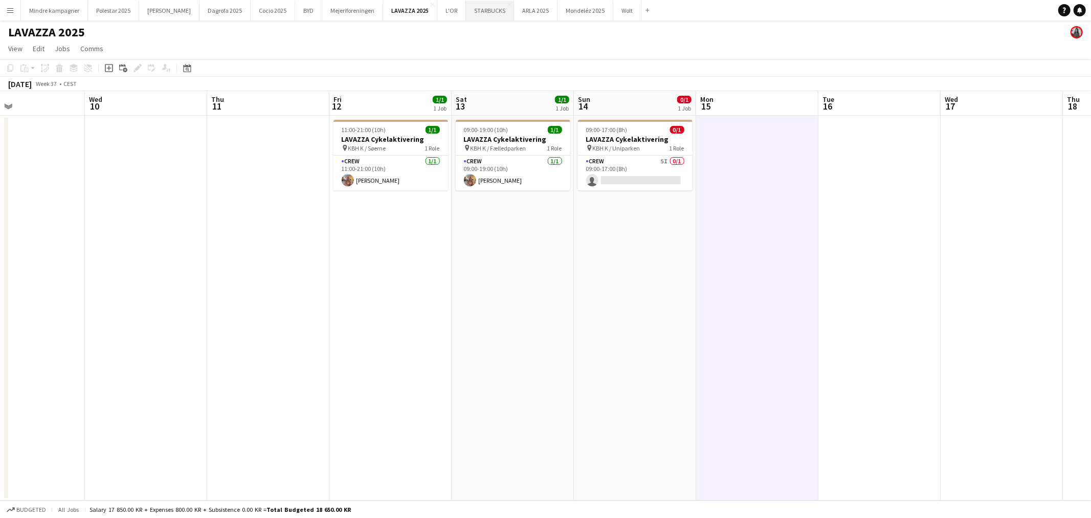
click at [466, 9] on button "STARBUCKS Close" at bounding box center [490, 11] width 48 height 20
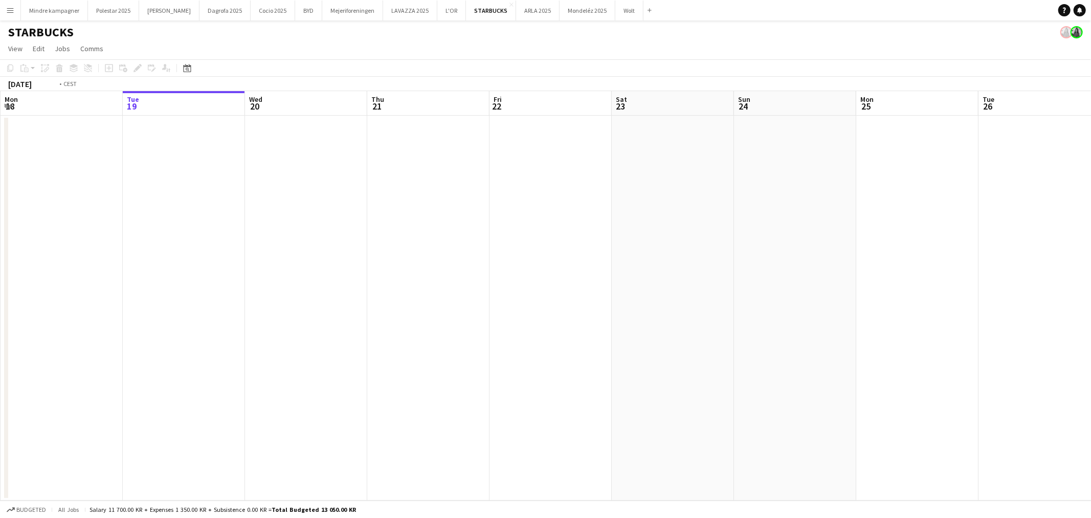
drag, startPoint x: 816, startPoint y: 294, endPoint x: 447, endPoint y: 290, distance: 368.9
click at [447, 290] on app-calendar-viewport "Sat 16 Sun 17 Mon 18 Tue 19 Wed 20 Thu 21 Fri 22 Sat 23 Sun 24 Mon 25 Tue 26 We…" at bounding box center [545, 295] width 1091 height 409
drag, startPoint x: 855, startPoint y: 309, endPoint x: 476, endPoint y: 336, distance: 380.1
click at [476, 336] on app-calendar-viewport "Mon 18 Tue 19 Wed 20 Thu 21 Fri 22 Sat 23 Sun 24 Mon 25 Tue 26 Wed 27 Thu 28 Fr…" at bounding box center [545, 295] width 1091 height 409
drag, startPoint x: 822, startPoint y: 355, endPoint x: 404, endPoint y: 379, distance: 418.2
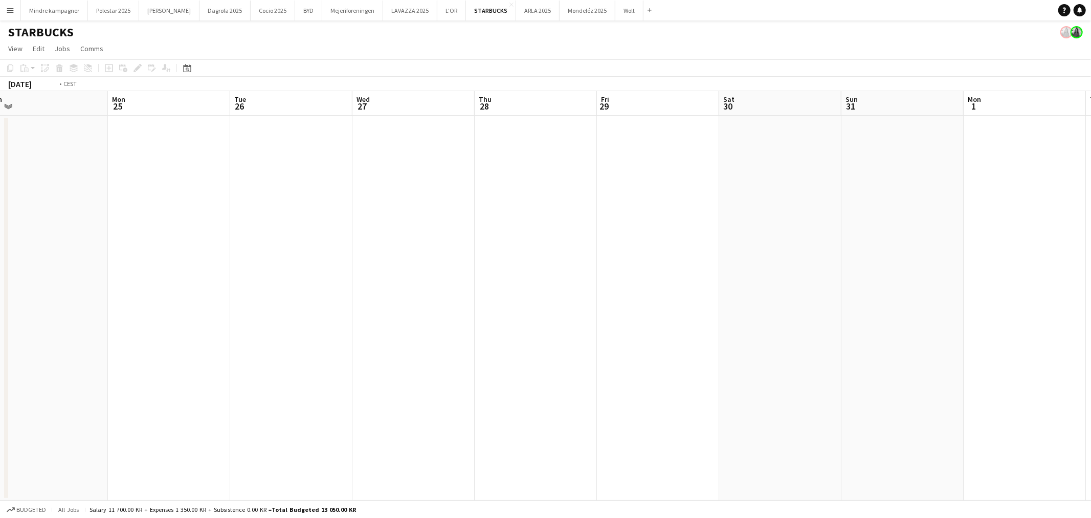
click at [404, 379] on app-calendar-viewport "Thu 21 Fri 22 Sat 23 Sun 24 Mon 25 Tue 26 Wed 27 Thu 28 Fri 29 Sat 30 Sun 31 Mo…" at bounding box center [545, 295] width 1091 height 409
drag, startPoint x: 747, startPoint y: 388, endPoint x: 293, endPoint y: 415, distance: 455.7
click at [293, 415] on app-calendar-viewport "Mon 25 Tue 26 Wed 27 Thu 28 Fri 29 Sat 30 Sun 31 Mon 1 Tue 2 Wed 3 Thu 4 Fri 5 …" at bounding box center [545, 295] width 1091 height 409
drag, startPoint x: 279, startPoint y: 449, endPoint x: 246, endPoint y: 450, distance: 33.8
click at [246, 450] on app-calendar-viewport "Sun 31 Mon 1 Tue 2 Wed 3 Thu 4 Fri 5 Sat 6 Sun 7 Mon 8 Tue 9 Wed 10 Thu 11 Fri …" at bounding box center [545, 295] width 1091 height 409
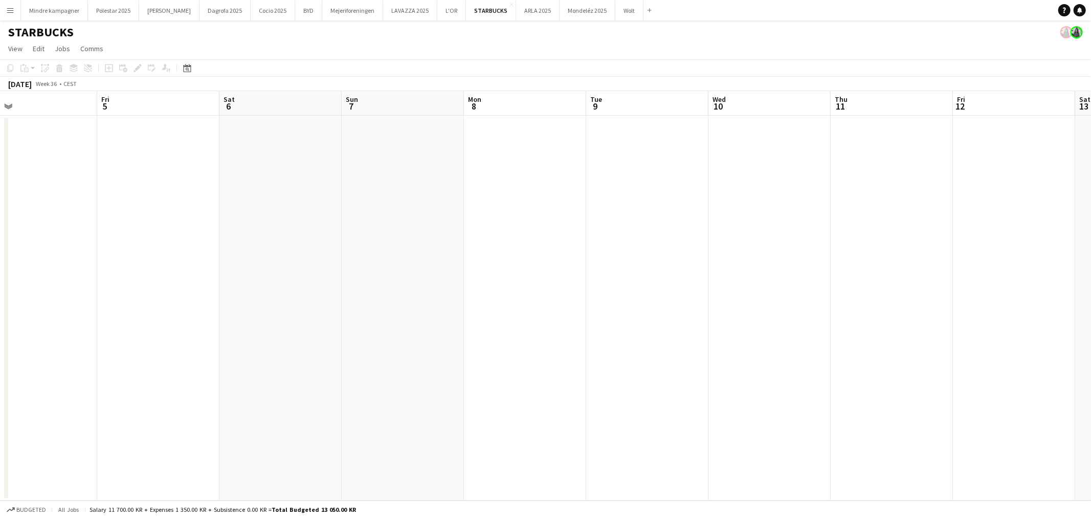
drag, startPoint x: 651, startPoint y: 401, endPoint x: 234, endPoint y: 405, distance: 417.0
click at [234, 405] on app-calendar-viewport "Tue 2 Wed 3 Thu 4 Fri 5 Sat 6 Sun 7 Mon 8 Tue 9 Wed 10 Thu 11 Fri 12 Sat 13 Sun…" at bounding box center [545, 295] width 1091 height 409
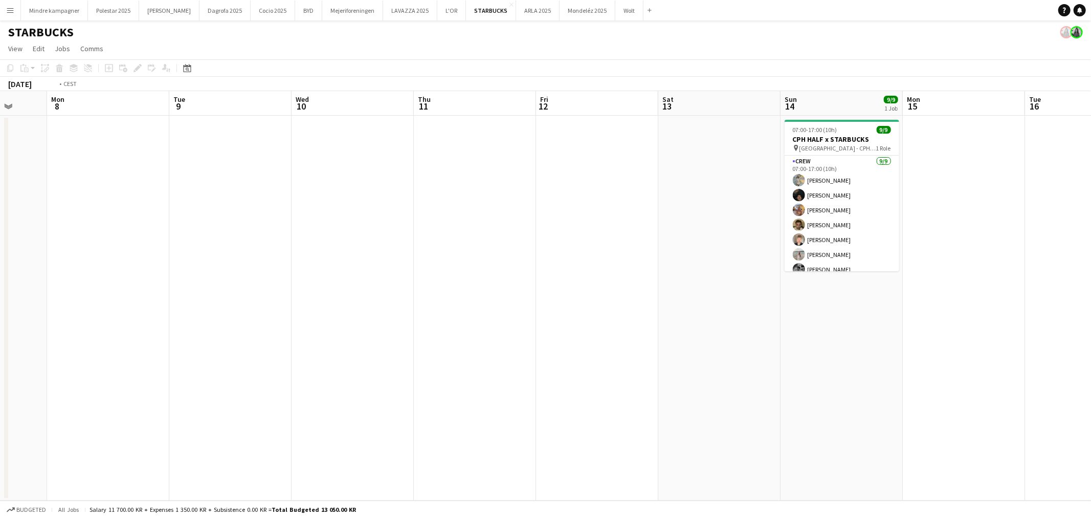
drag, startPoint x: 631, startPoint y: 385, endPoint x: 283, endPoint y: 390, distance: 347.4
click at [283, 390] on app-calendar-viewport "Fri 5 Sat 6 Sun 7 Mon 8 Tue 9 Wed 10 Thu 11 Fri 12 Sat 13 Sun 14 9/9 1 Job Mon …" at bounding box center [545, 295] width 1091 height 409
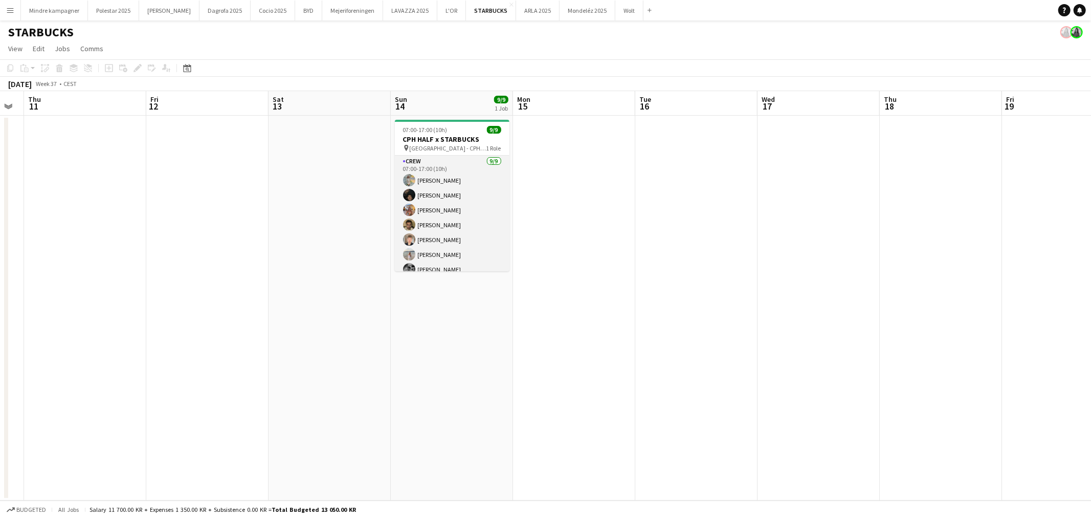
click at [463, 254] on app-card-role "Crew 9/9 07:00-17:00 (10h) Simona Topp Hasfeldt Noah Carl Stegmann Emine Timmig…" at bounding box center [452, 232] width 115 height 153
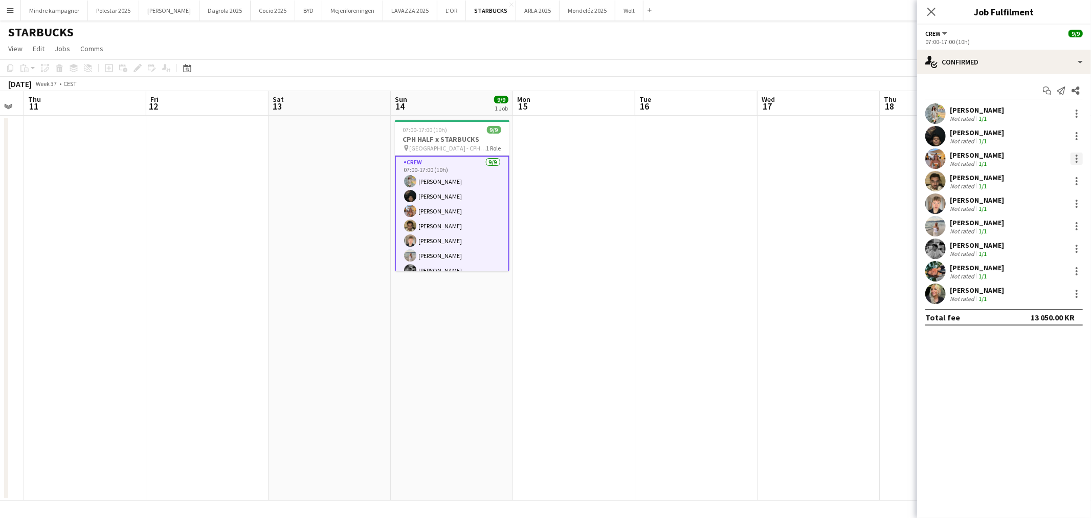
click at [1075, 161] on div at bounding box center [1077, 158] width 12 height 12
click at [1041, 275] on span "Remove" at bounding box center [1027, 275] width 31 height 9
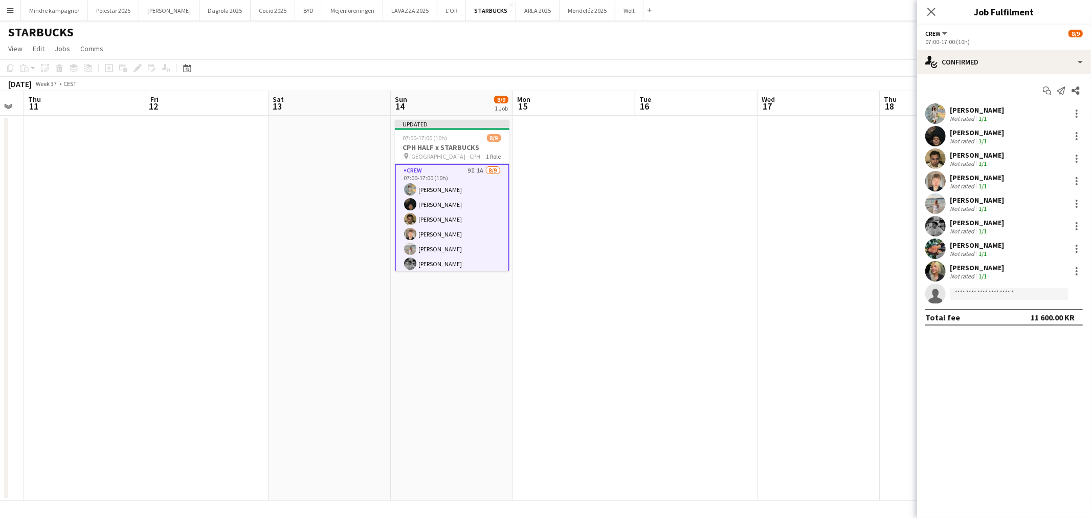
click at [781, 335] on app-date-cell at bounding box center [819, 308] width 122 height 385
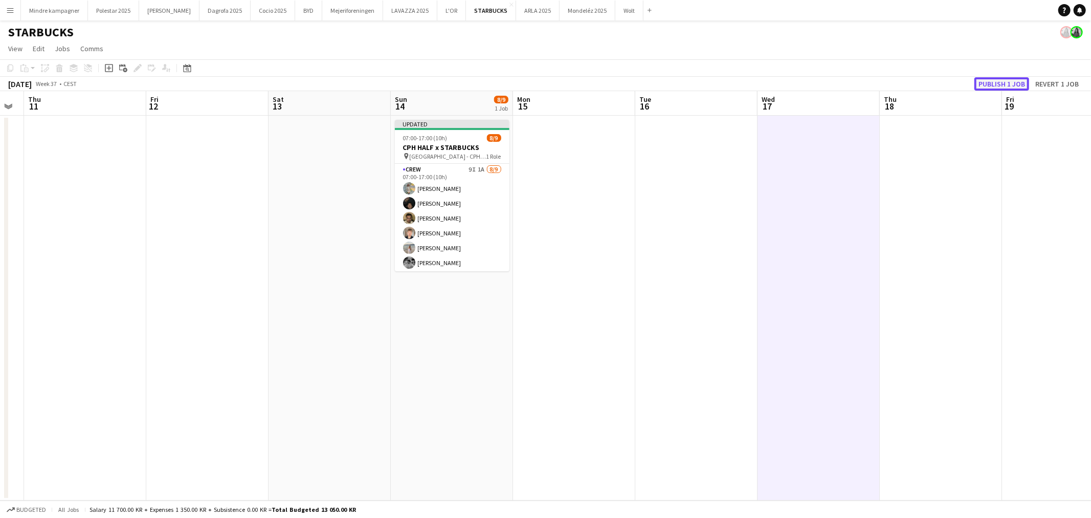
click at [1007, 83] on button "Publish 1 job" at bounding box center [1002, 83] width 55 height 13
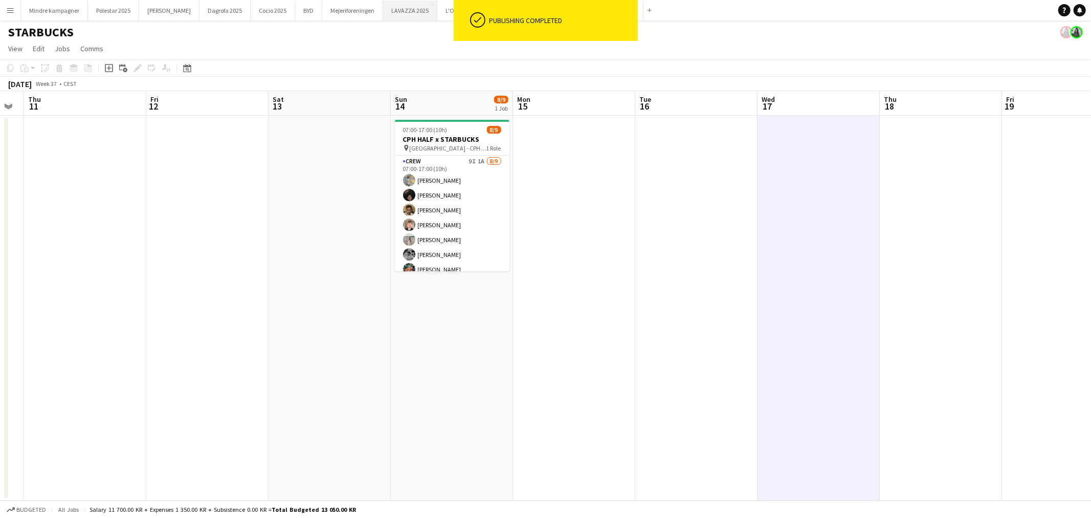
click at [383, 7] on button "LAVAZZA 2025 Close" at bounding box center [410, 11] width 54 height 20
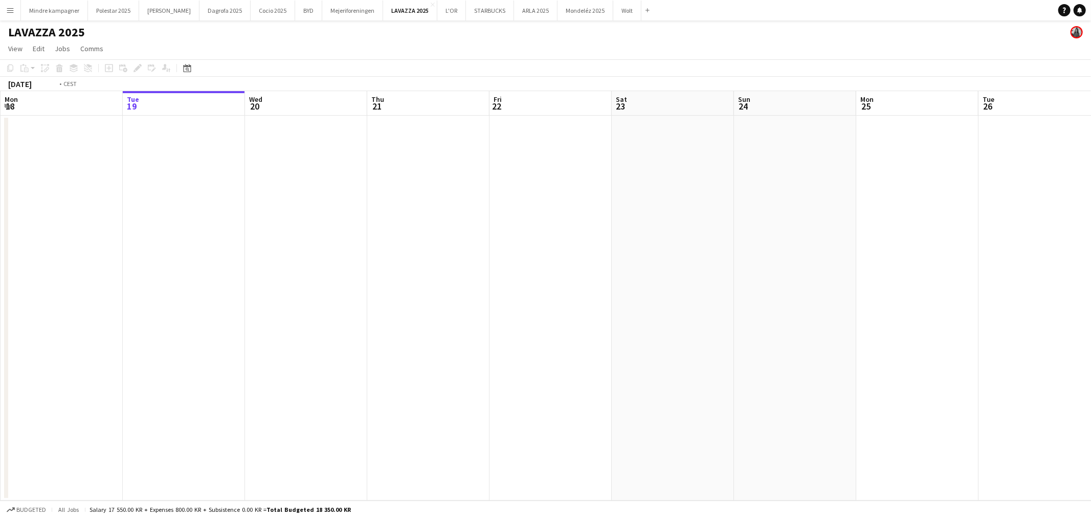
drag, startPoint x: 730, startPoint y: 288, endPoint x: 391, endPoint y: 339, distance: 343.1
click at [391, 339] on app-calendar-viewport "Sat 16 Sun 17 Mon 18 Tue 19 Wed 20 Thu 21 Fri 22 Sat 23 Sun 24 Mon 25 Tue 26 We…" at bounding box center [545, 295] width 1091 height 409
drag, startPoint x: 858, startPoint y: 362, endPoint x: 313, endPoint y: 494, distance: 561.3
click at [313, 494] on app-calendar-viewport "Mon 18 Tue 19 Wed 20 Thu 21 Fri 22 Sat 23 Sun 24 Mon 25 Tue 26 Wed 27 Thu 28 Fr…" at bounding box center [545, 295] width 1091 height 409
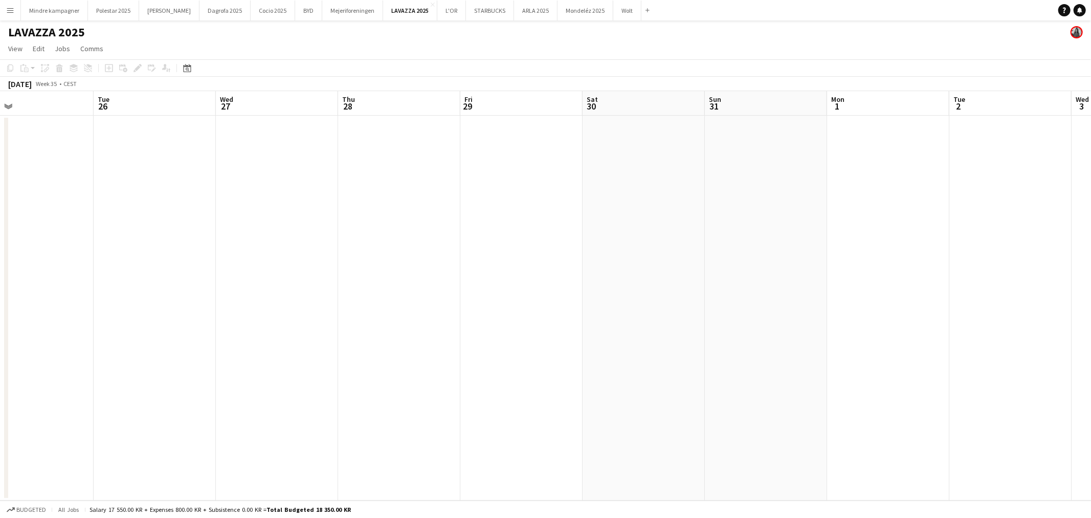
drag, startPoint x: 630, startPoint y: 449, endPoint x: 207, endPoint y: 513, distance: 427.9
click at [207, 513] on app-board "LAVAZZA 2025 View Day view expanded Day view collapsed Month view Date picker J…" at bounding box center [545, 268] width 1091 height 497
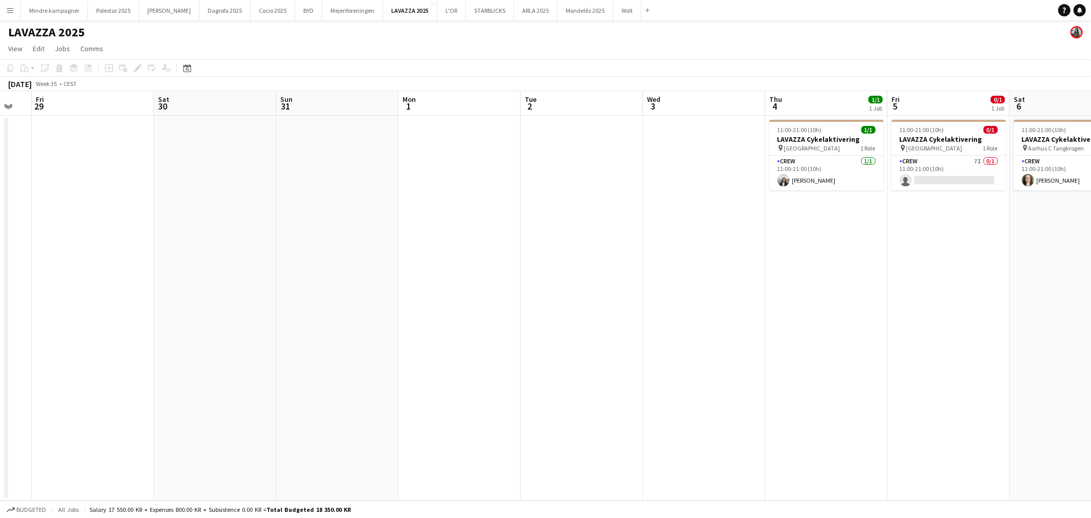
drag, startPoint x: 611, startPoint y: 406, endPoint x: 229, endPoint y: 447, distance: 383.8
click at [229, 447] on app-calendar-viewport "Mon 25 Tue 26 Wed 27 Thu 28 Fri 29 Sat 30 Sun 31 Mon 1 Tue 2 Wed 3 Thu 4 1/1 1 …" at bounding box center [545, 295] width 1091 height 409
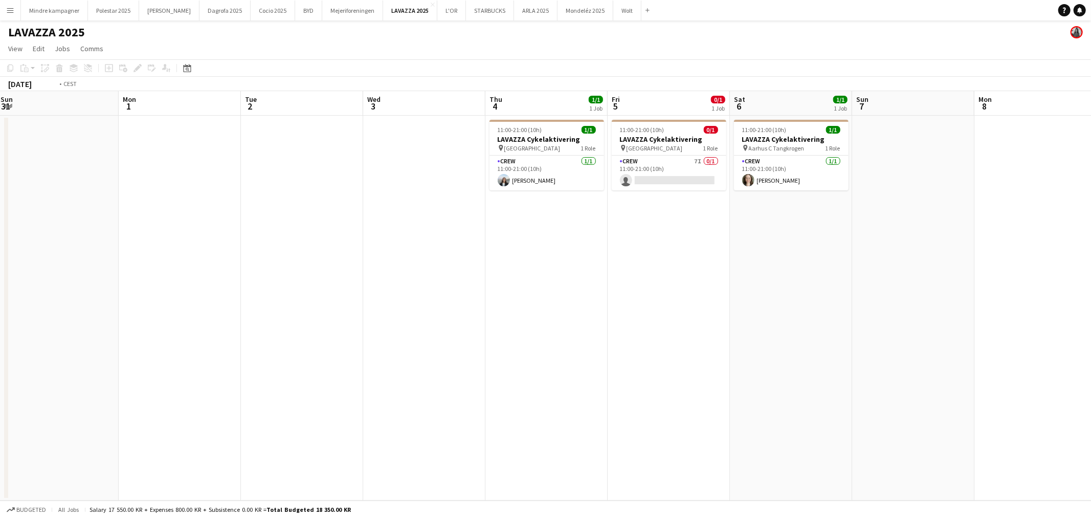
drag, startPoint x: 584, startPoint y: 427, endPoint x: 155, endPoint y: 470, distance: 430.8
click at [155, 470] on app-calendar-viewport "Fri 29 Sat 30 Sun 31 Mon 1 Tue 2 Wed 3 Thu 4 1/1 1 Job Fri 5 0/1 1 Job Sat 6 1/…" at bounding box center [545, 295] width 1091 height 409
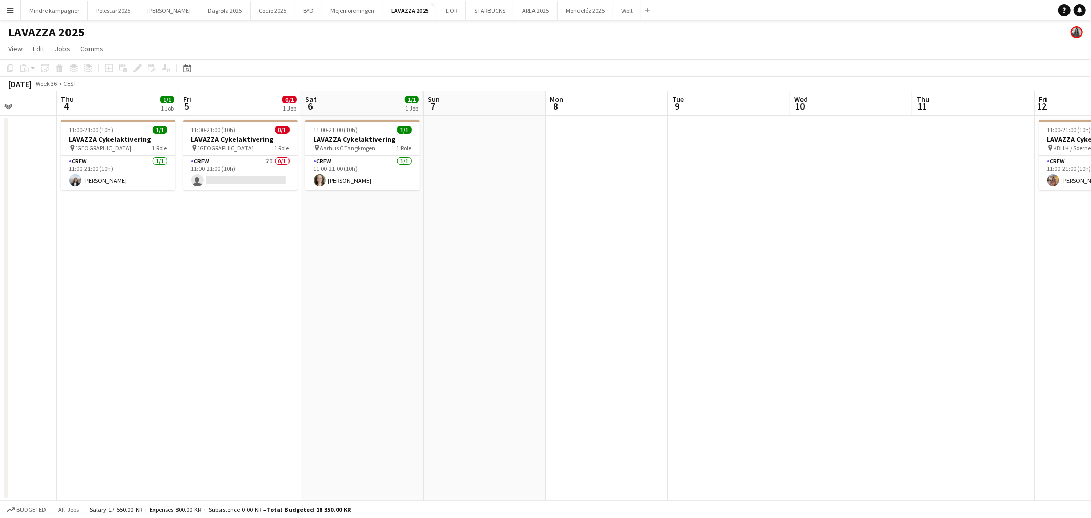
drag, startPoint x: 692, startPoint y: 371, endPoint x: 268, endPoint y: 427, distance: 427.9
click at [268, 427] on app-calendar-viewport "Mon 1 Tue 2 Wed 3 Thu 4 1/1 1 Job Fri 5 0/1 1 Job Sat 6 1/1 1 Job Sun 7 Mon 8 T…" at bounding box center [545, 295] width 1091 height 409
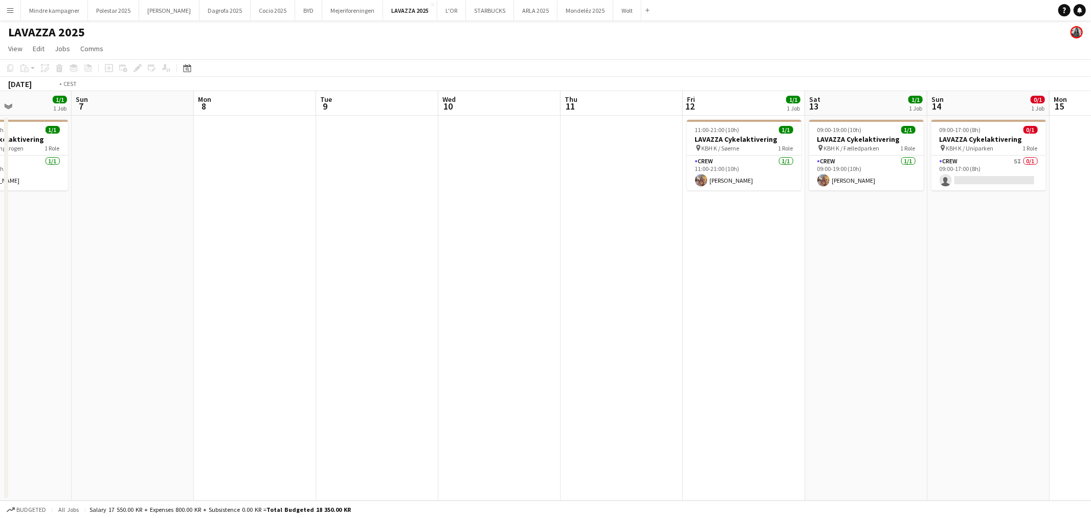
drag, startPoint x: 268, startPoint y: 427, endPoint x: 95, endPoint y: 450, distance: 174.5
click at [95, 450] on app-calendar-viewport "Thu 4 1/1 1 Job Fri 5 0/1 1 Job Sat 6 1/1 1 Job Sun 7 Mon 8 Tue 9 Wed 10 Thu 11…" at bounding box center [545, 295] width 1091 height 409
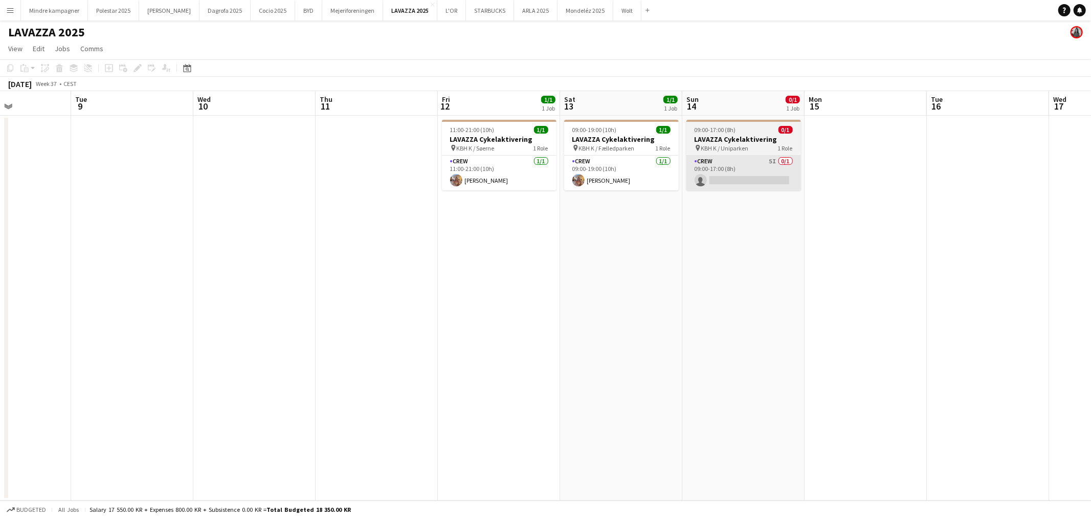
click at [725, 183] on app-card-role "Crew 5I 0/1 09:00-17:00 (8h) single-neutral-actions" at bounding box center [744, 173] width 115 height 35
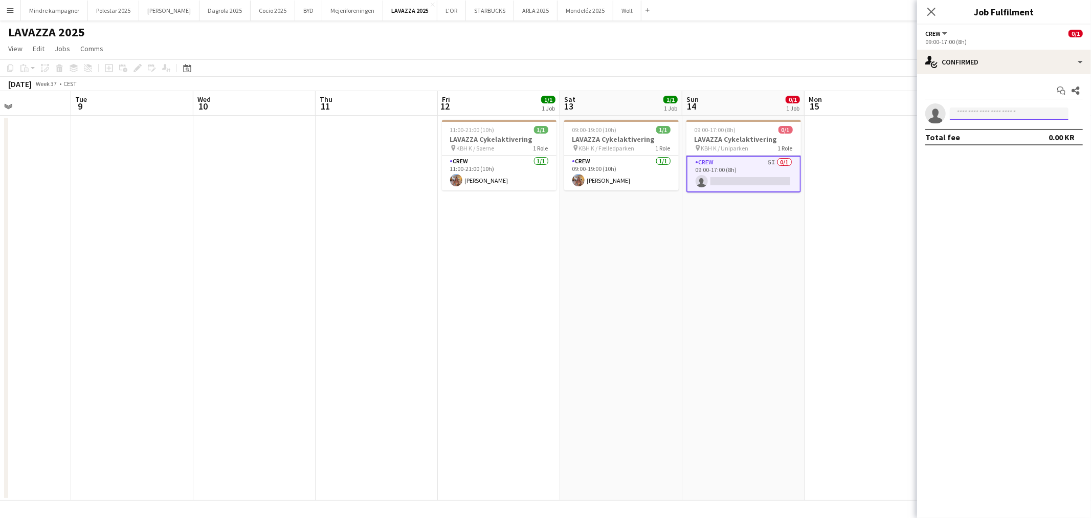
click at [981, 108] on input at bounding box center [1009, 113] width 119 height 12
type input "*****"
click at [990, 133] on span "[EMAIL_ADDRESS][DOMAIN_NAME]" at bounding box center [1009, 137] width 102 height 8
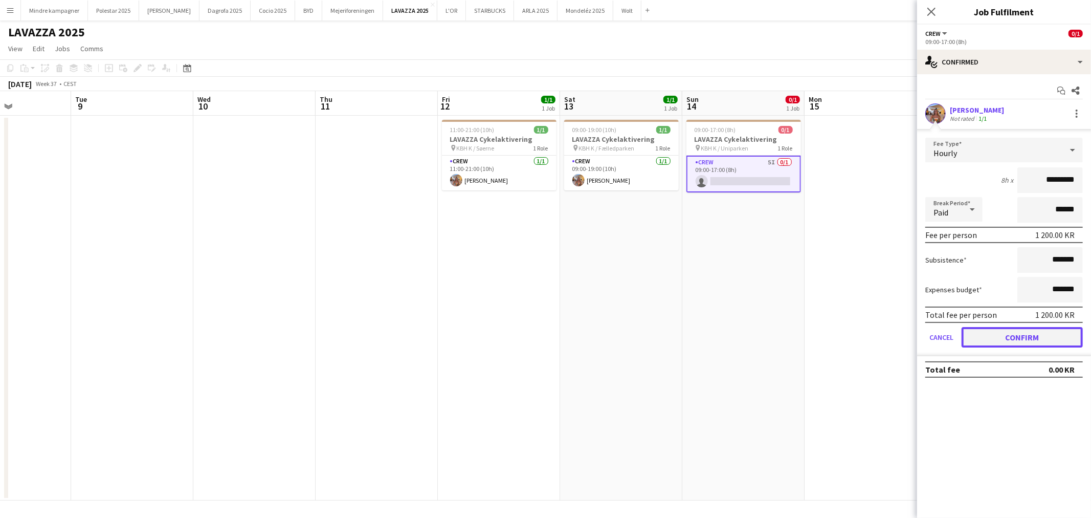
click at [1029, 340] on button "Confirm" at bounding box center [1022, 337] width 121 height 20
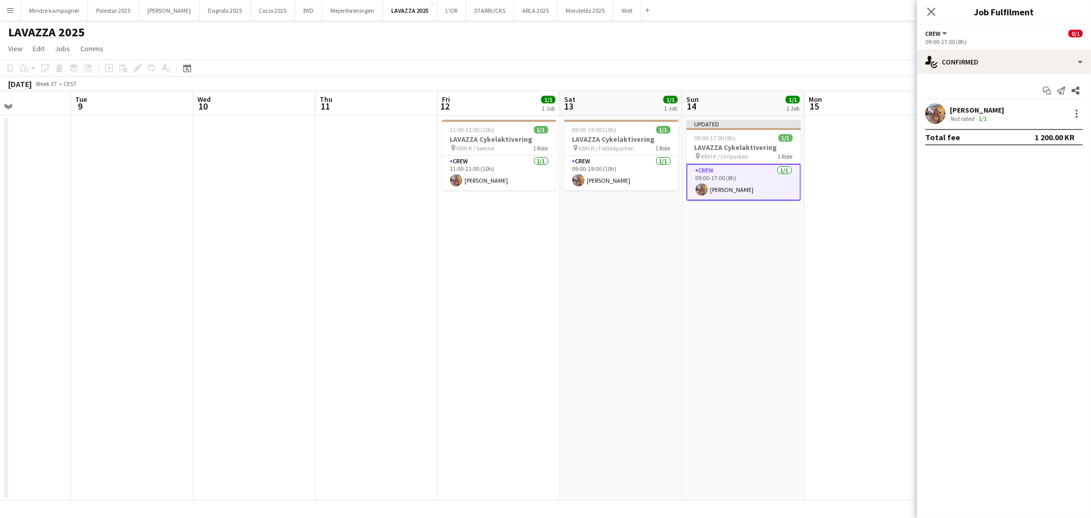
click at [790, 362] on app-date-cell "Updated 09:00-17:00 (8h) 1/1 LAVAZZA Cykelaktivering pin KBH K / Uniparken 1 Ro…" at bounding box center [744, 308] width 122 height 385
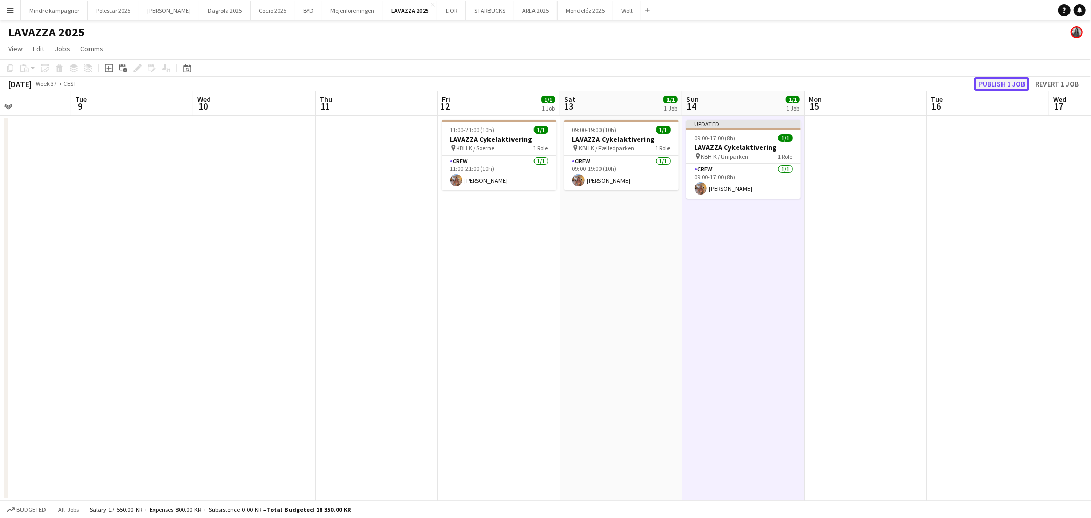
click at [997, 82] on button "Publish 1 job" at bounding box center [1002, 83] width 55 height 13
drag, startPoint x: 480, startPoint y: 322, endPoint x: 890, endPoint y: 283, distance: 412.2
click at [890, 283] on app-calendar-viewport "Sat 6 1/1 1 Job Sun 7 Mon 8 Tue 9 Wed 10 Thu 11 Fri 12 1/1 1 Job Sat 13 1/1 1 J…" at bounding box center [545, 295] width 1091 height 409
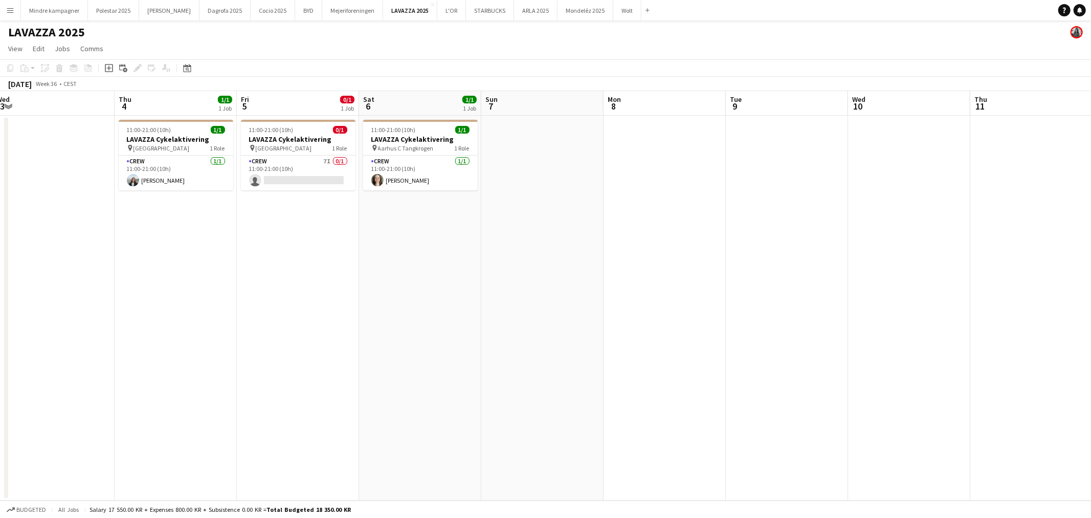
drag, startPoint x: 541, startPoint y: 303, endPoint x: 878, endPoint y: 279, distance: 338.0
click at [878, 279] on app-calendar-viewport "Mon 1 Tue 2 Wed 3 Thu 4 1/1 1 Job Fri 5 0/1 1 Job Sat 6 1/1 1 Job Sun 7 Mon 8 T…" at bounding box center [545, 295] width 1091 height 409
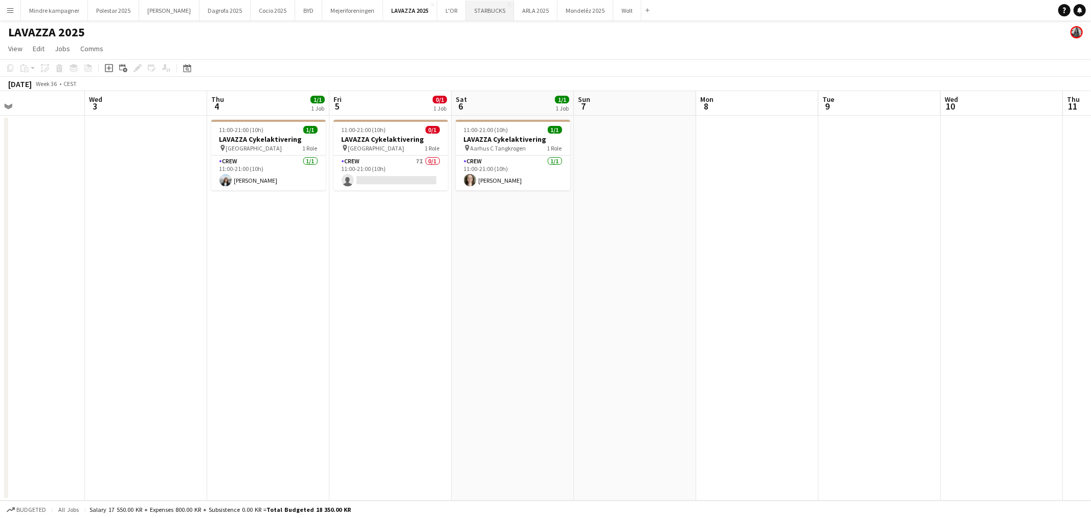
click at [466, 10] on button "STARBUCKS Close" at bounding box center [490, 11] width 48 height 20
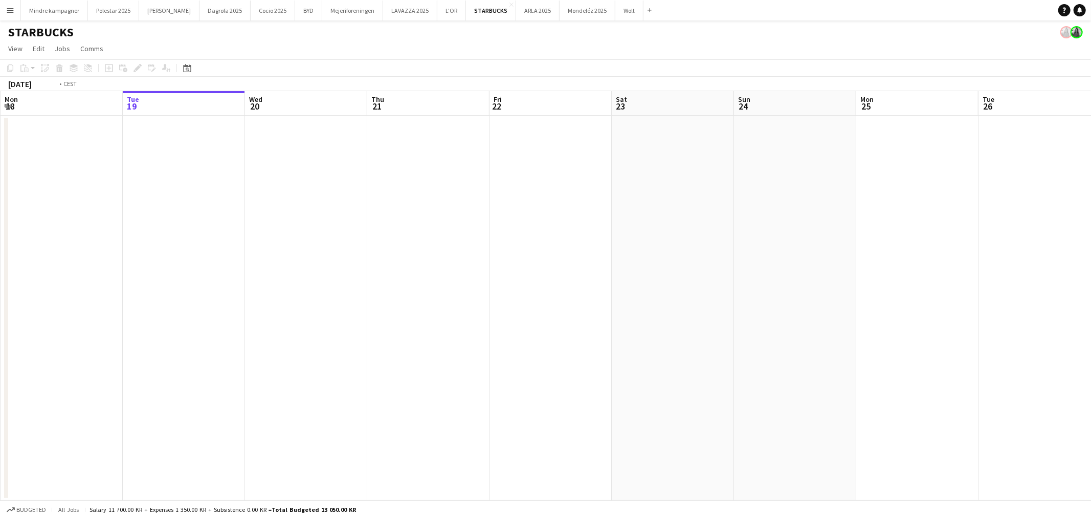
drag, startPoint x: 852, startPoint y: 270, endPoint x: 473, endPoint y: 341, distance: 385.7
click at [473, 341] on app-calendar-viewport "Sat 16 Sun 17 Mon 18 Tue 19 Wed 20 Thu 21 Fri 22 Sat 23 Sun 24 Mon 25 Tue 26 We…" at bounding box center [545, 295] width 1091 height 409
drag, startPoint x: 904, startPoint y: 321, endPoint x: 509, endPoint y: 381, distance: 399.0
click at [509, 381] on app-calendar-viewport "Wed 20 Thu 21 Fri 22 Sat 23 Sun 24 Mon 25 Tue 26 Wed 27 Thu 28 Fri 29 Sat 30 Su…" at bounding box center [545, 295] width 1091 height 409
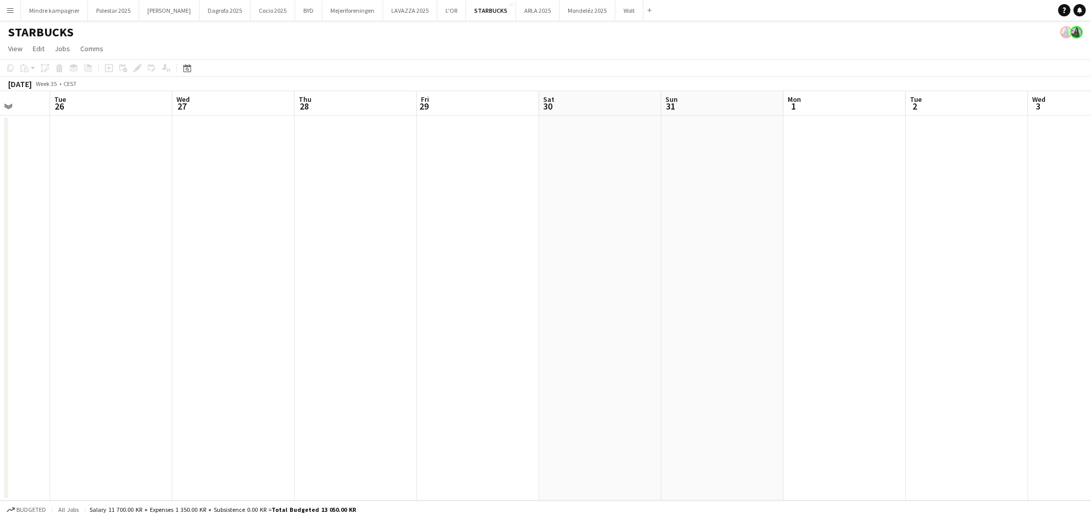
drag, startPoint x: 873, startPoint y: 368, endPoint x: 420, endPoint y: 436, distance: 458.3
click at [420, 436] on app-calendar-viewport "Fri 22 Sat 23 Sun 24 Mon 25 Tue 26 Wed 27 Thu 28 Fri 29 Sat 30 Sun 31 Mon 1 Tue…" at bounding box center [545, 295] width 1091 height 409
drag, startPoint x: 727, startPoint y: 392, endPoint x: 272, endPoint y: 452, distance: 458.3
click at [272, 452] on app-calendar-viewport "Tue 26 Wed 27 Thu 28 Fri 29 Sat 30 Sun 31 Mon 1 Tue 2 Wed 3 Thu 4 Fri 5 Sat 6 S…" at bounding box center [545, 295] width 1091 height 409
drag, startPoint x: 442, startPoint y: 403, endPoint x: 350, endPoint y: 415, distance: 92.4
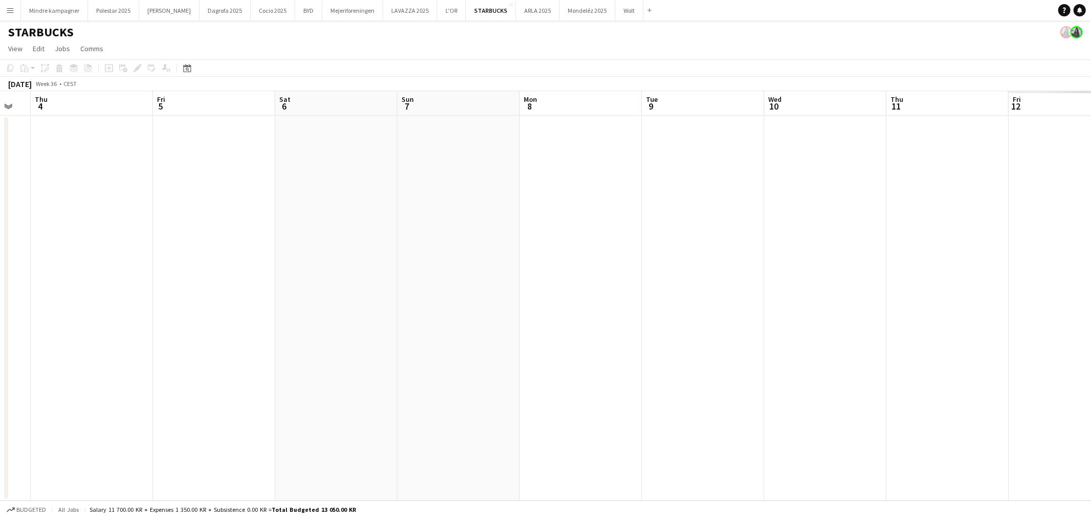
click at [350, 415] on app-calendar-viewport "Mon 1 Tue 2 Wed 3 Thu 4 Fri 5 Sat 6 Sun 7 Mon 8 Tue 9 Wed 10 Thu 11 Fri 12 Sat …" at bounding box center [545, 295] width 1091 height 409
drag, startPoint x: 792, startPoint y: 372, endPoint x: 331, endPoint y: 435, distance: 465.2
click at [331, 435] on app-calendar-viewport "Tue 2 Wed 3 Thu 4 Fri 5 Sat 6 Sun 7 Mon 8 Tue 9 Wed 10 Thu 11 Fri 12 Sat 13 Sun…" at bounding box center [545, 295] width 1091 height 409
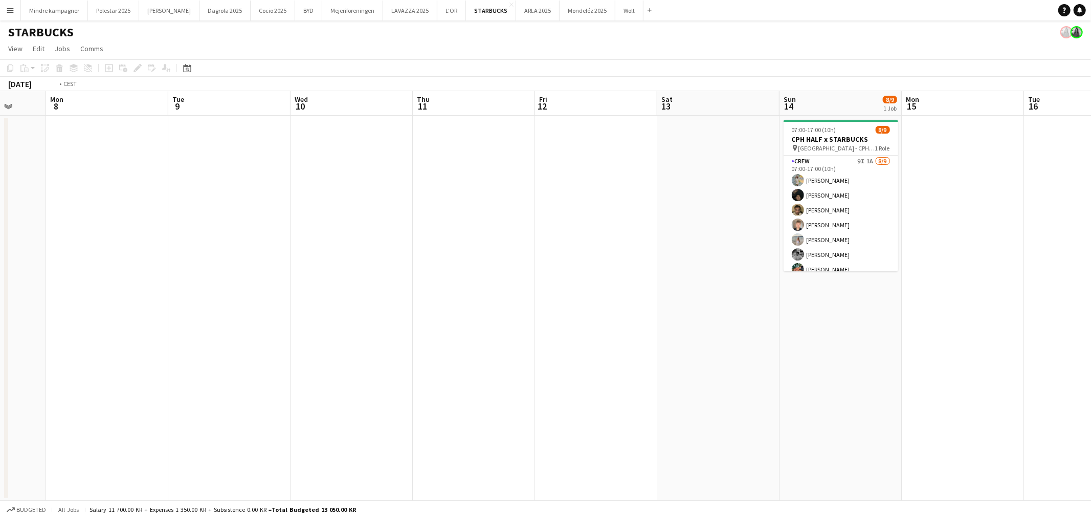
drag, startPoint x: 796, startPoint y: 408, endPoint x: 695, endPoint y: 417, distance: 101.2
click at [695, 417] on app-calendar-viewport "Fri 5 Sat 6 Sun 7 Mon 8 Tue 9 Wed 10 Thu 11 Fri 12 Sat 13 Sun 14 8/9 1 Job Mon …" at bounding box center [545, 295] width 1091 height 409
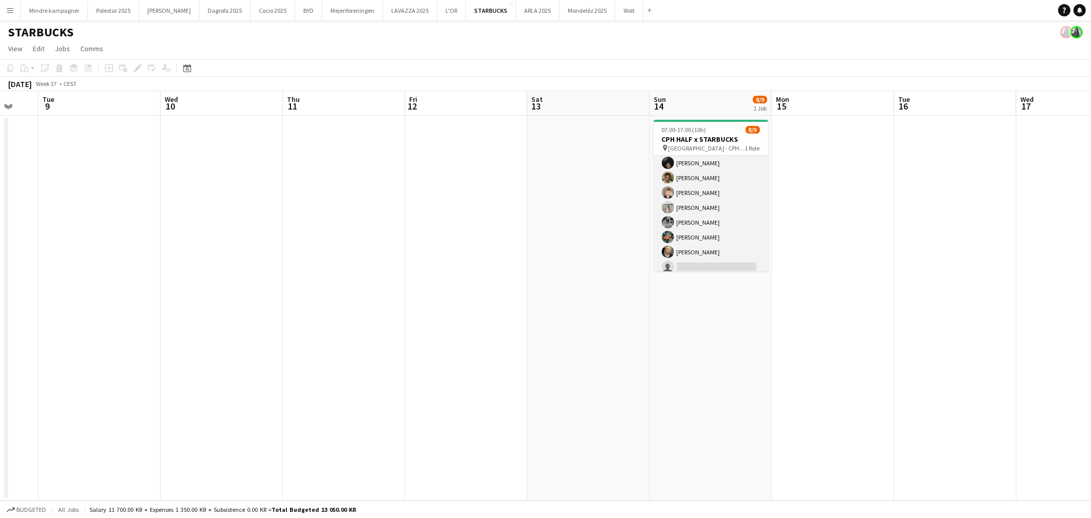
click at [710, 257] on app-card-role "Crew 9I 1A 8/9 07:00-17:00 (10h) Simona Topp Hasfeldt Noah Carl Stegmann Benyam…" at bounding box center [711, 199] width 115 height 153
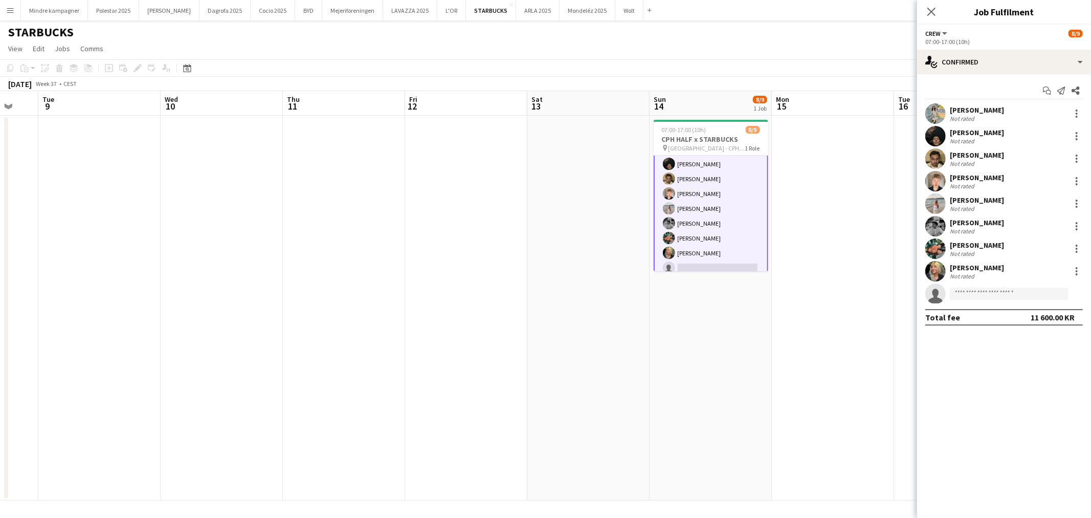
scroll to position [33, 0]
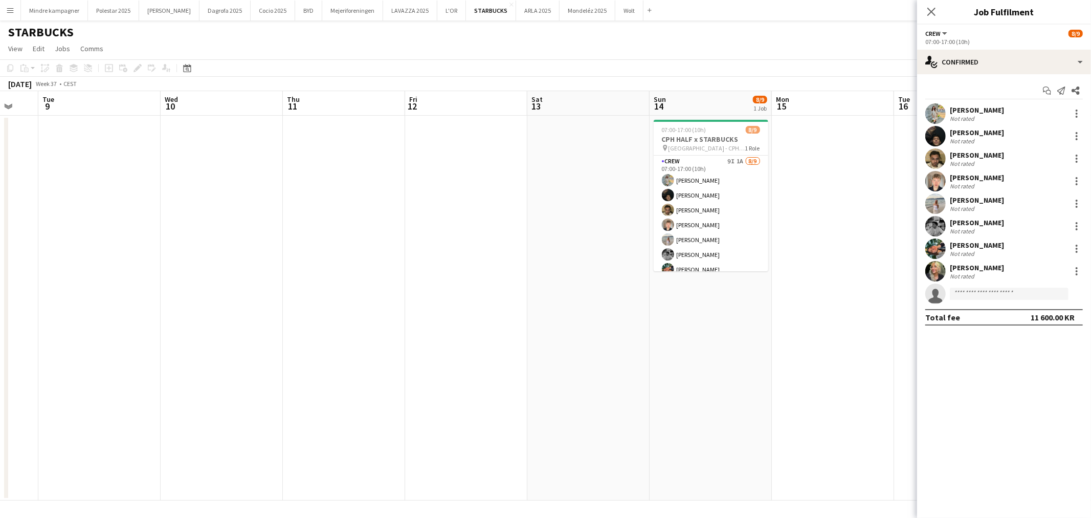
click at [786, 377] on app-date-cell at bounding box center [833, 308] width 122 height 385
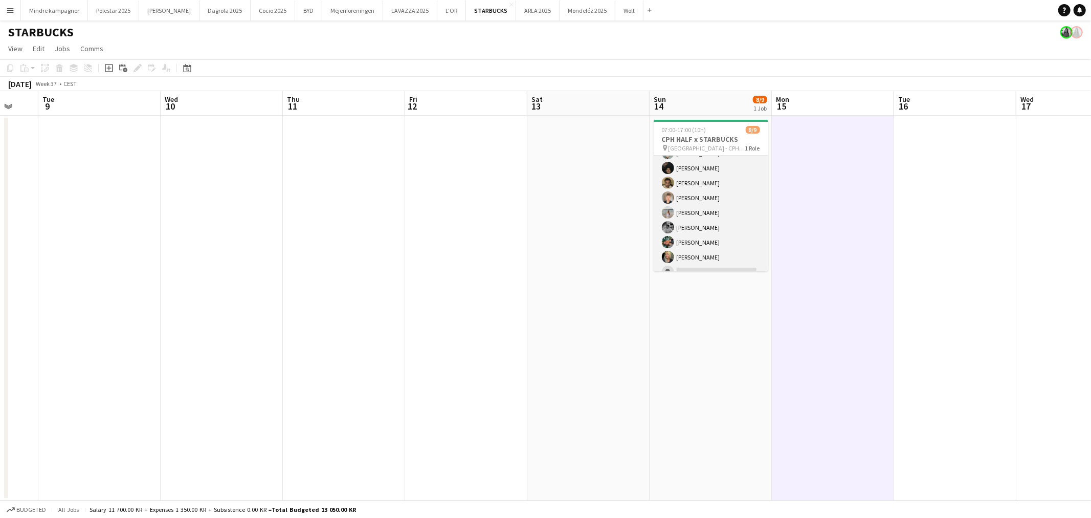
scroll to position [38, 0]
click at [714, 262] on app-card-role "Crew 9I 1A 8/9 07:00-17:00 (10h) Simona Topp Hasfeldt Noah Carl Stegmann Benyam…" at bounding box center [711, 194] width 115 height 153
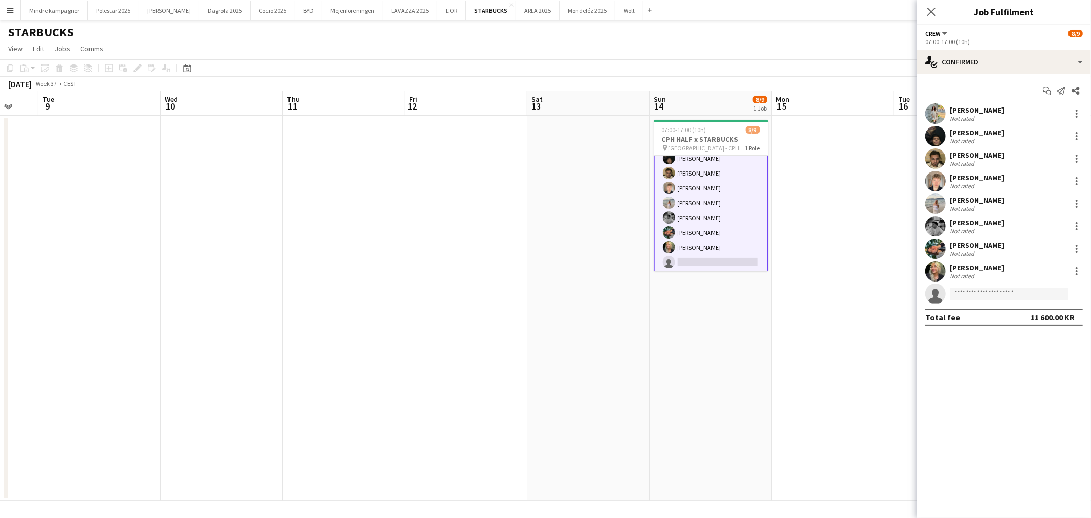
scroll to position [38, 0]
click at [996, 68] on div "single-neutral-actions-check-2 Confirmed" at bounding box center [1004, 62] width 174 height 25
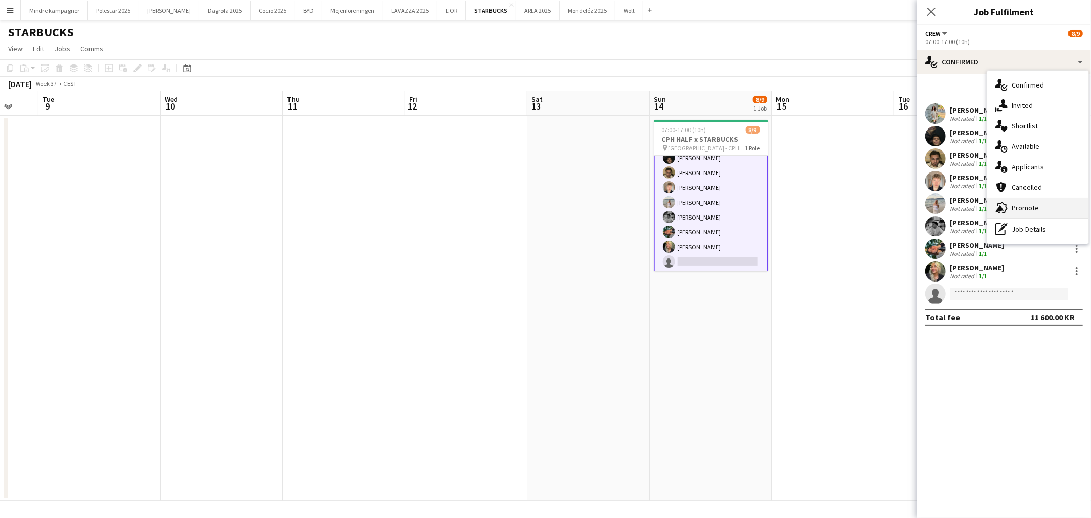
click at [1034, 202] on div "advertising-megaphone Promote" at bounding box center [1037, 207] width 101 height 20
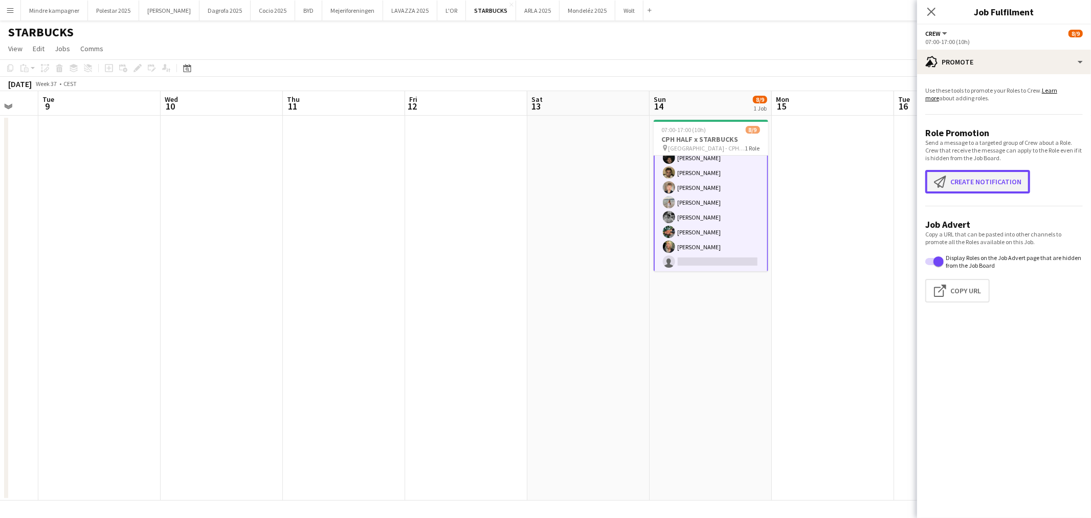
click at [987, 181] on button "Create notification Create notification" at bounding box center [978, 182] width 105 height 24
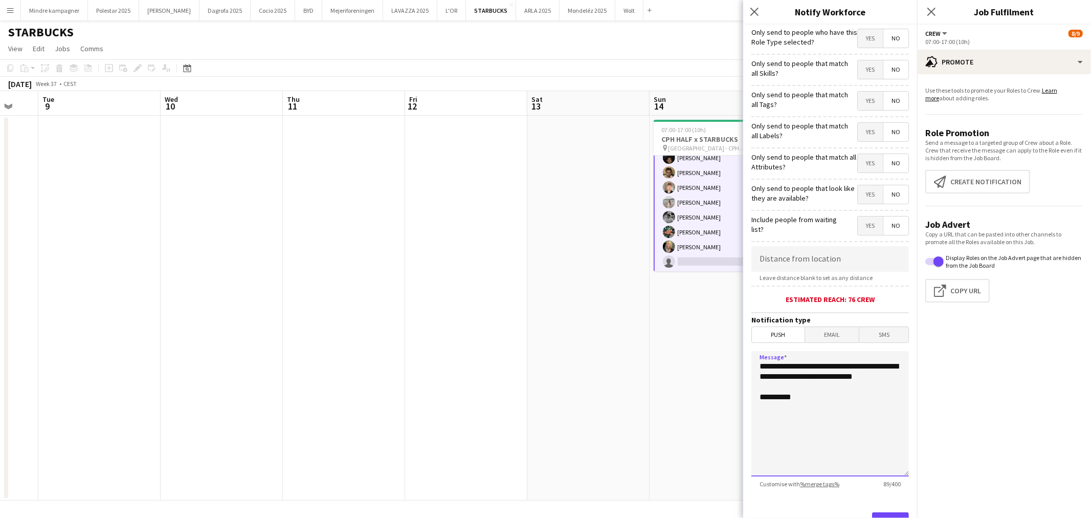
drag, startPoint x: 828, startPoint y: 390, endPoint x: 705, endPoint y: 367, distance: 124.9
click at [706, 367] on body "Menu Boards Boards Boards All jobs Status Workforce Workforce My Workforce Recr…" at bounding box center [545, 259] width 1091 height 518
type textarea "**********"
click at [858, 101] on span "Yes" at bounding box center [870, 101] width 25 height 18
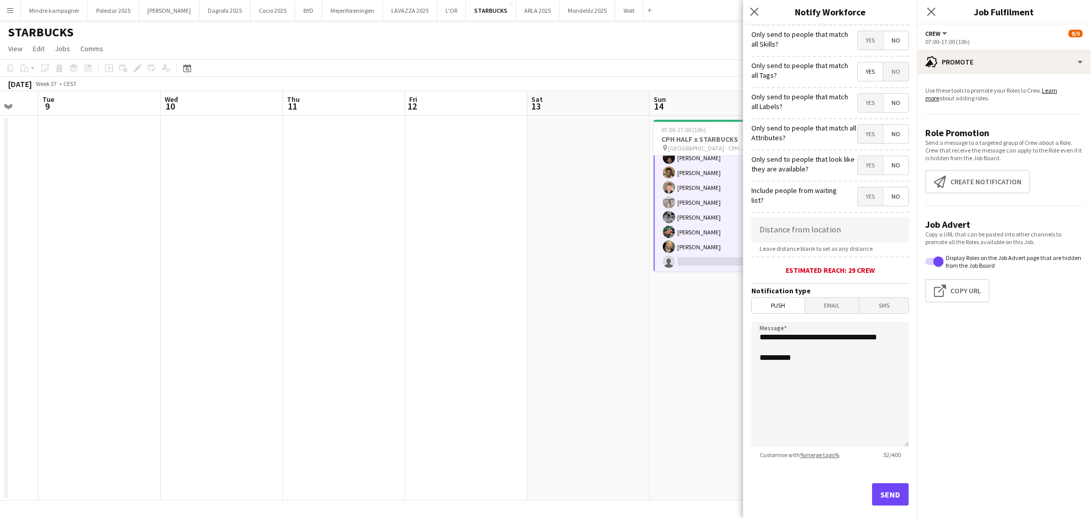
scroll to position [44, 0]
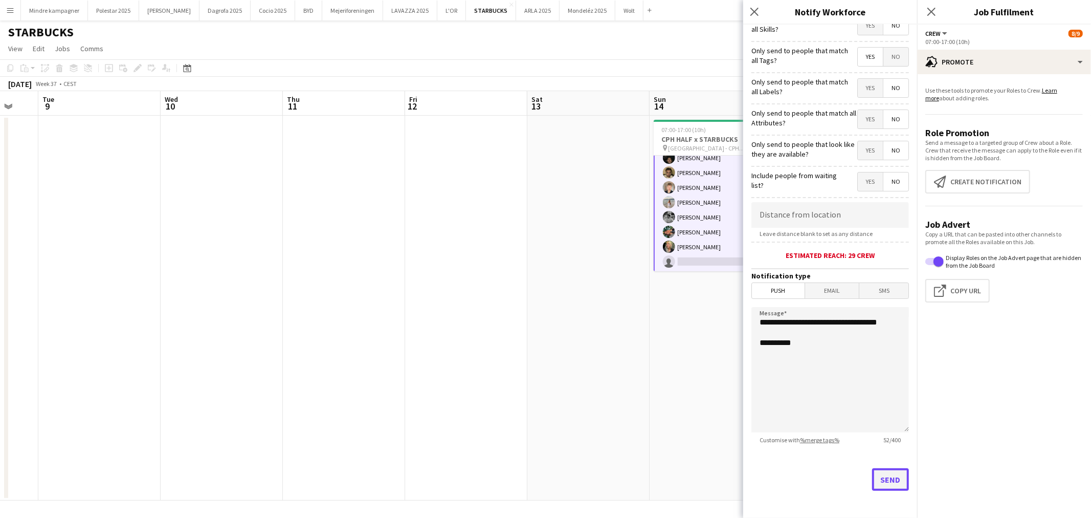
click at [882, 480] on button "Send" at bounding box center [890, 479] width 37 height 23
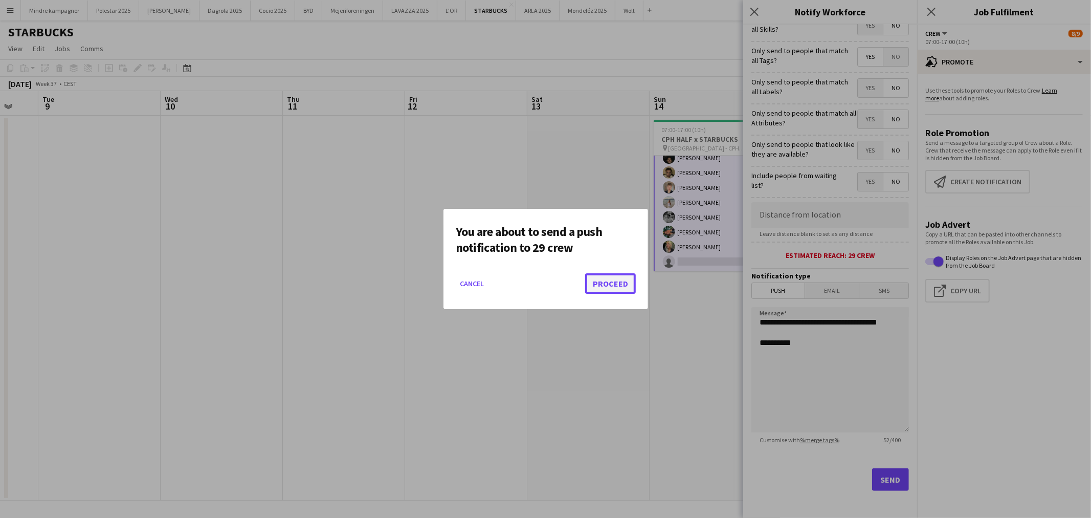
click at [618, 287] on button "Proceed" at bounding box center [610, 283] width 51 height 20
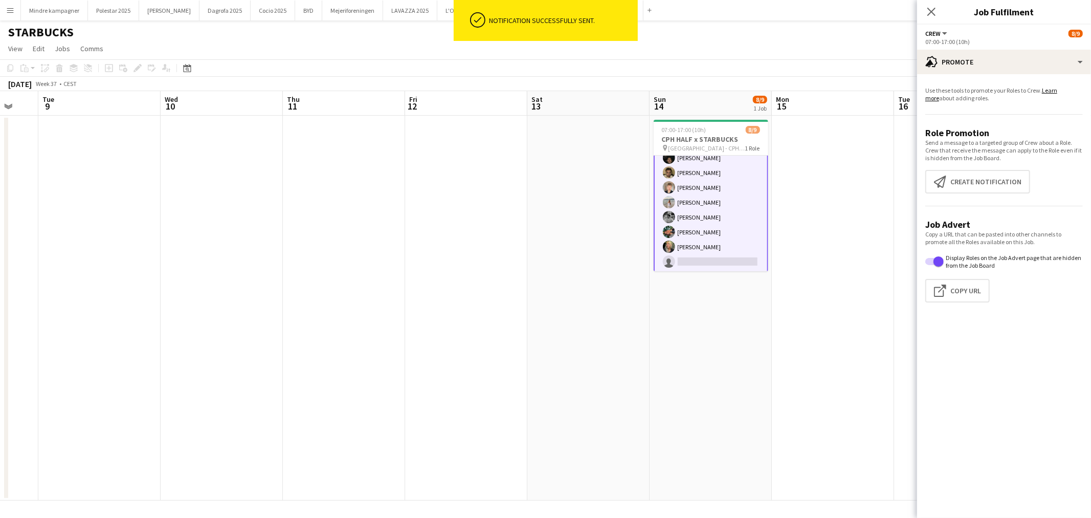
click at [681, 360] on app-date-cell "07:00-17:00 (10h) 8/9 CPH HALF x STARBUCKS pin København - CPH HALF MARATHON 1 …" at bounding box center [711, 308] width 122 height 385
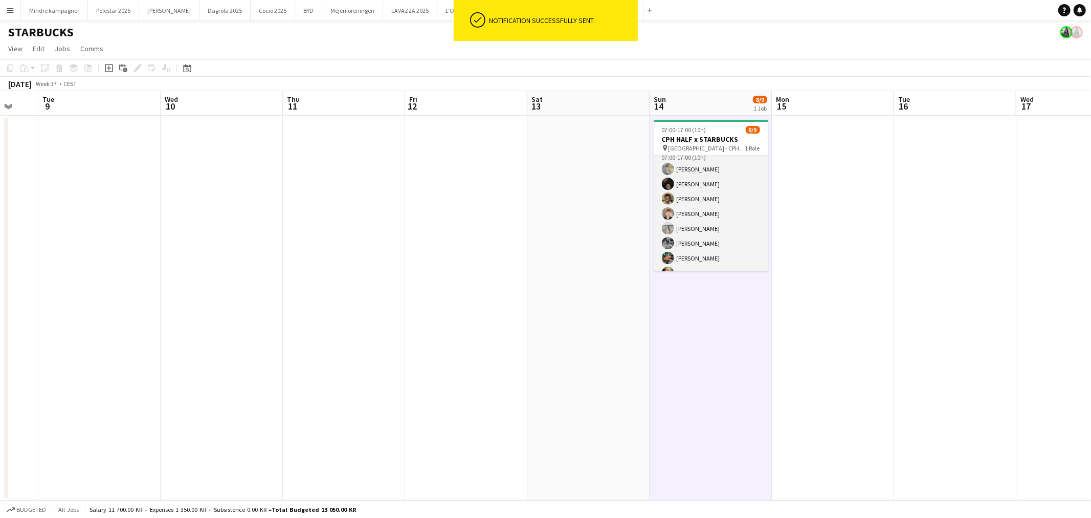
scroll to position [0, 0]
click at [730, 177] on app-card-role "Crew 9I 1A 8/9 07:00-17:00 (10h) Simona Topp Hasfeldt Noah Carl Stegmann Benyam…" at bounding box center [711, 232] width 115 height 153
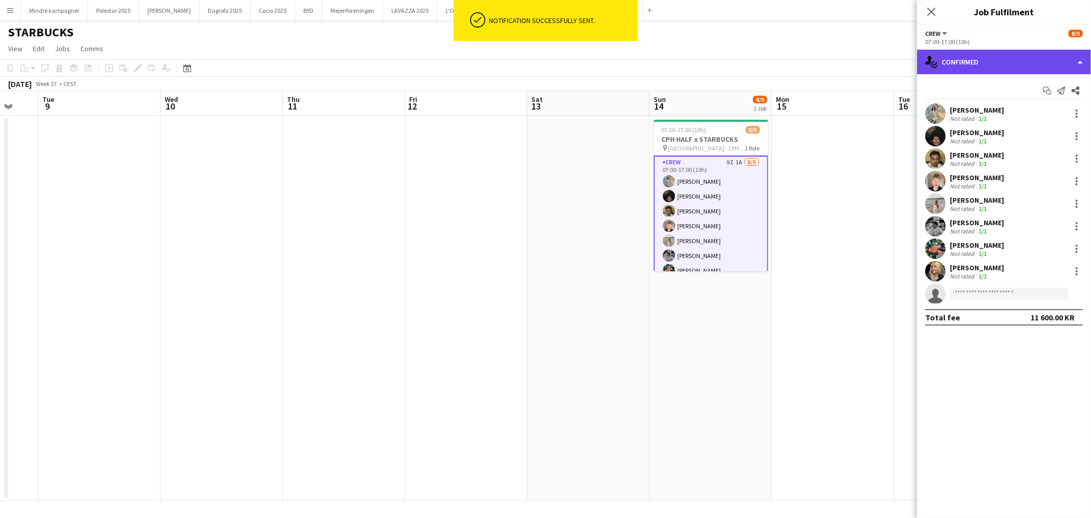
click at [996, 69] on div "single-neutral-actions-check-2 Confirmed" at bounding box center [1004, 62] width 174 height 25
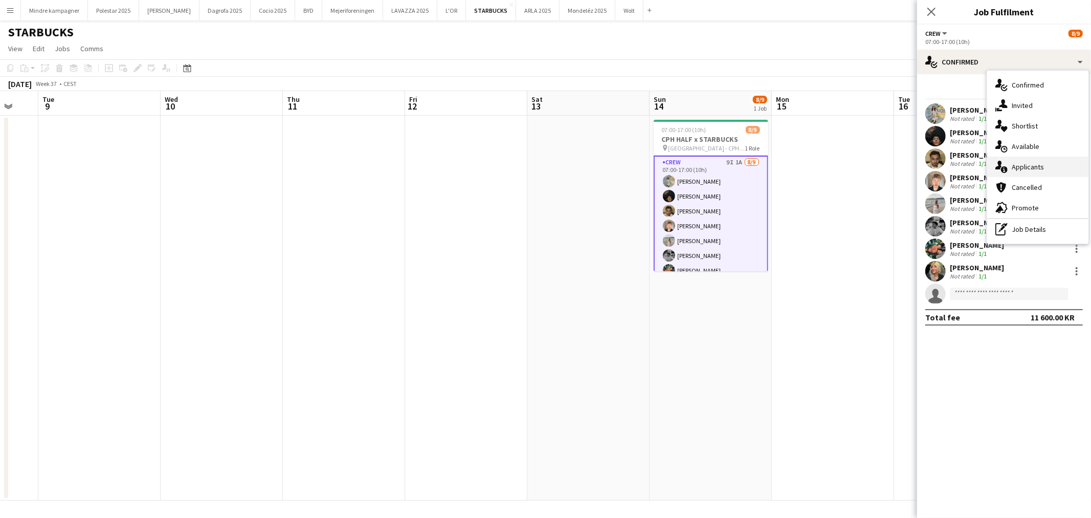
click at [1039, 166] on div "single-neutral-actions-information Applicants" at bounding box center [1037, 167] width 101 height 20
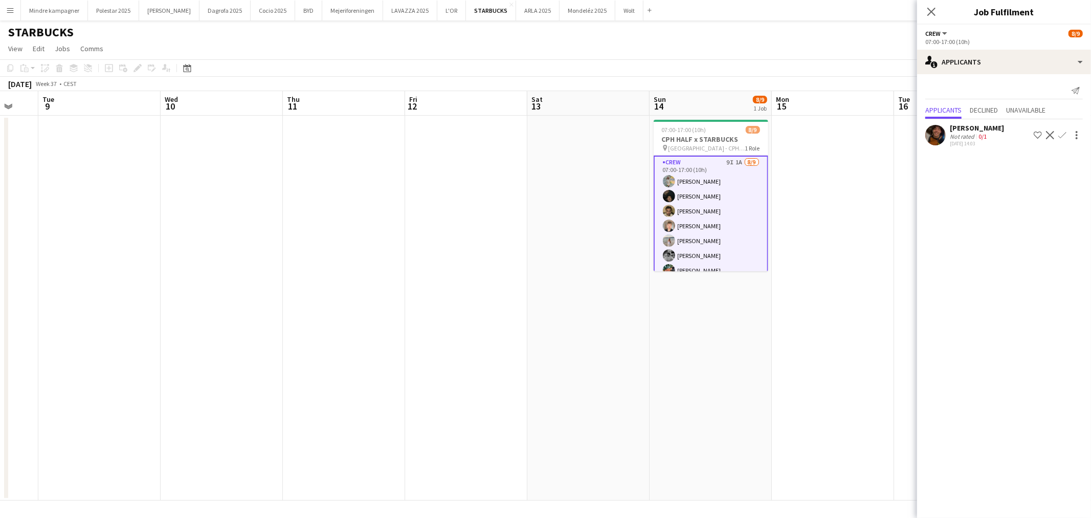
click at [875, 236] on app-date-cell at bounding box center [833, 308] width 122 height 385
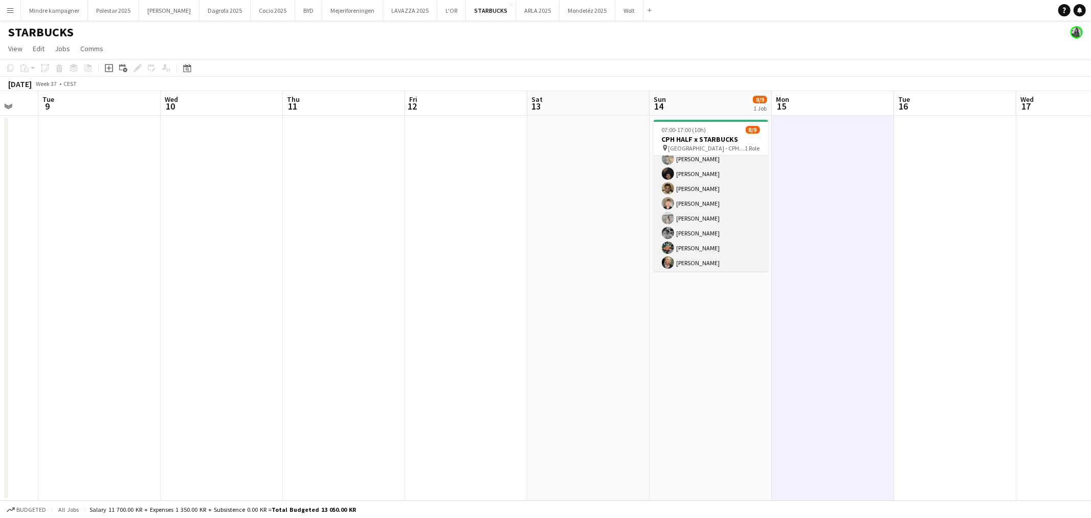
scroll to position [38, 0]
